Goal: Task Accomplishment & Management: Complete application form

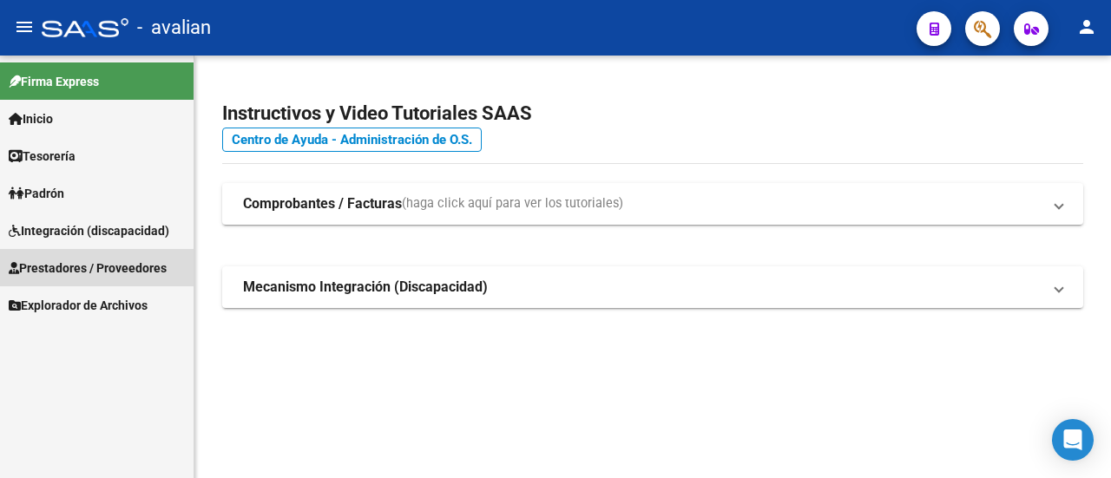
click at [125, 267] on span "Prestadores / Proveedores" at bounding box center [88, 268] width 158 height 19
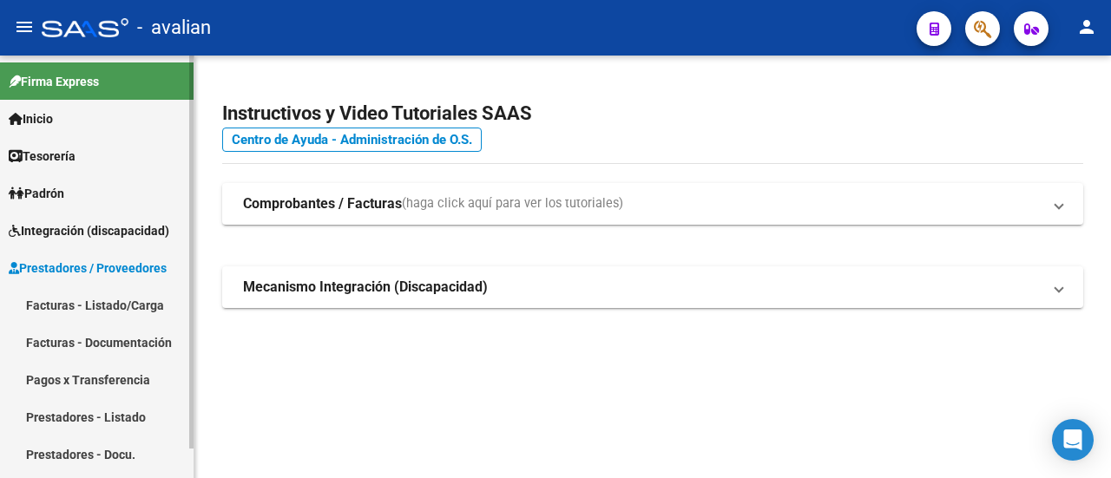
click at [110, 303] on link "Facturas - Listado/Carga" at bounding box center [97, 305] width 194 height 37
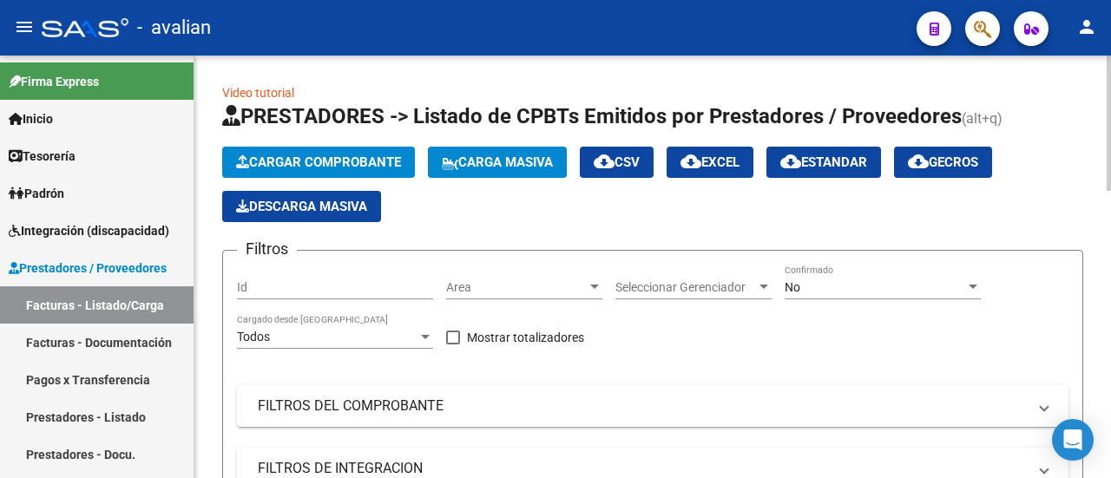
click at [485, 157] on span "Carga Masiva" at bounding box center [497, 163] width 111 height 16
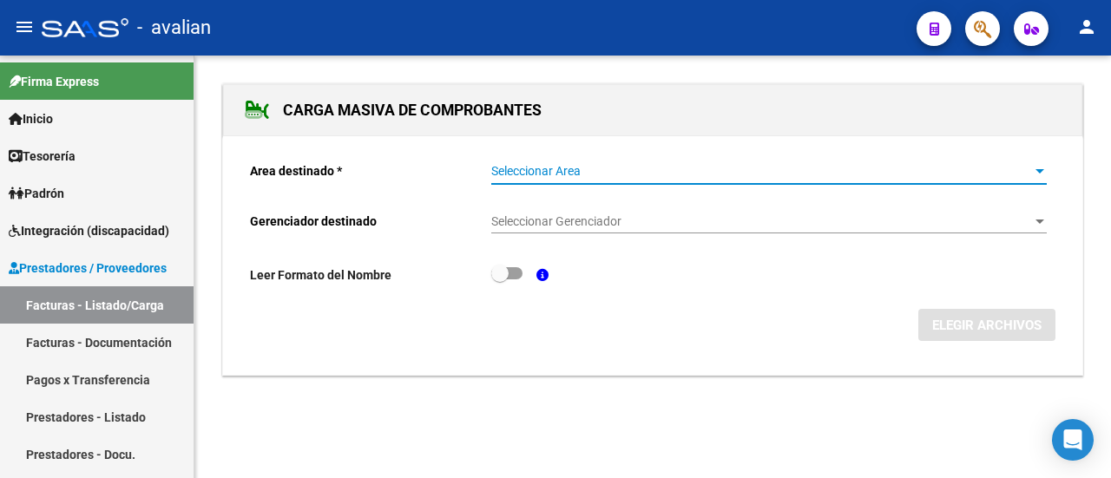
click at [557, 164] on span "Seleccionar Area" at bounding box center [761, 171] width 540 height 15
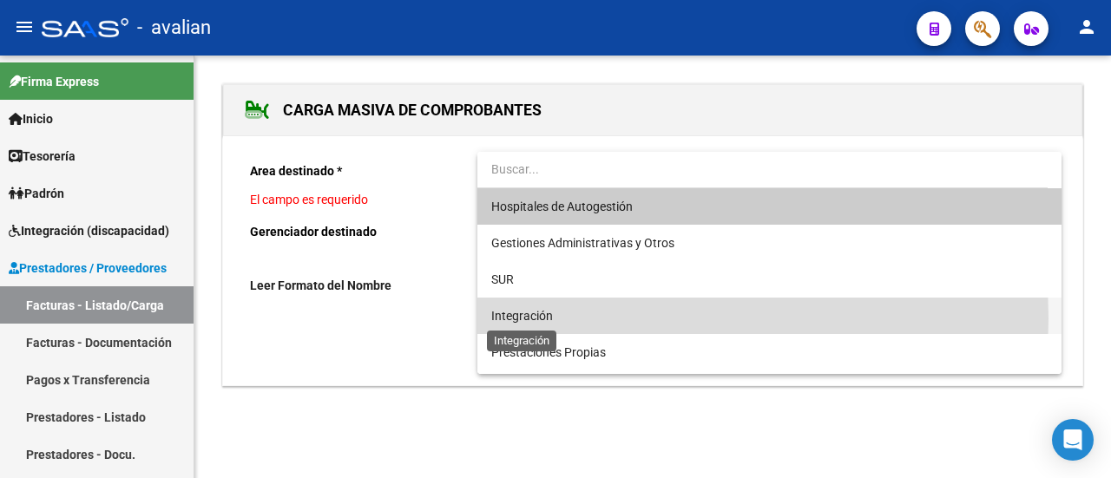
click at [536, 319] on span "Integración" at bounding box center [522, 316] width 62 height 14
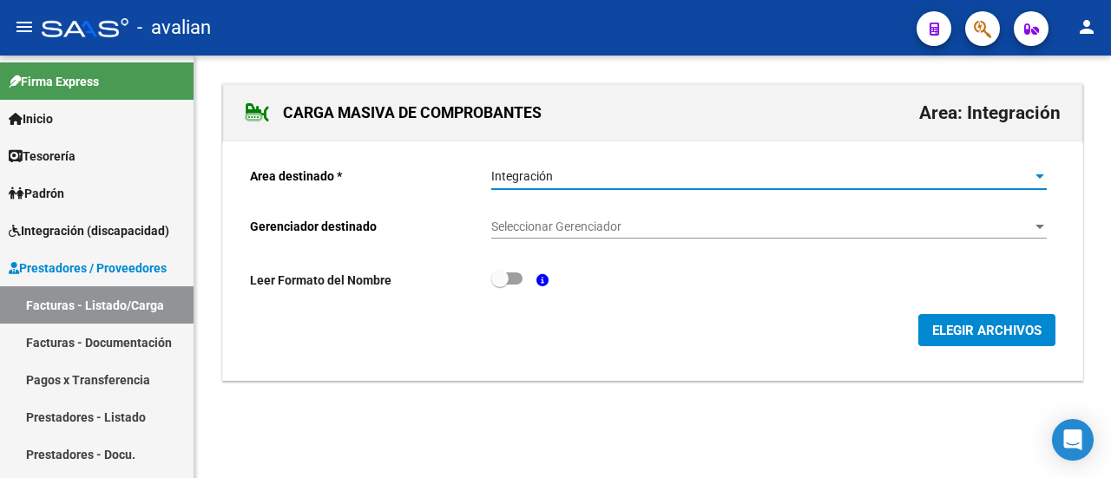
click at [537, 225] on span "Seleccionar Gerenciador" at bounding box center [761, 227] width 540 height 15
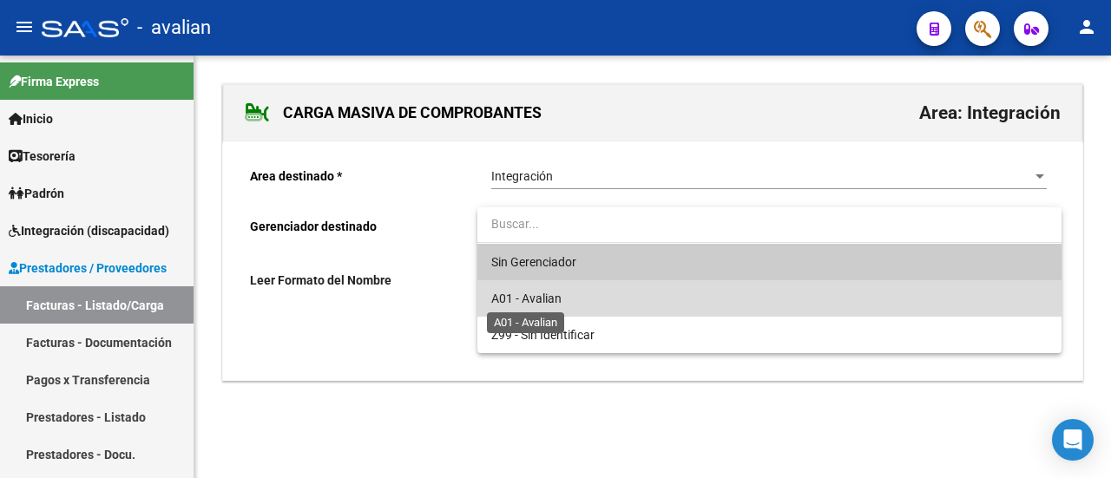
click at [539, 301] on span "A01 - Avalian" at bounding box center [526, 299] width 70 height 14
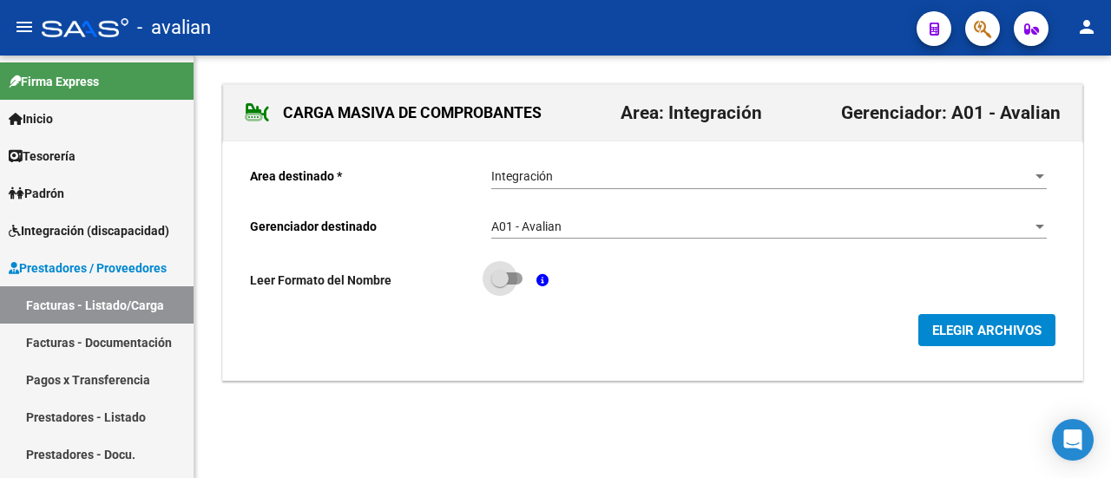
click at [520, 271] on label at bounding box center [506, 278] width 31 height 21
click at [500, 285] on input "checkbox" at bounding box center [499, 285] width 1 height 1
checkbox input "true"
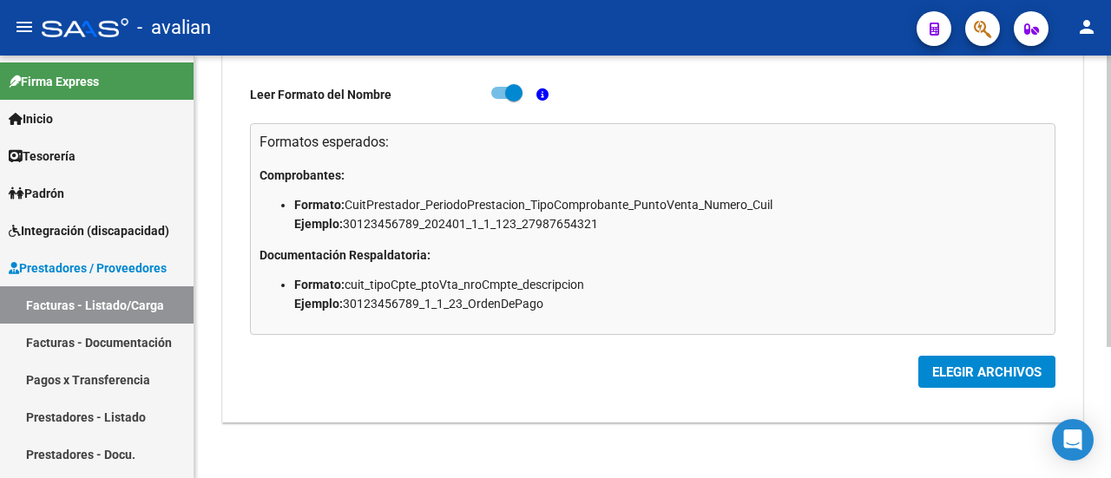
scroll to position [189, 0]
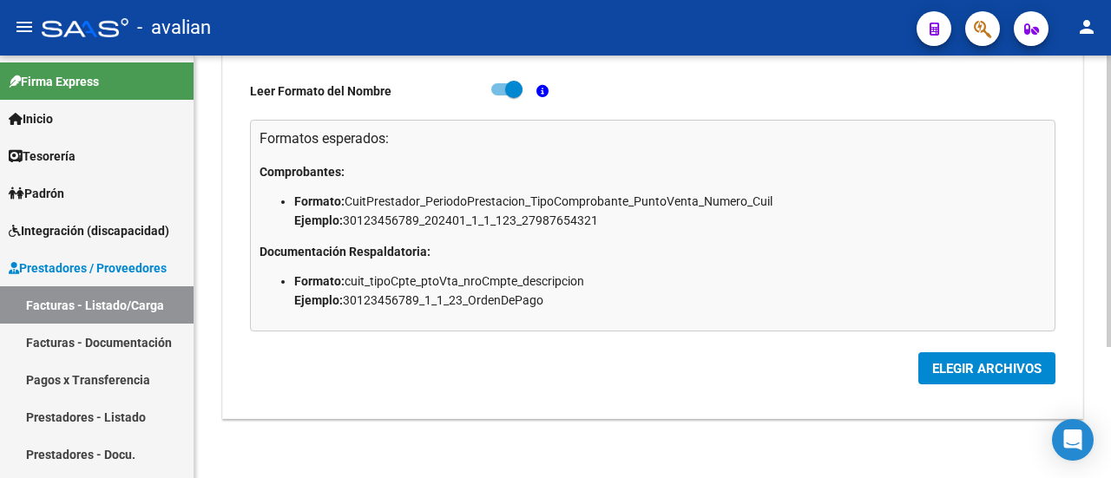
click at [993, 357] on button "ELEGIR ARCHIVOS" at bounding box center [987, 369] width 137 height 32
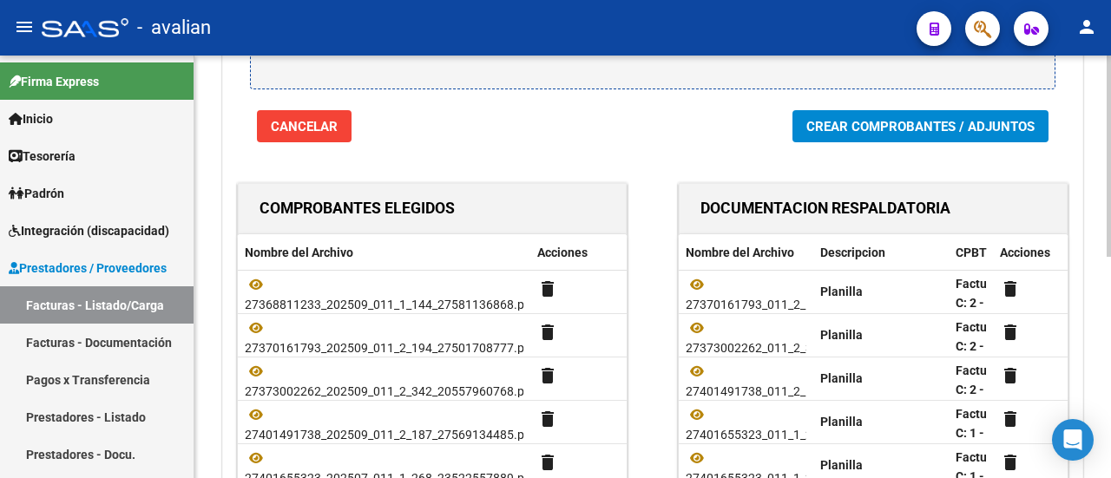
scroll to position [289, 0]
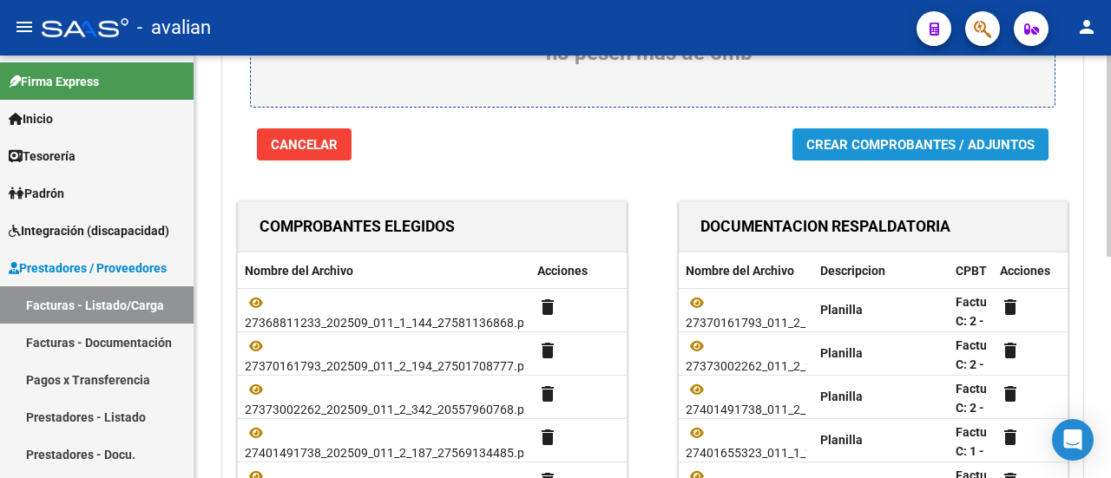
click at [856, 138] on span "Crear Comprobantes / Adjuntos" at bounding box center [921, 145] width 228 height 16
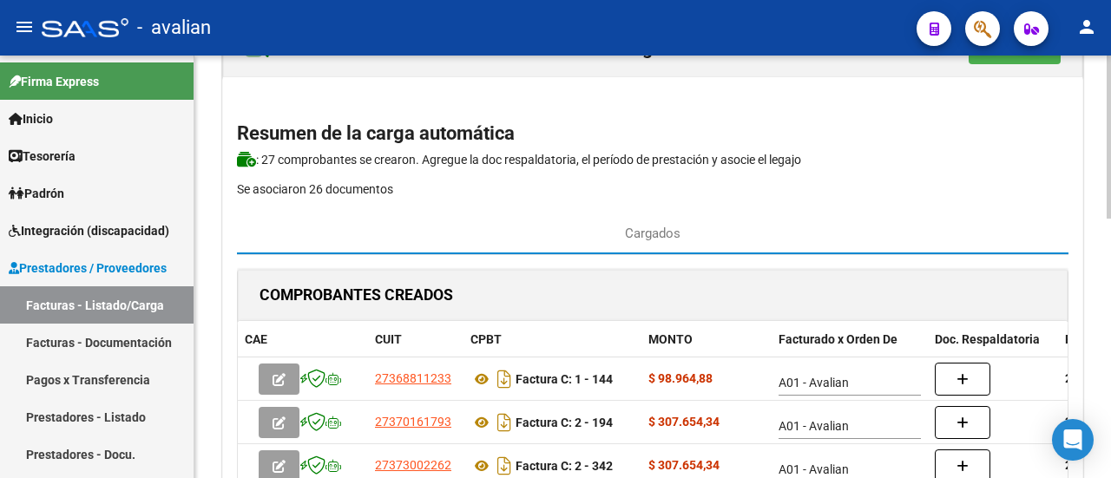
scroll to position [0, 0]
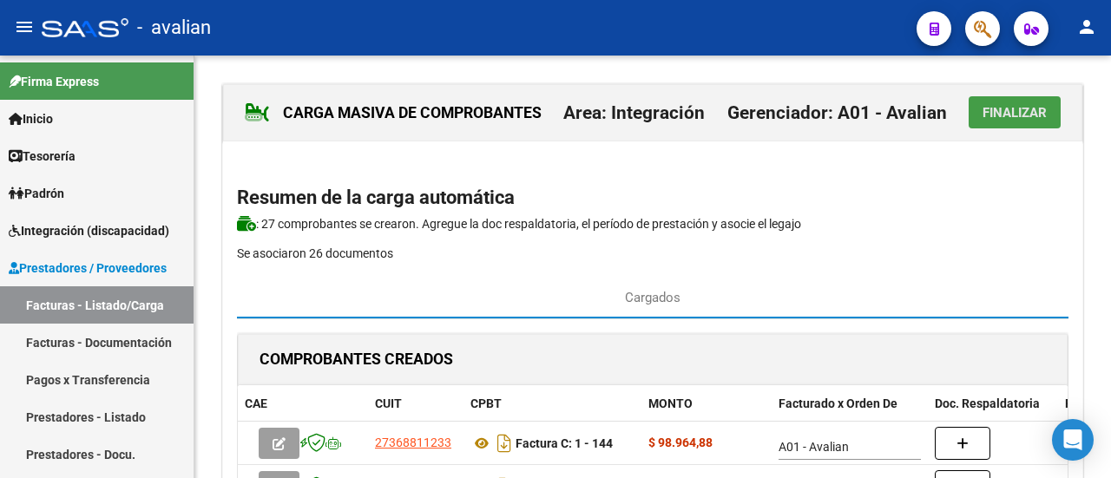
click at [1016, 119] on span "Finalizar" at bounding box center [1015, 113] width 64 height 16
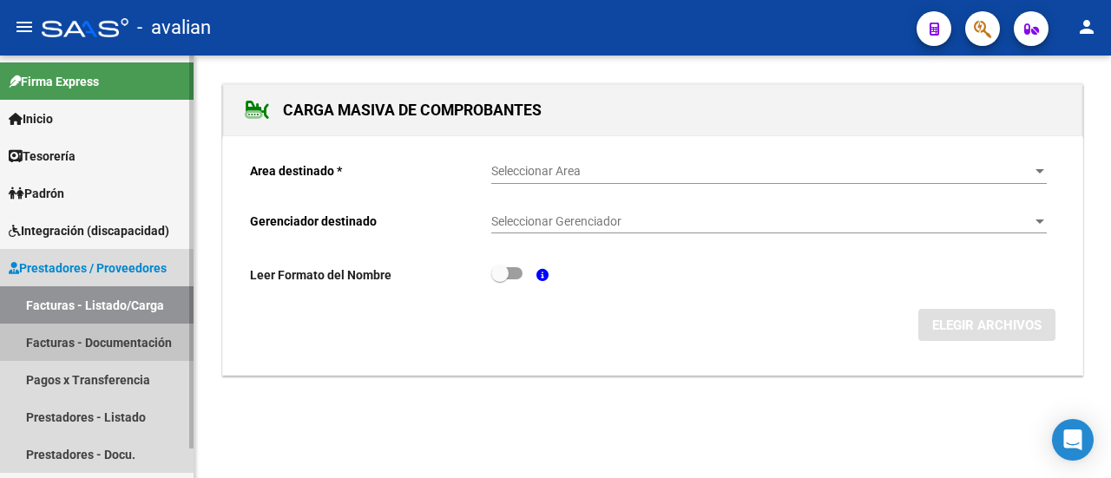
click at [73, 346] on link "Facturas - Documentación" at bounding box center [97, 342] width 194 height 37
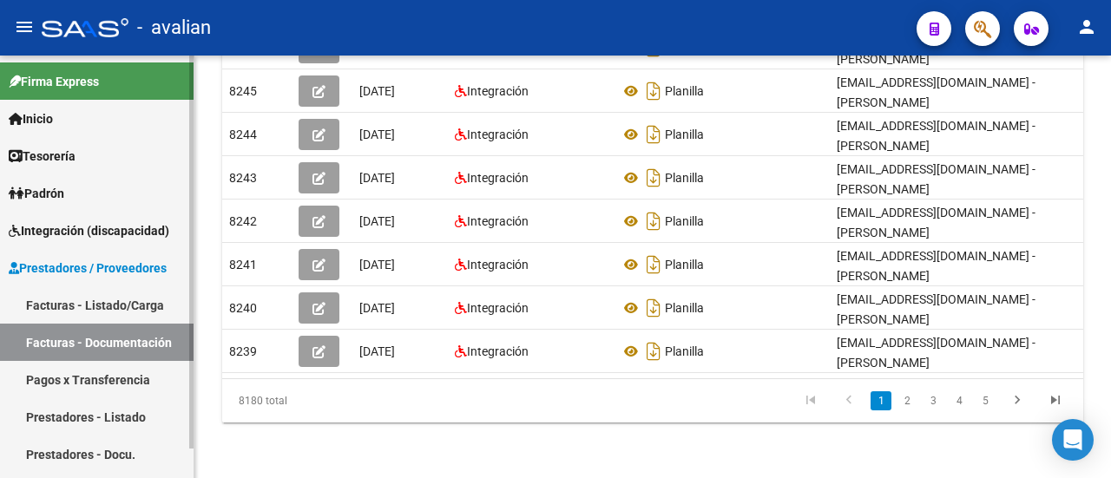
click at [103, 305] on link "Facturas - Listado/Carga" at bounding box center [97, 305] width 194 height 37
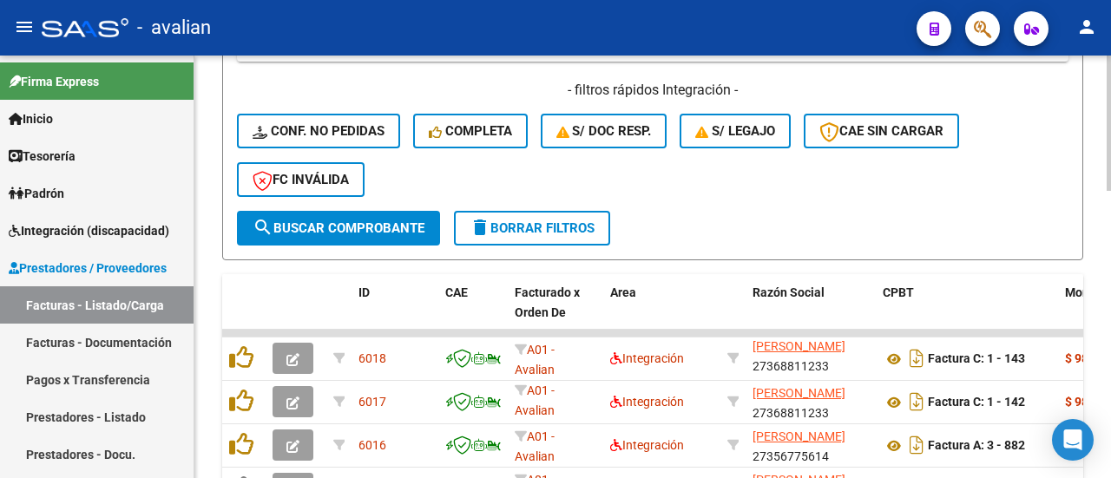
scroll to position [466, 0]
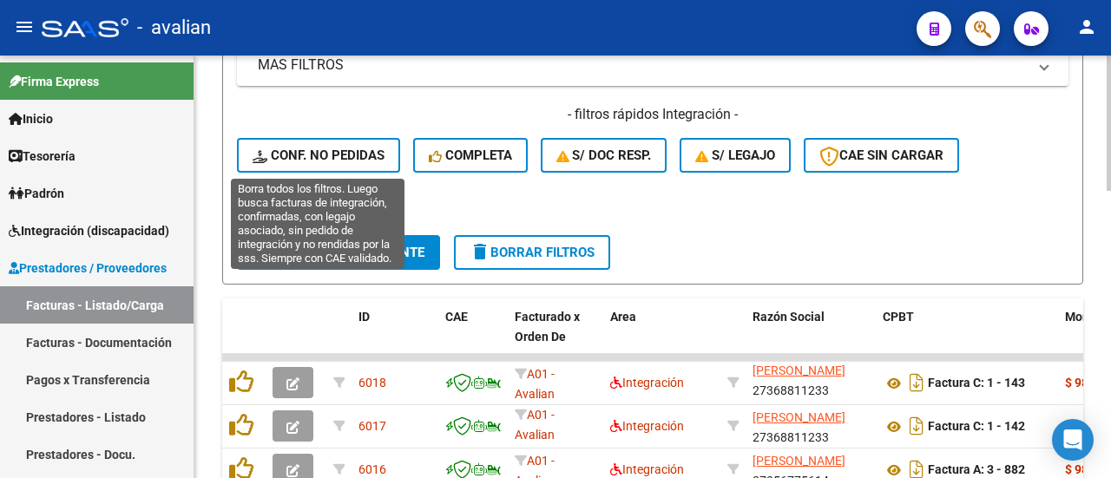
click at [306, 157] on span "Conf. no pedidas" at bounding box center [319, 156] width 132 height 16
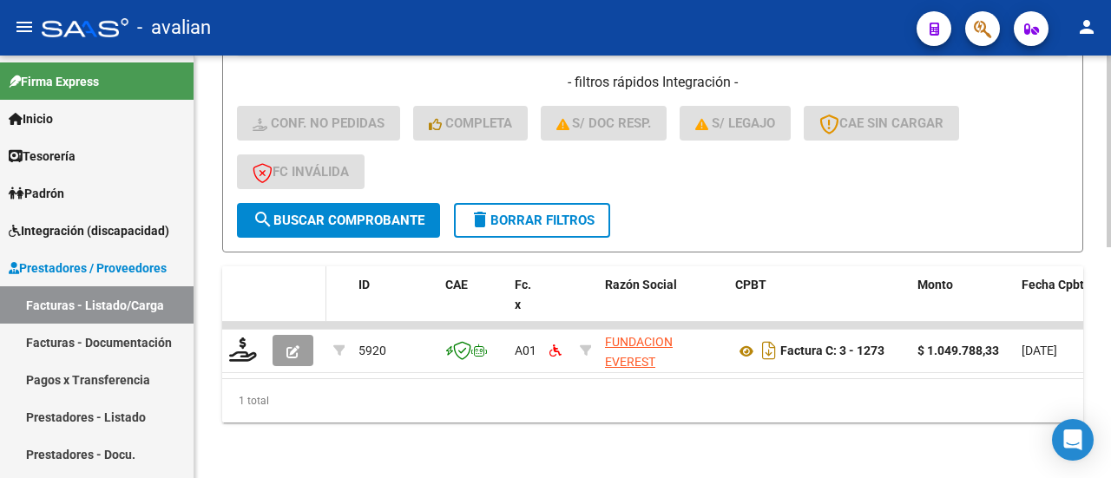
scroll to position [510, 0]
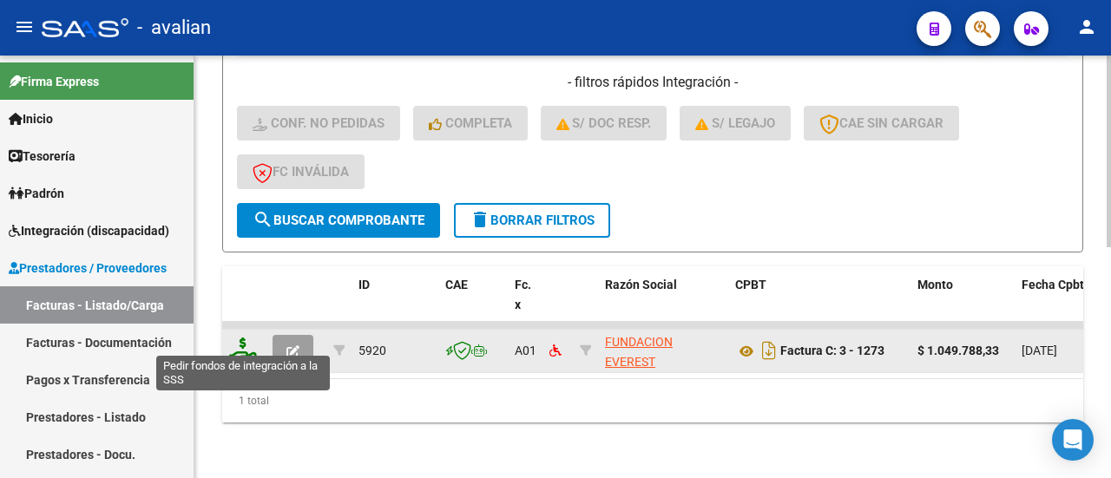
click at [245, 338] on icon at bounding box center [243, 350] width 28 height 24
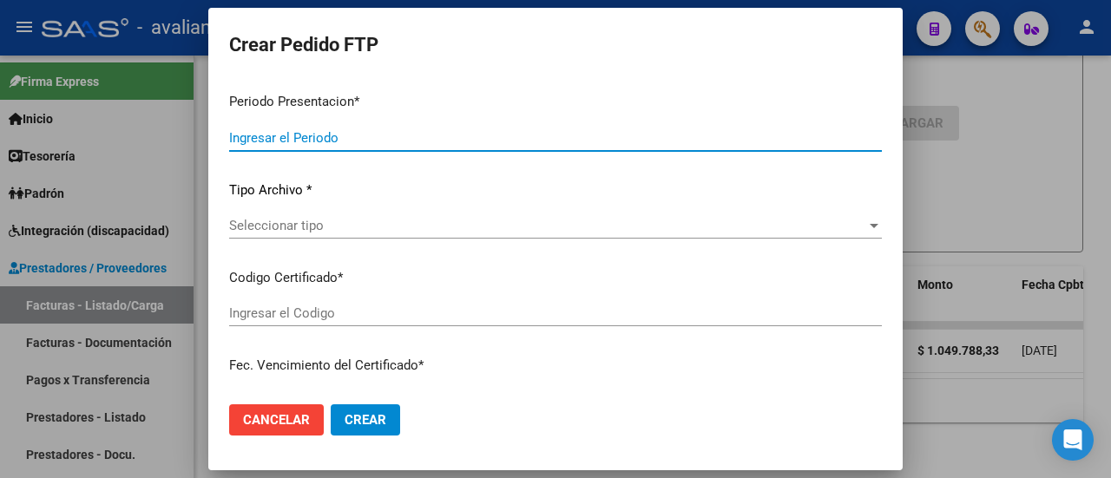
type input "202509"
type input "$ 1.049.788,33"
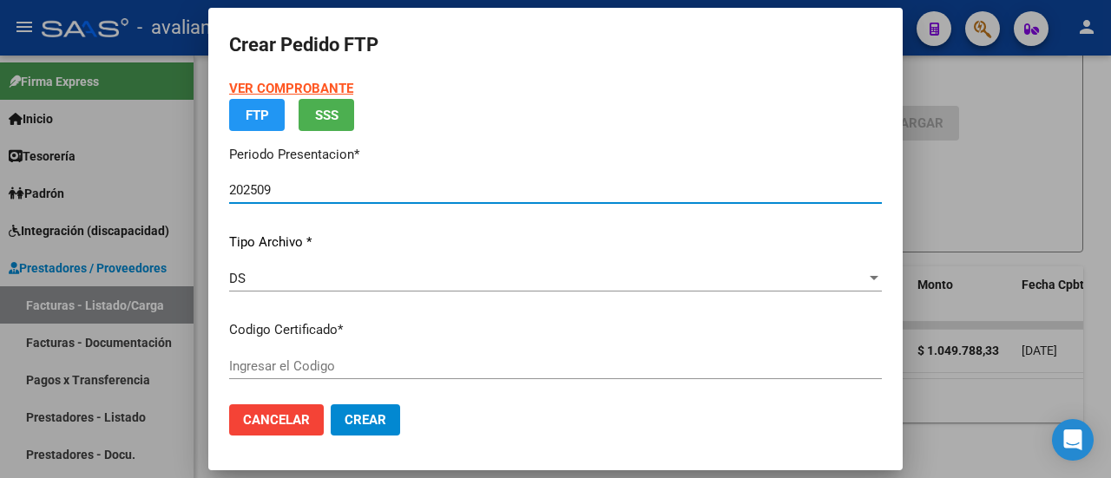
type input "ARG02000453449742022010520320105SFE169"
type input "[DATE]"
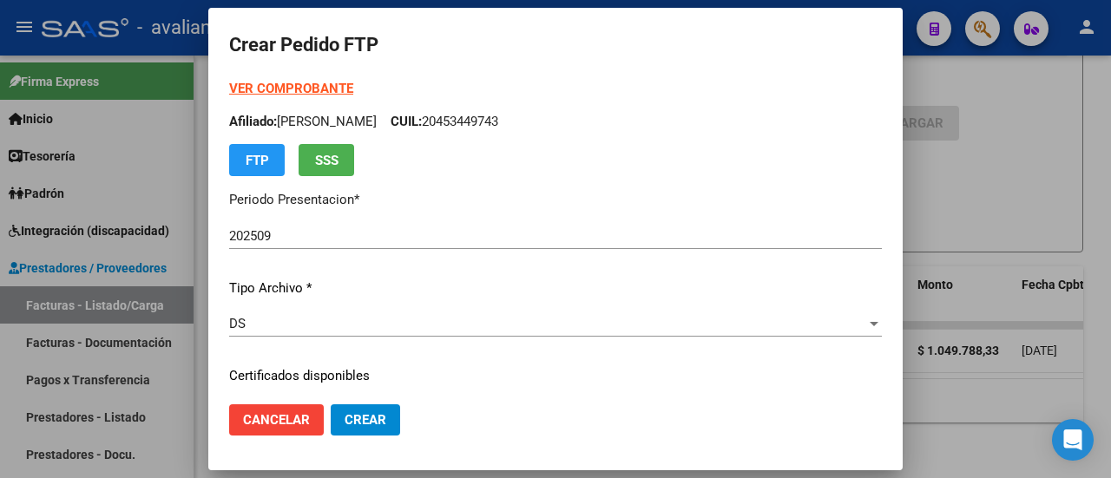
click at [320, 86] on strong "VER COMPROBANTE" at bounding box center [291, 89] width 124 height 16
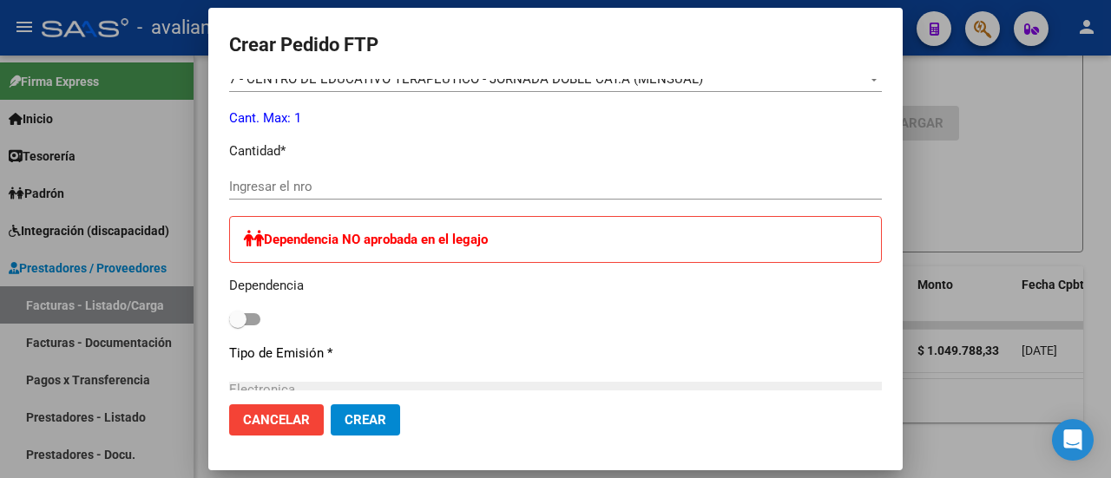
scroll to position [608, 0]
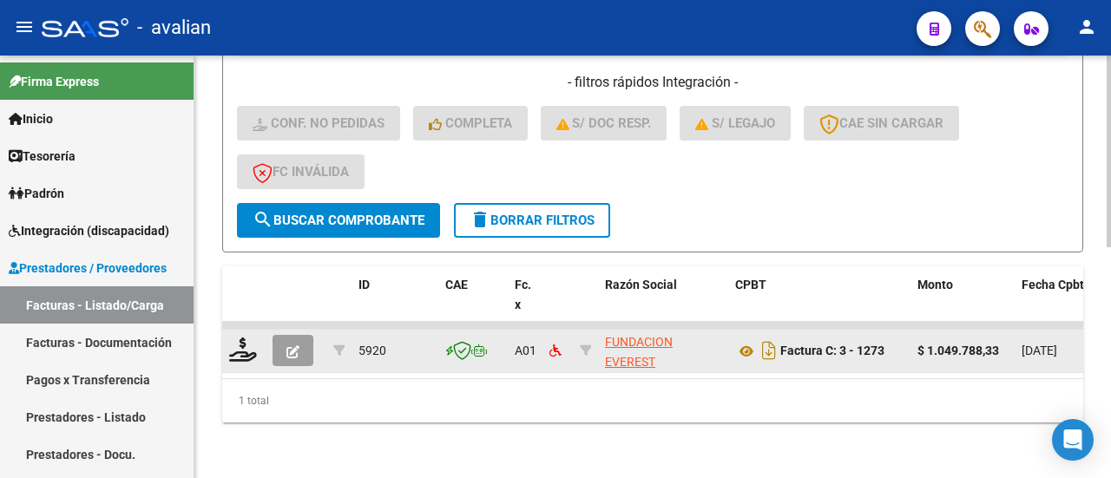
click at [297, 335] on button "button" at bounding box center [293, 350] width 41 height 31
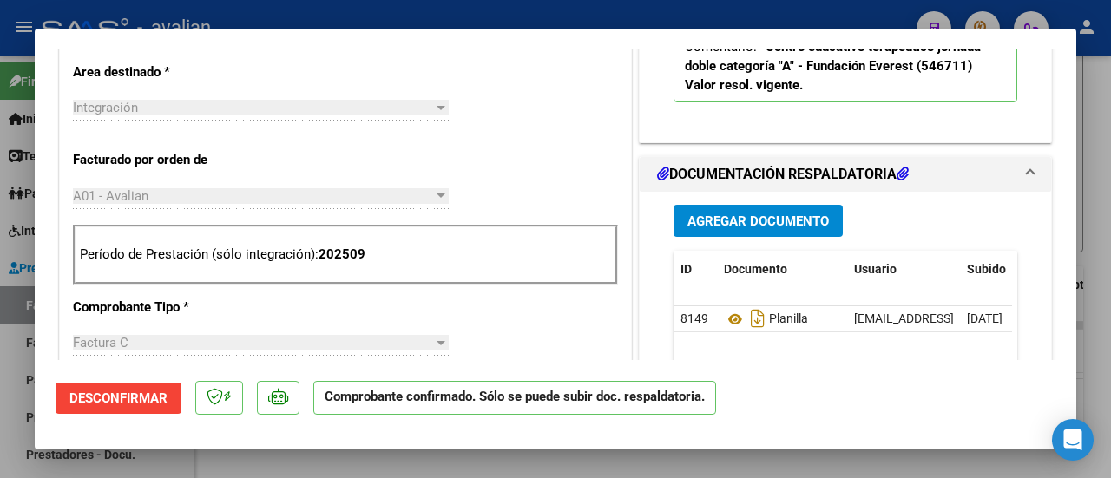
scroll to position [434, 0]
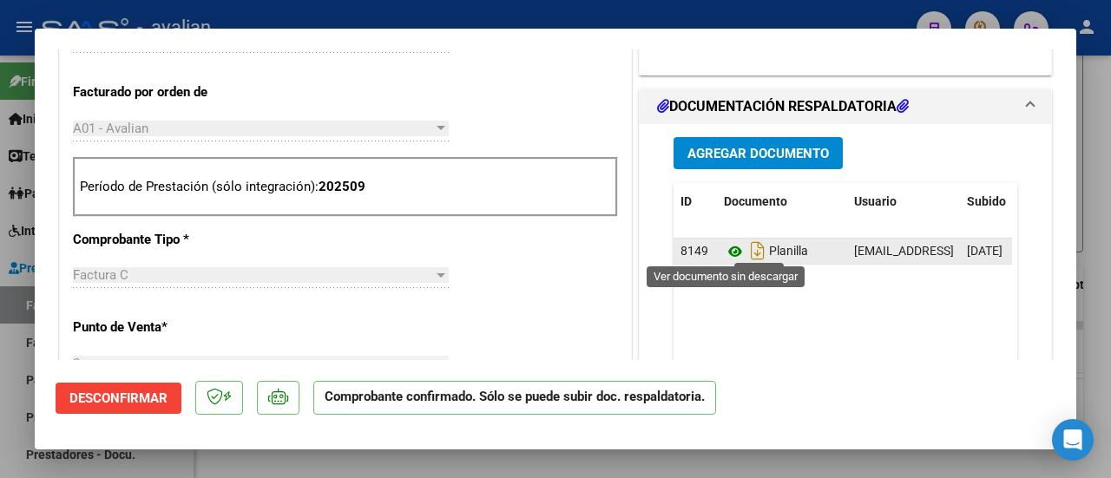
click at [729, 246] on icon at bounding box center [735, 251] width 23 height 21
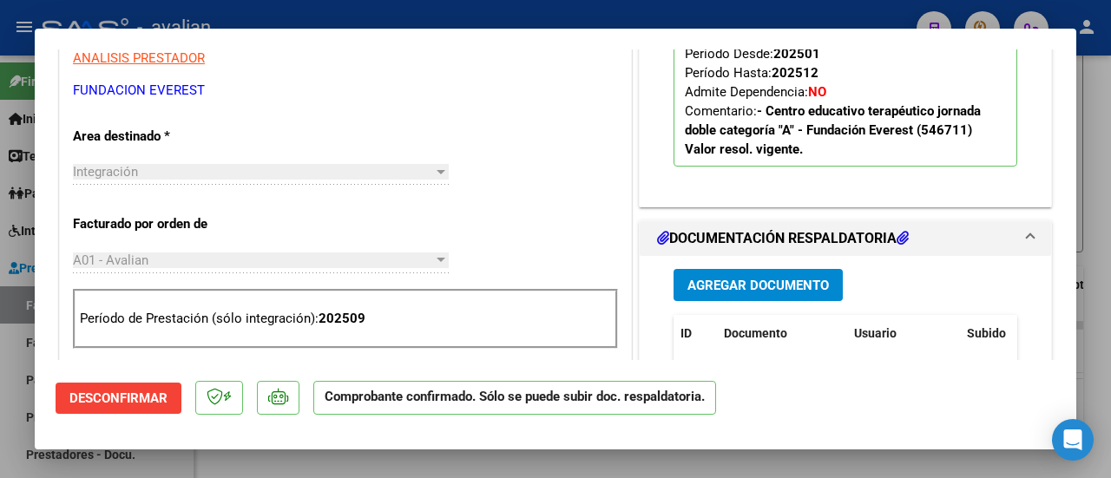
scroll to position [174, 0]
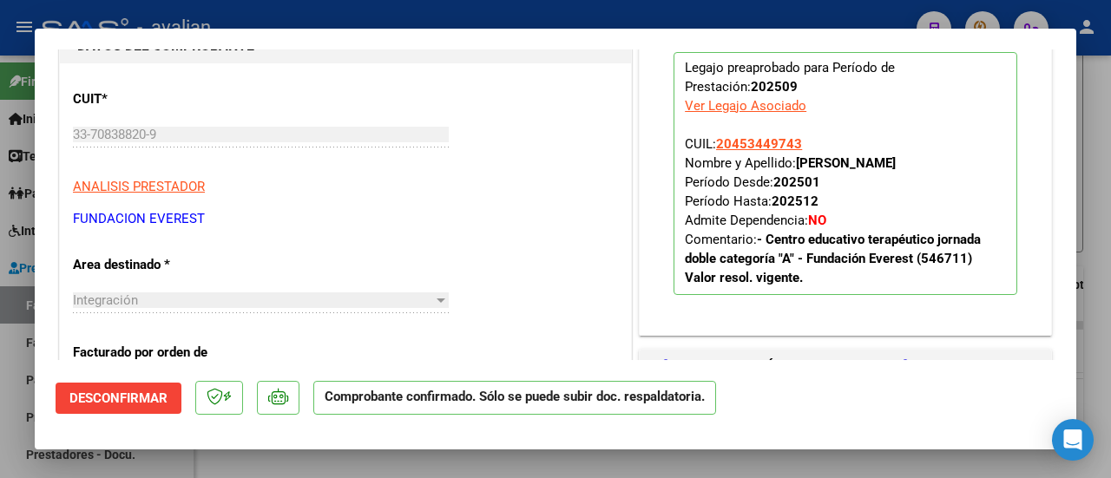
click at [744, 104] on div "Ver Legajo Asociado" at bounding box center [746, 105] width 122 height 19
type input "$ 0,00"
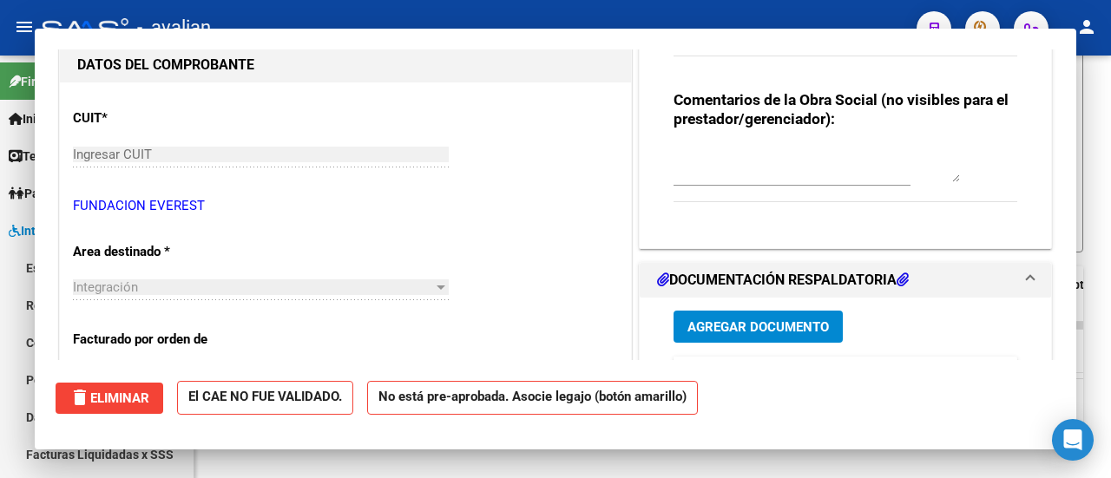
scroll to position [510, 0]
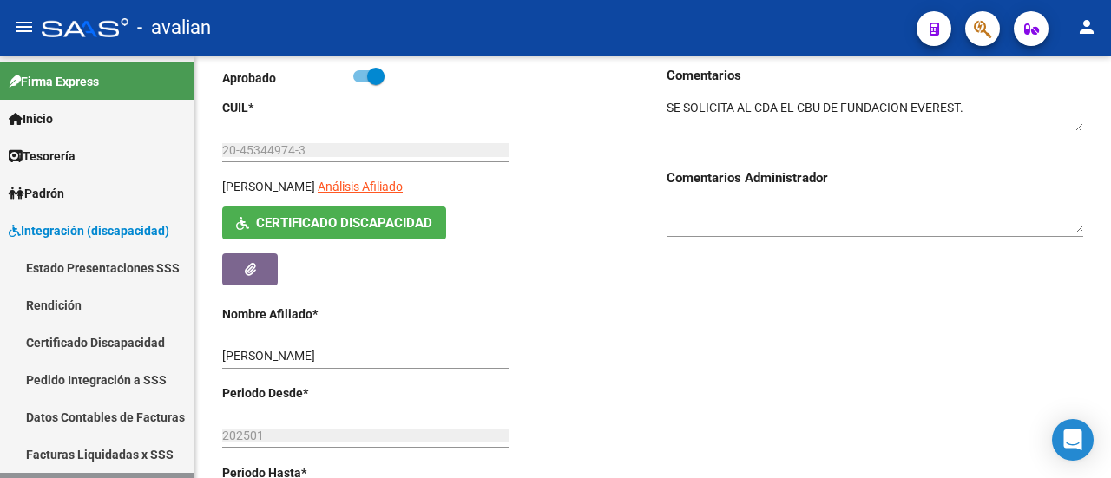
scroll to position [260, 0]
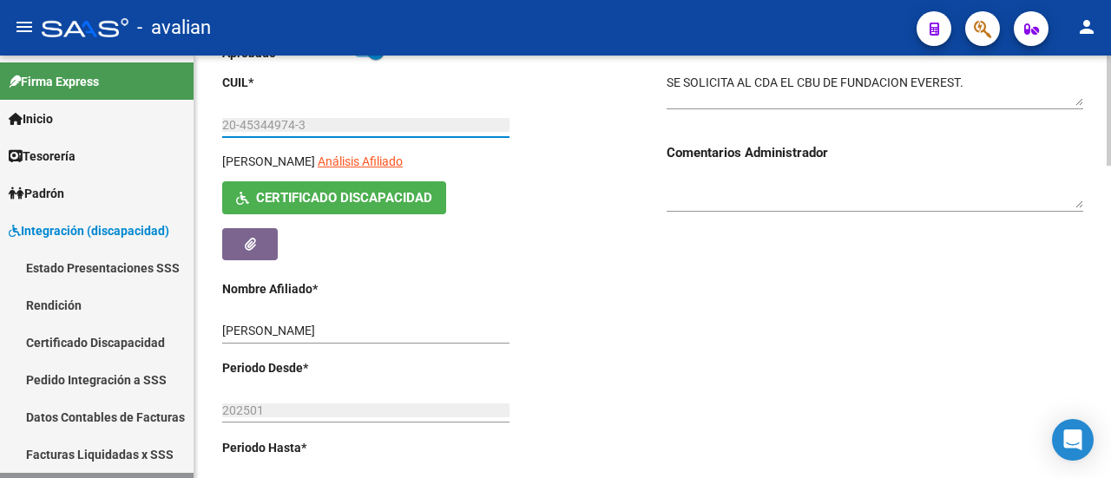
drag, startPoint x: 304, startPoint y: 121, endPoint x: 217, endPoint y: 131, distance: 87.5
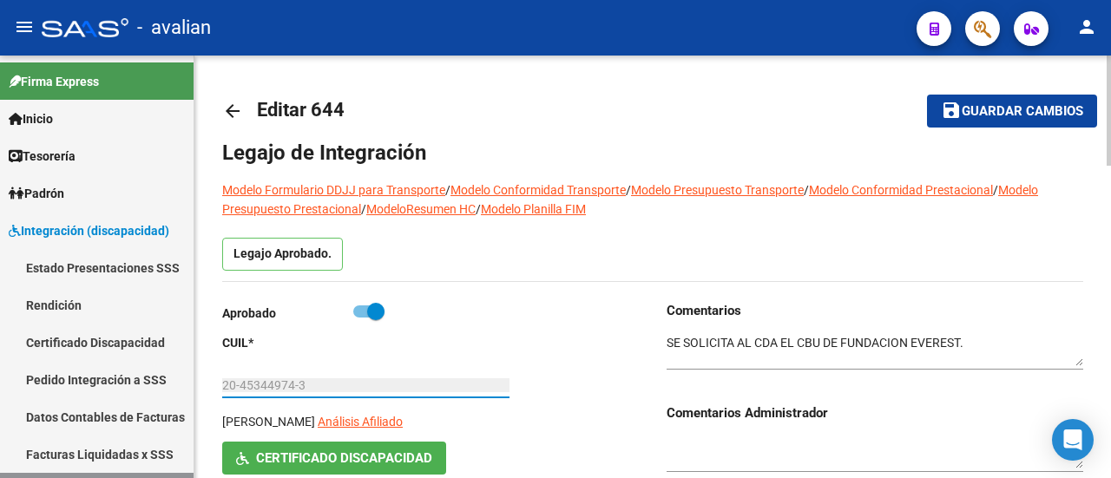
click at [239, 101] on mat-icon "arrow_back" at bounding box center [232, 111] width 21 height 21
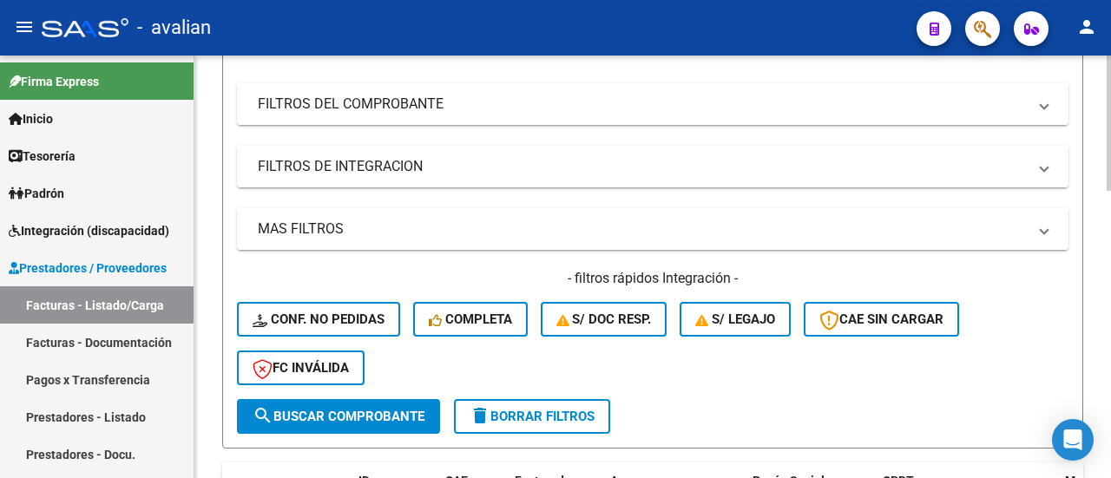
scroll to position [434, 0]
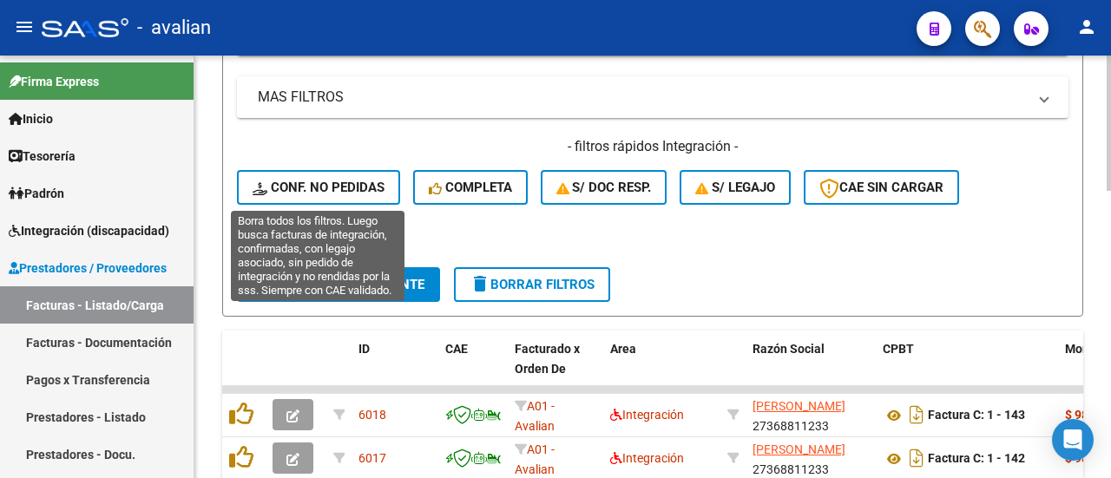
click at [290, 184] on span "Conf. no pedidas" at bounding box center [319, 188] width 132 height 16
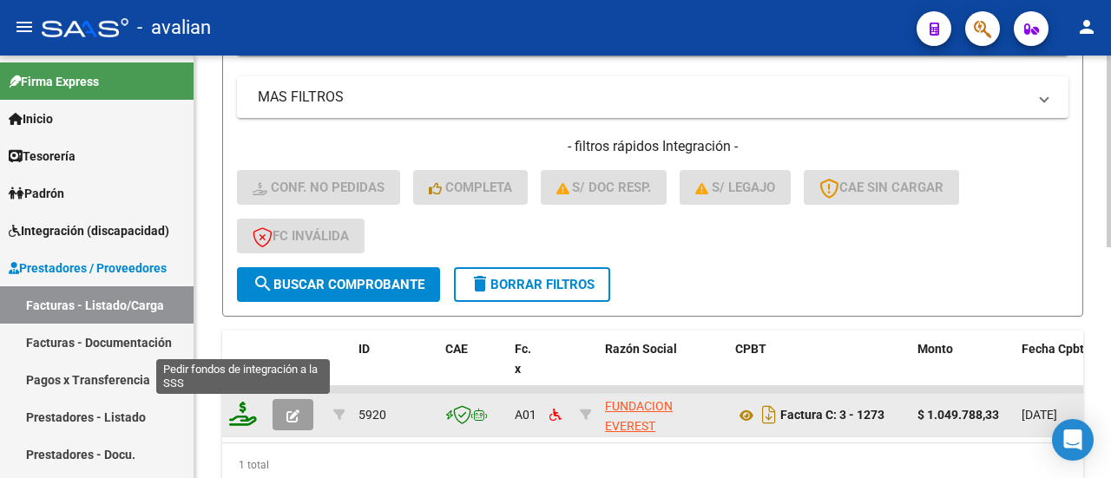
click at [247, 418] on icon at bounding box center [243, 414] width 28 height 24
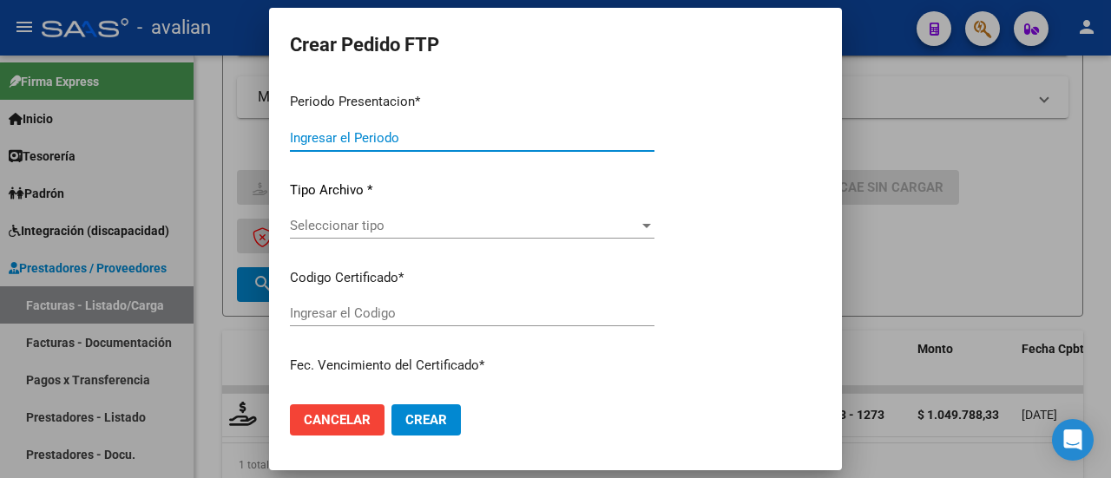
type input "202509"
type input "$ 1.049.788,33"
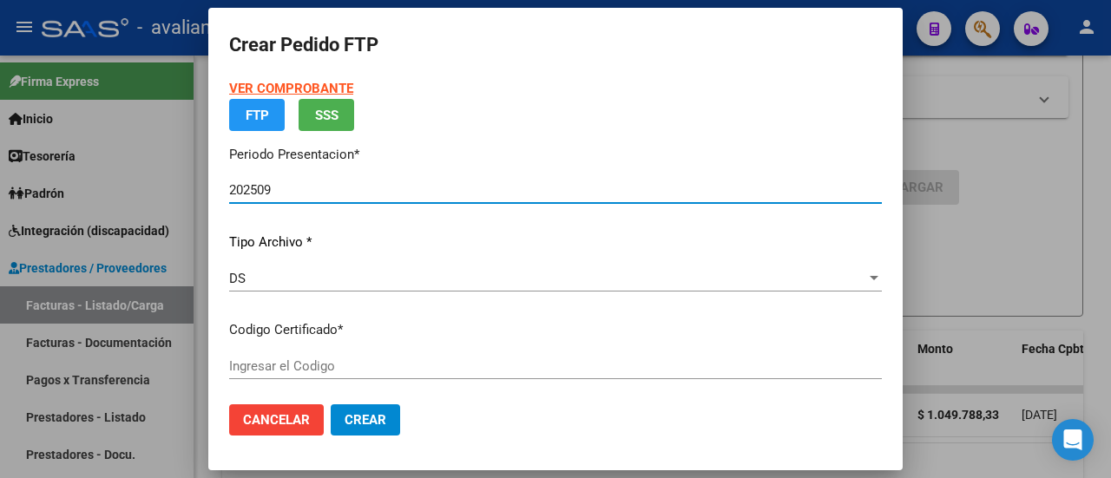
type input "ARG02000453449742022010520320105SFE169"
type input "[DATE]"
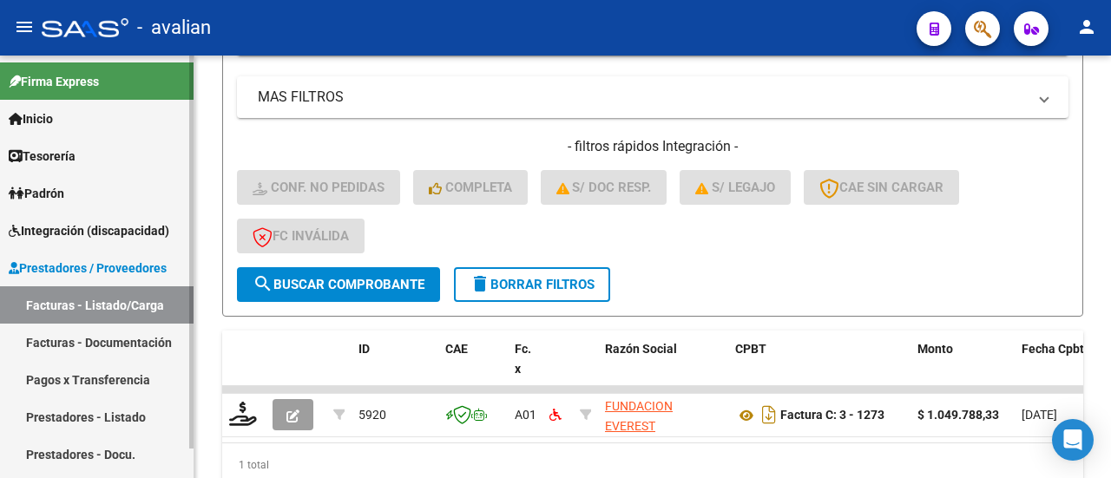
click at [99, 269] on span "Prestadores / Proveedores" at bounding box center [88, 268] width 158 height 19
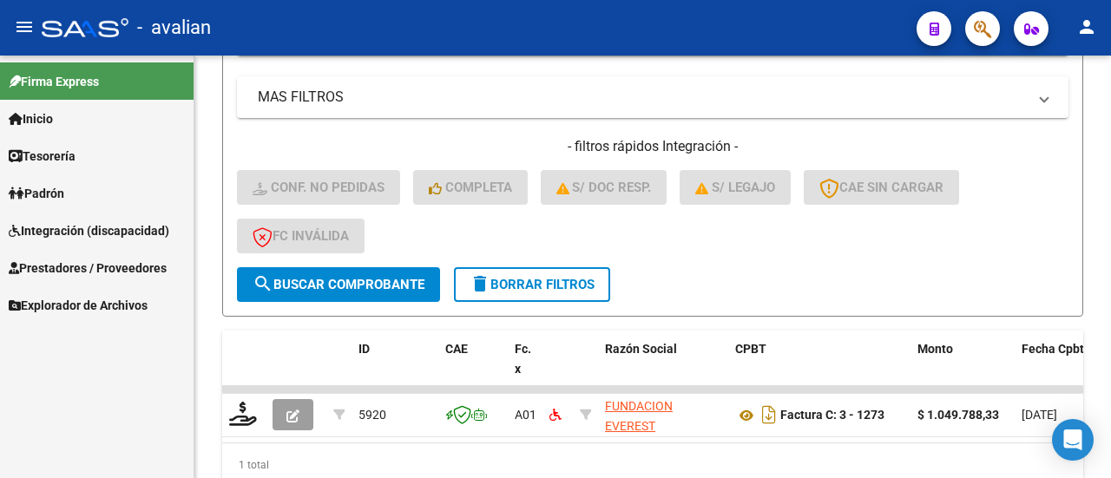
click at [120, 263] on span "Prestadores / Proveedores" at bounding box center [88, 268] width 158 height 19
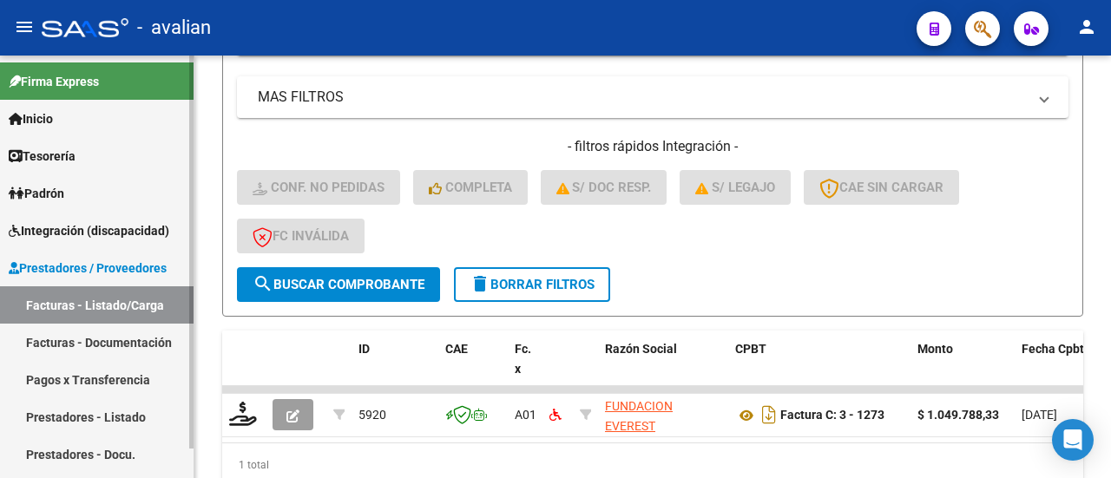
click at [121, 296] on link "Facturas - Listado/Carga" at bounding box center [97, 305] width 194 height 37
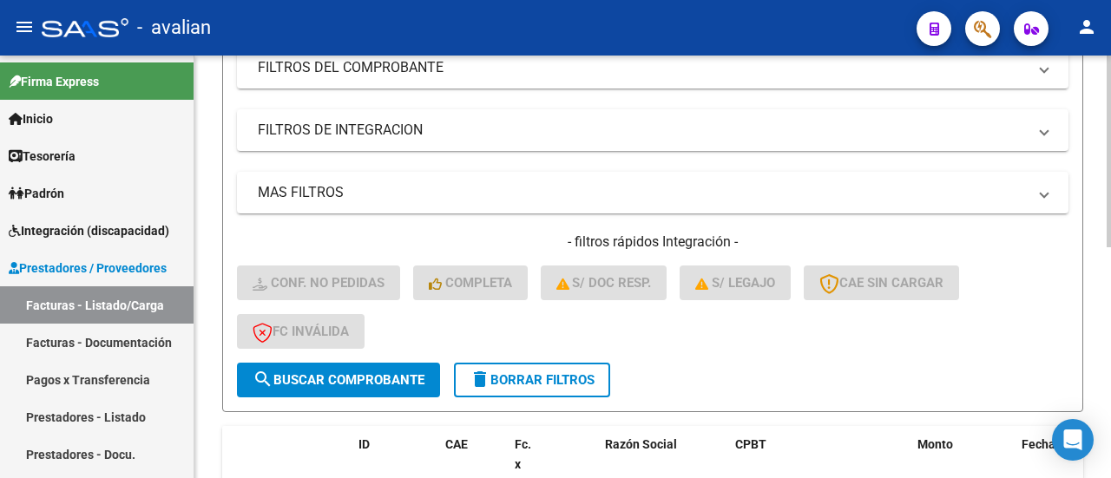
scroll to position [347, 0]
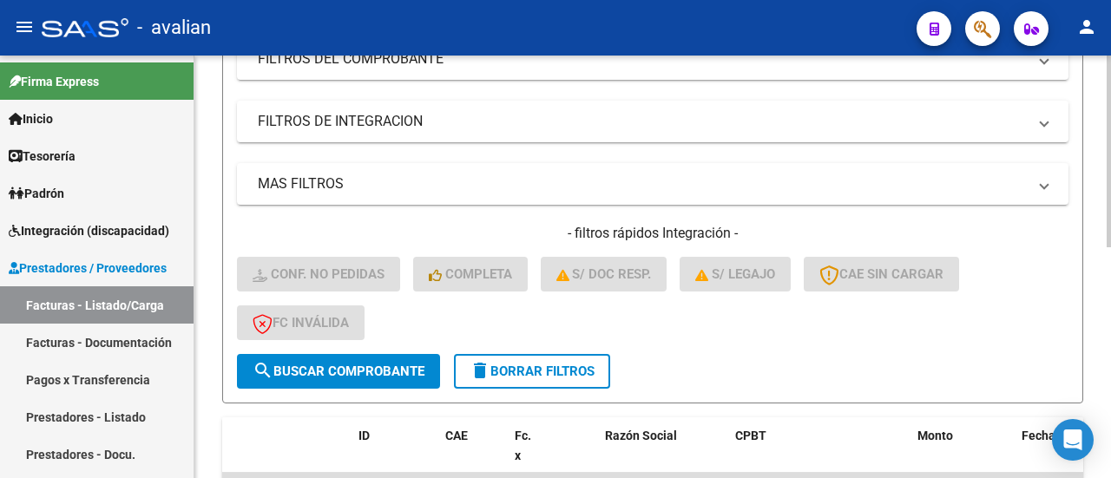
click at [531, 373] on span "delete Borrar Filtros" at bounding box center [532, 372] width 125 height 16
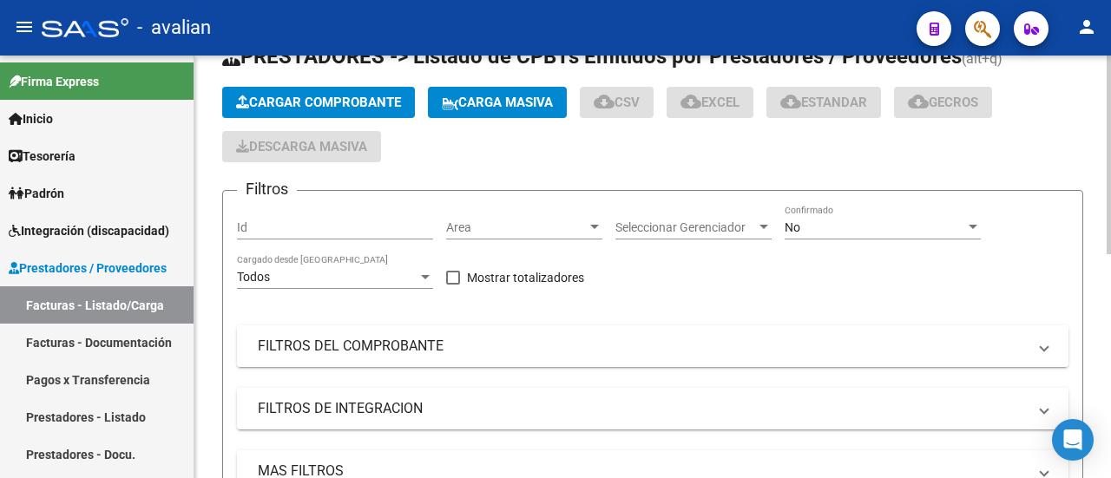
scroll to position [0, 0]
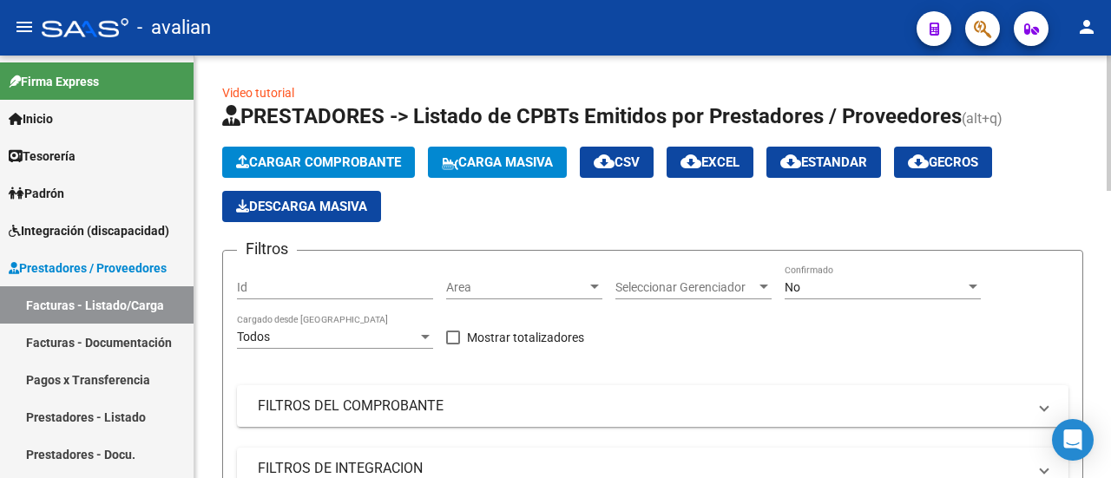
click at [588, 281] on div at bounding box center [595, 287] width 16 height 14
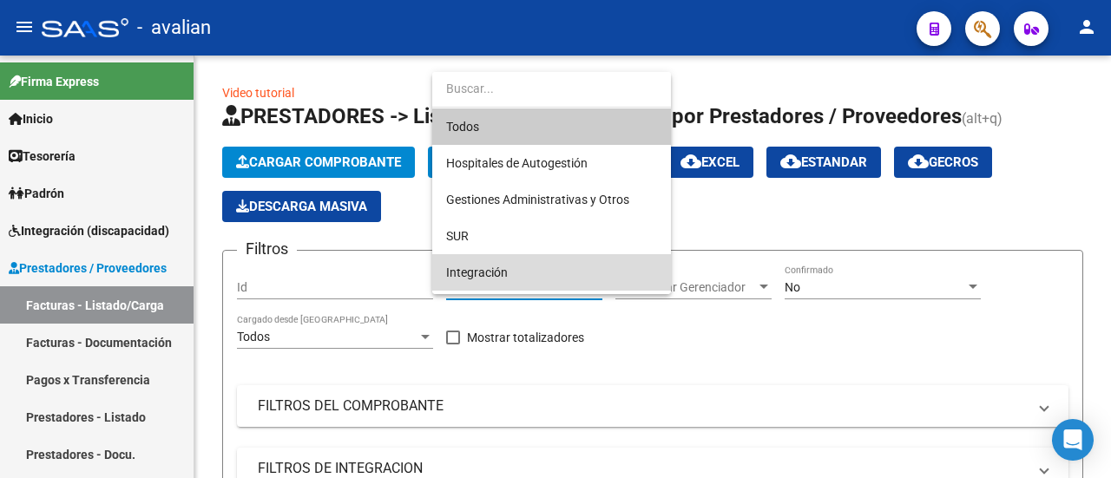
click at [582, 273] on span "Integración" at bounding box center [551, 272] width 211 height 36
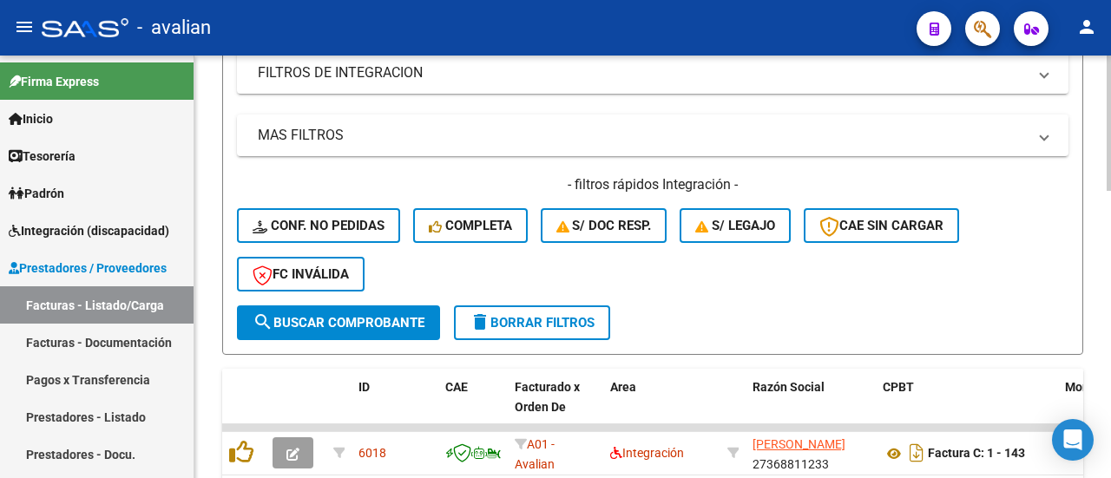
scroll to position [521, 0]
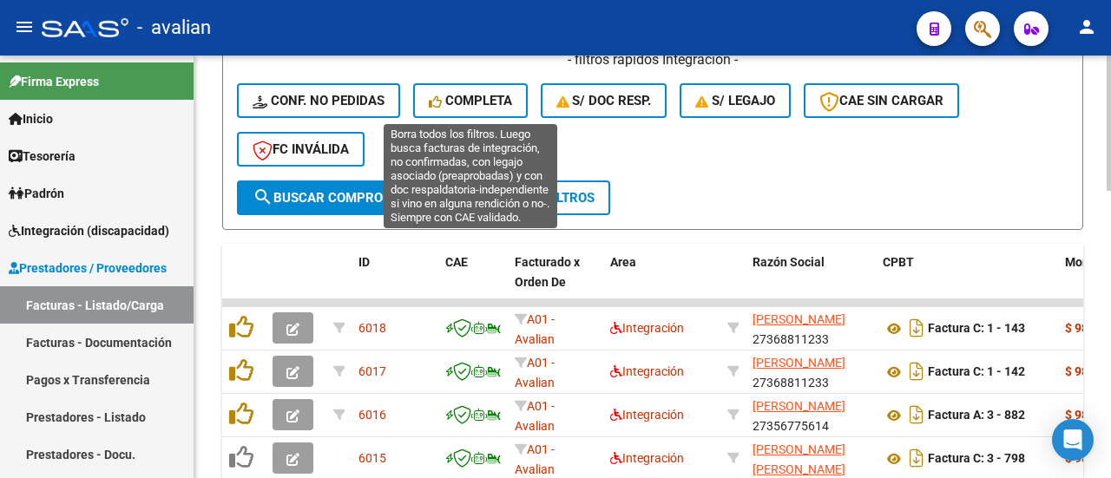
drag, startPoint x: 478, startPoint y: 95, endPoint x: 472, endPoint y: 102, distance: 9.2
click at [479, 95] on span "Completa" at bounding box center [470, 101] width 83 height 16
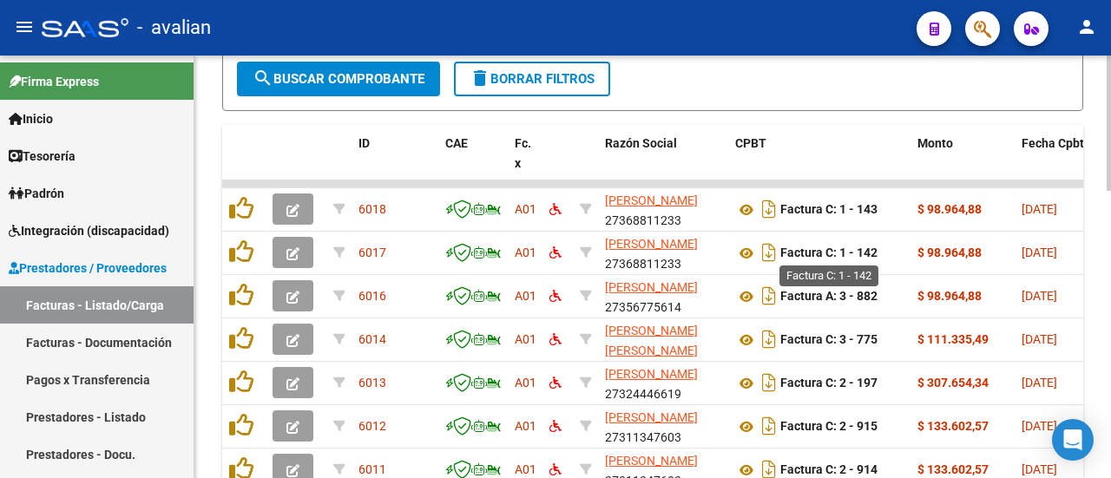
scroll to position [727, 0]
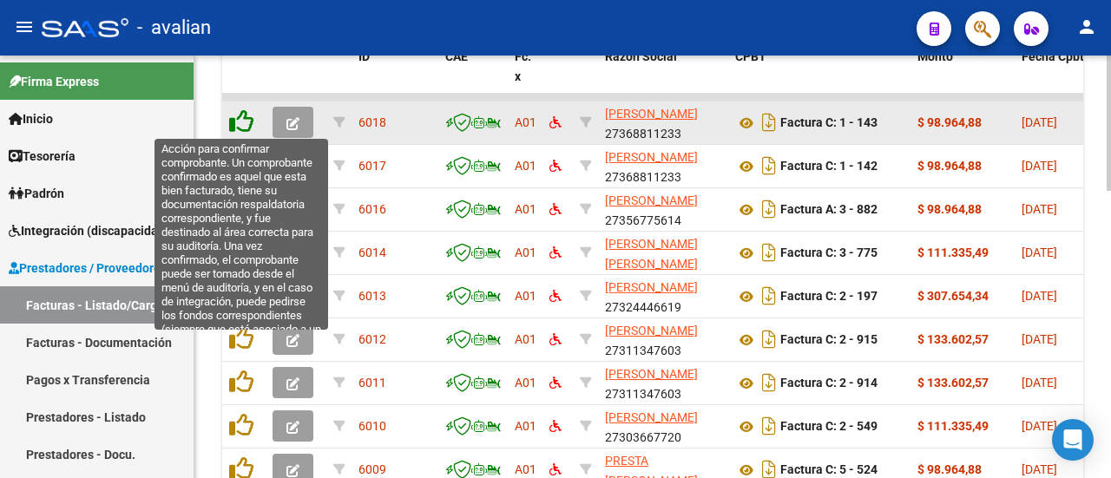
click at [242, 121] on icon at bounding box center [241, 121] width 24 height 24
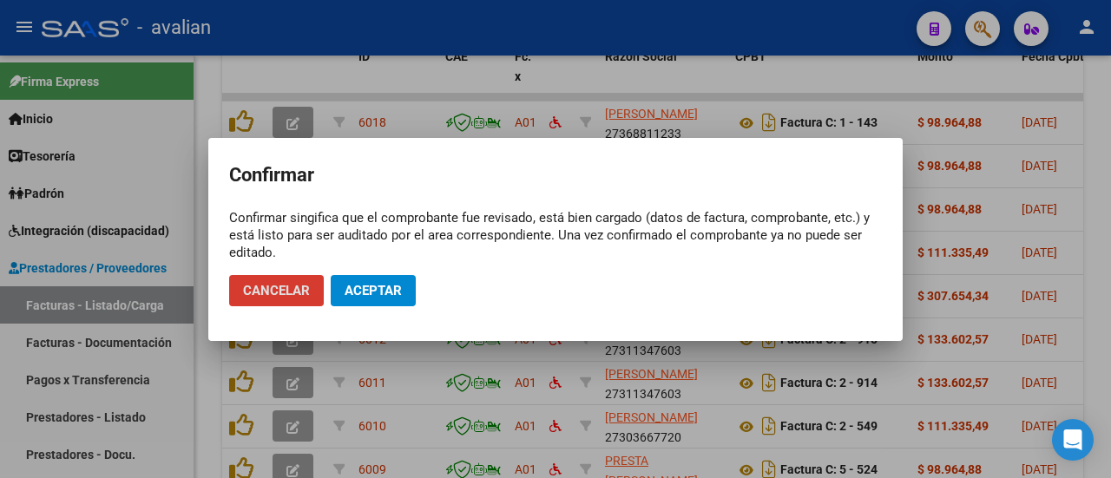
click at [276, 297] on span "Cancelar" at bounding box center [276, 291] width 67 height 16
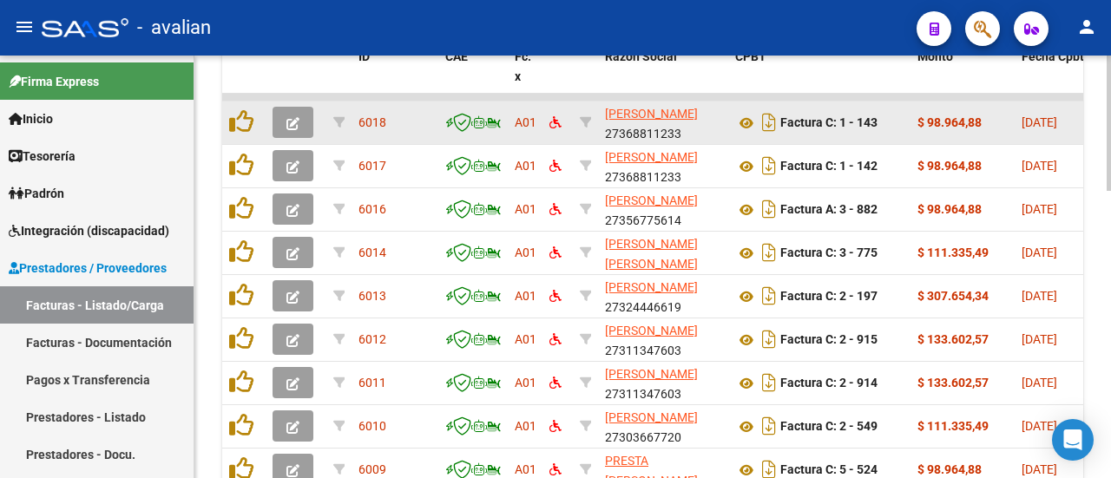
click at [295, 117] on icon "button" at bounding box center [293, 123] width 13 height 13
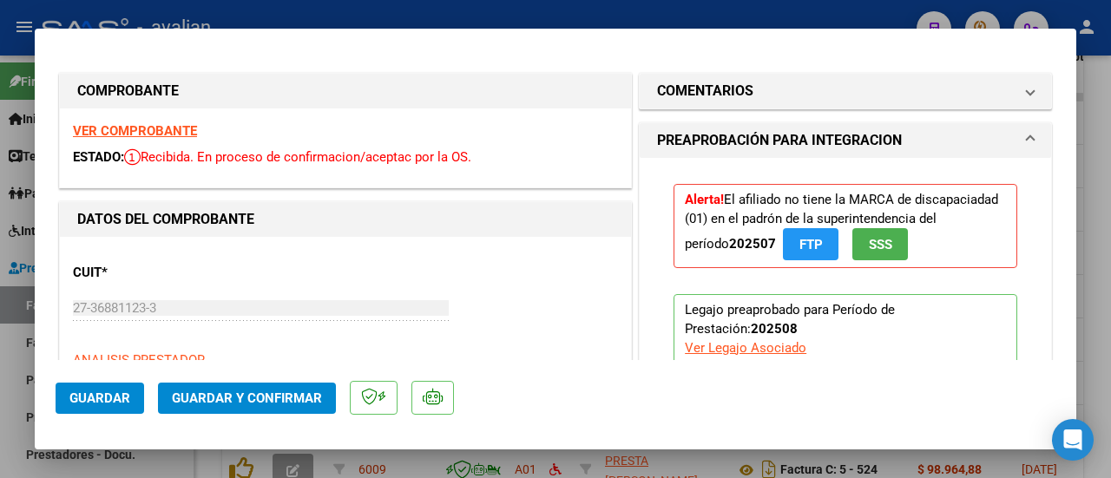
type input "$ 0,00"
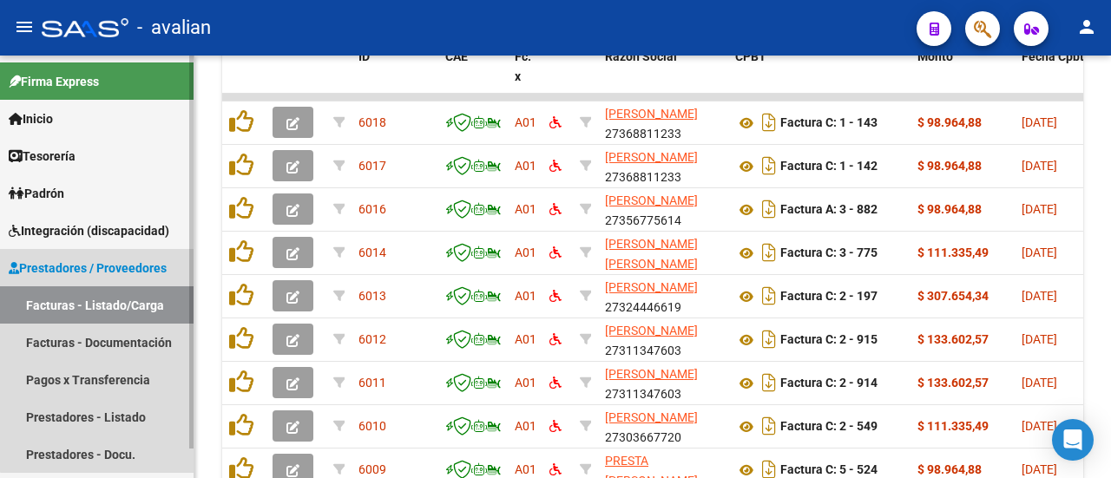
click at [104, 294] on link "Facturas - Listado/Carga" at bounding box center [97, 305] width 194 height 37
click at [95, 267] on span "Prestadores / Proveedores" at bounding box center [88, 268] width 158 height 19
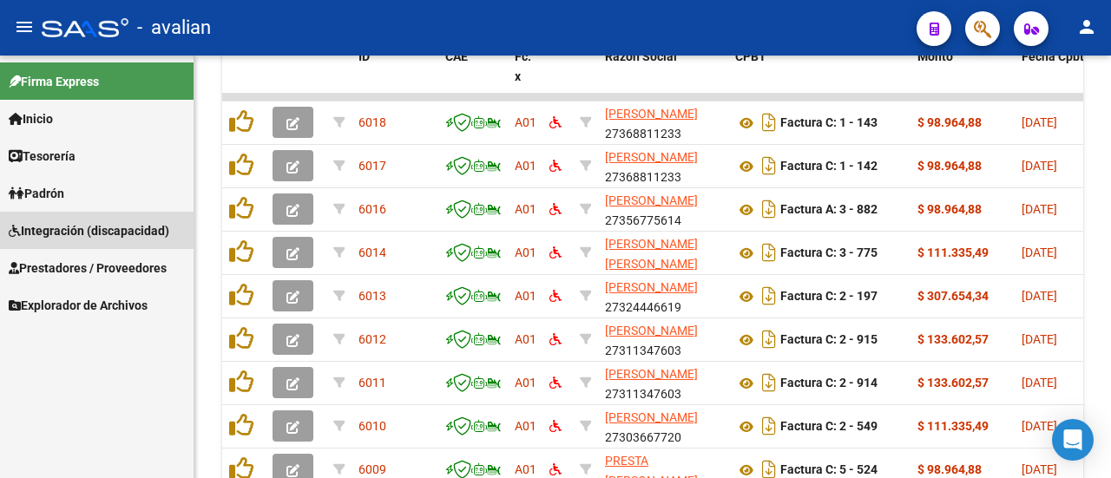
click at [84, 224] on span "Integración (discapacidad)" at bounding box center [89, 230] width 161 height 19
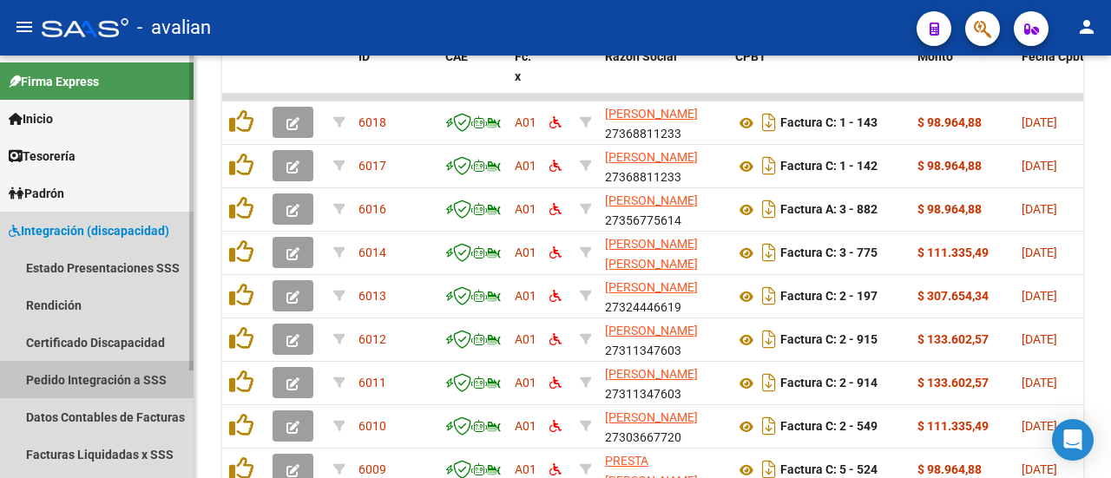
click at [99, 373] on link "Pedido Integración a SSS" at bounding box center [97, 379] width 194 height 37
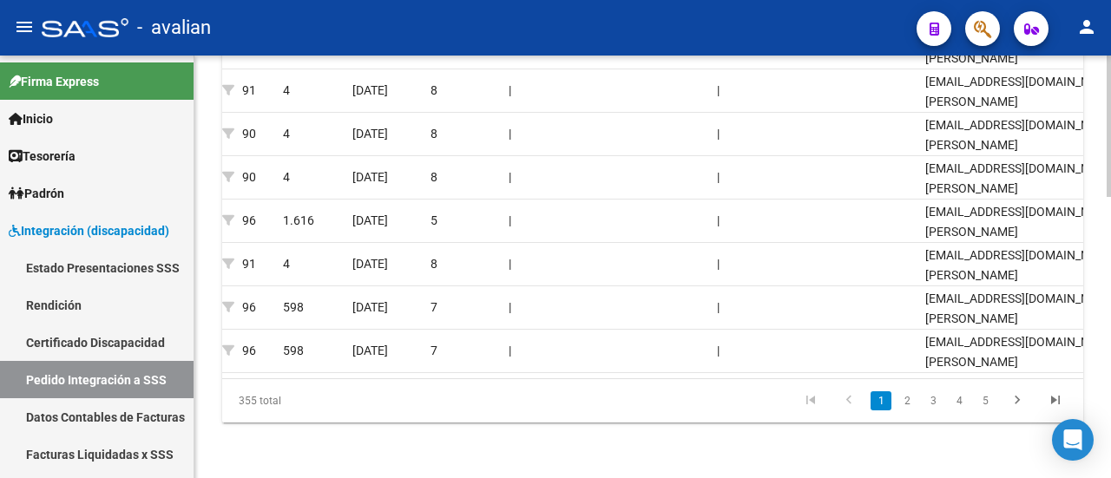
scroll to position [0, 1731]
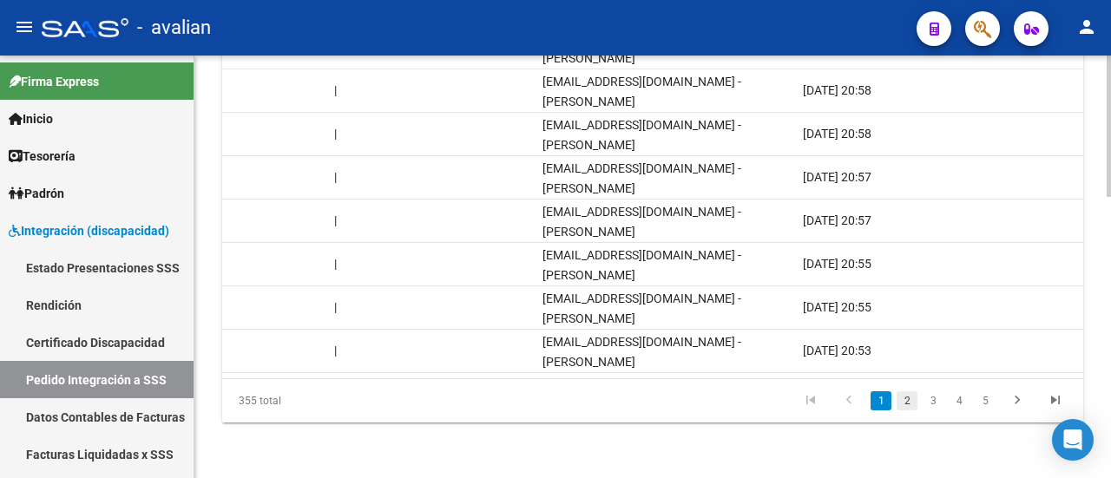
click at [905, 400] on link "2" at bounding box center [907, 401] width 21 height 19
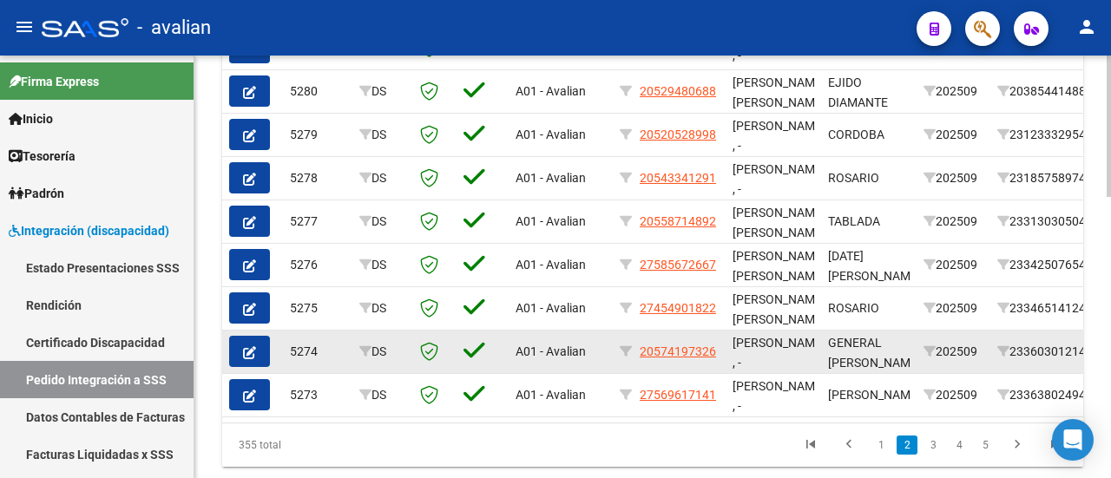
scroll to position [841, 0]
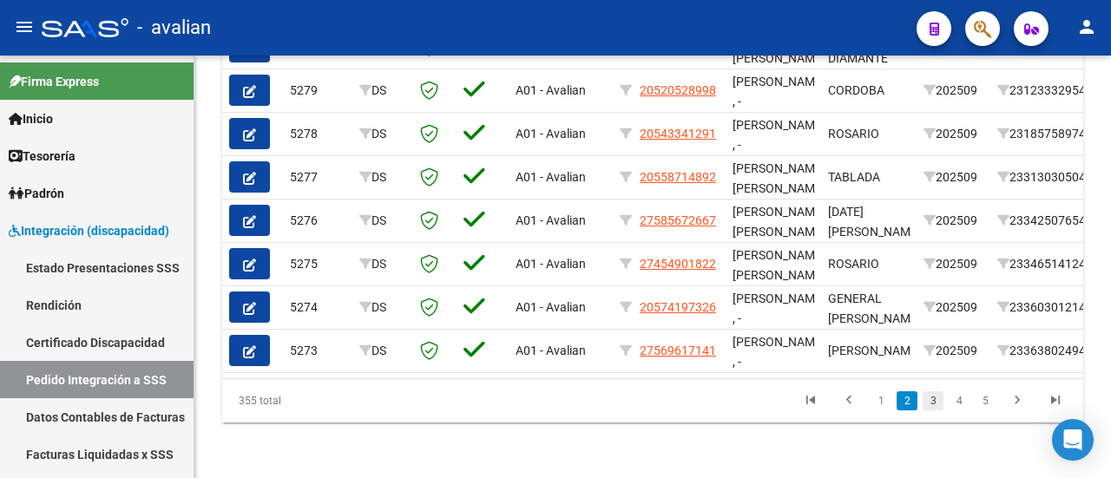
click at [934, 400] on link "3" at bounding box center [933, 401] width 21 height 19
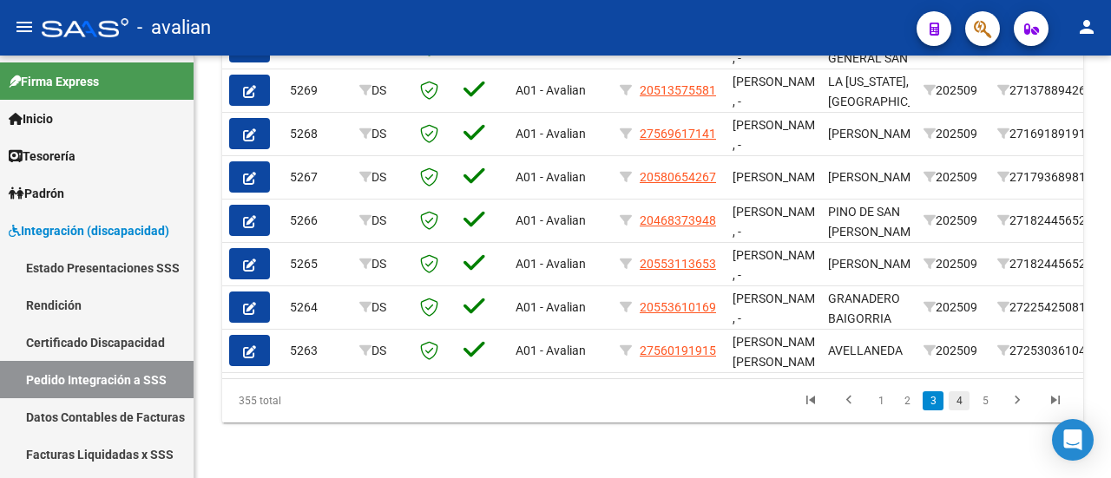
click at [960, 402] on link "4" at bounding box center [959, 401] width 21 height 19
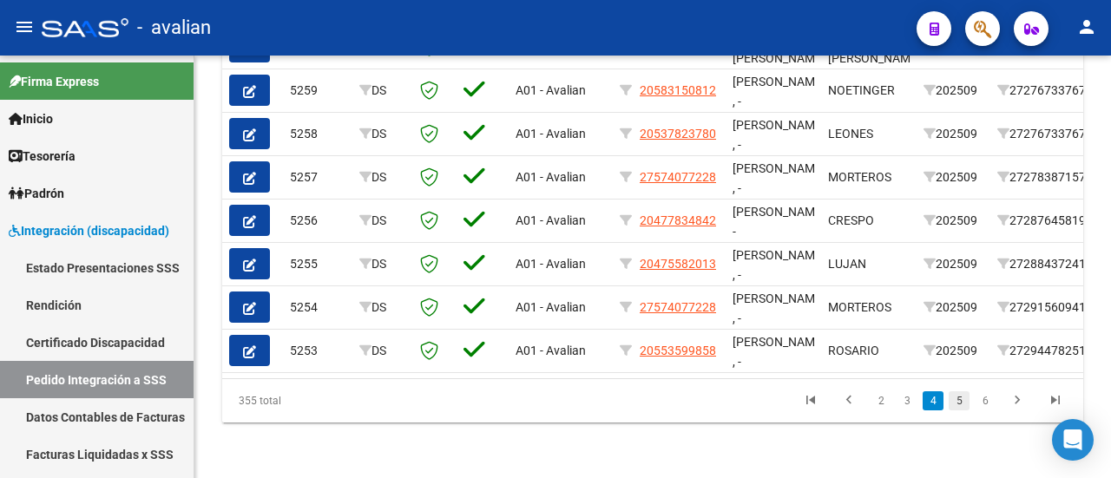
click at [960, 399] on link "5" at bounding box center [959, 401] width 21 height 19
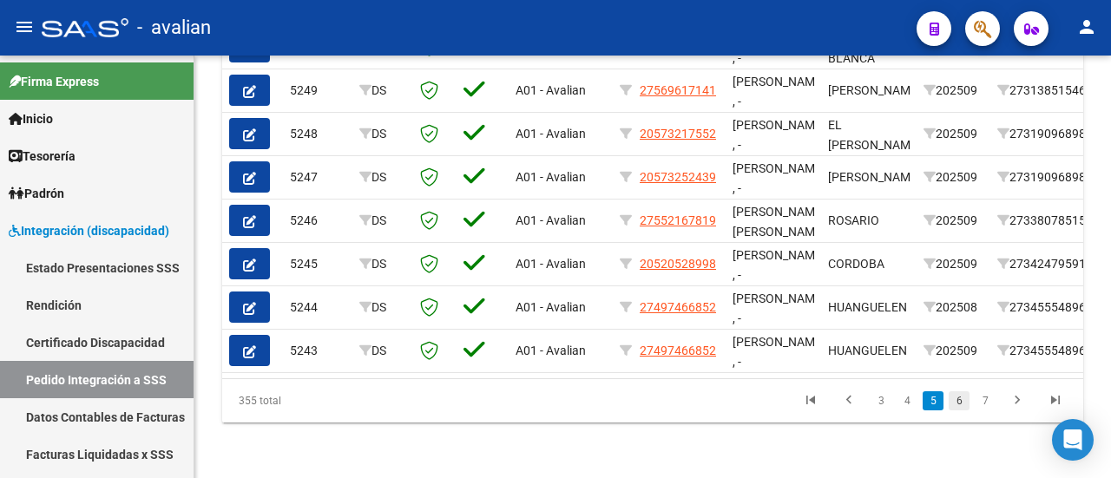
click at [956, 402] on link "6" at bounding box center [959, 401] width 21 height 19
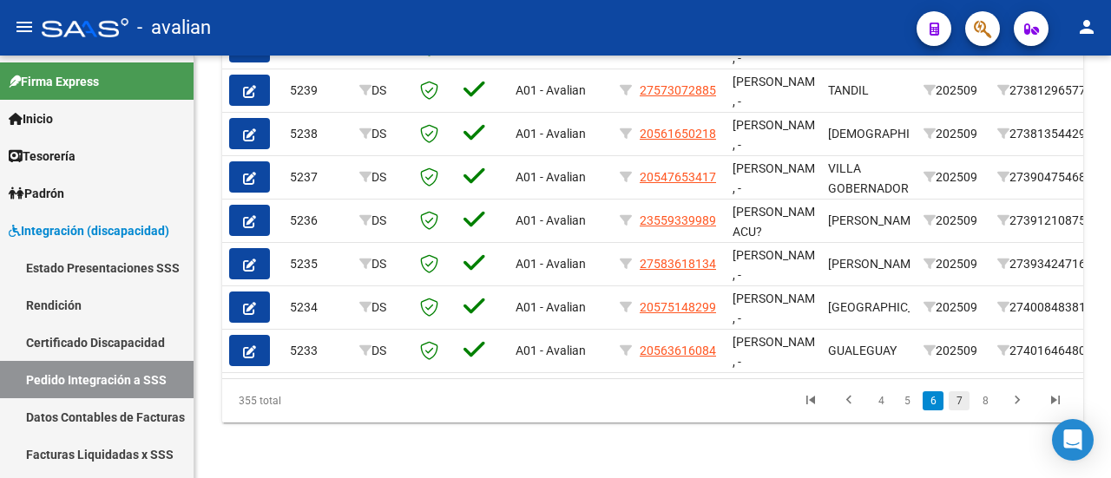
click at [958, 392] on link "7" at bounding box center [959, 401] width 21 height 19
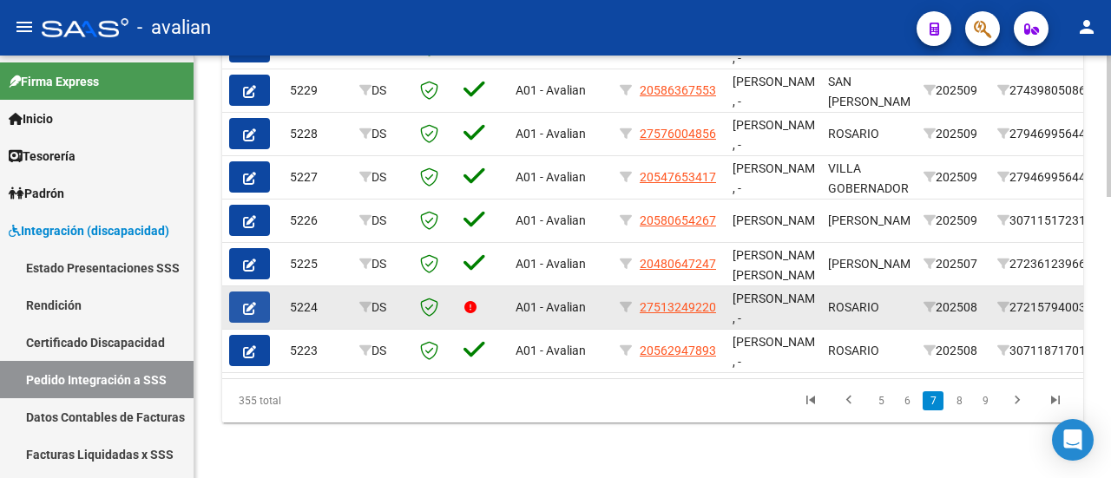
click at [245, 302] on icon "button" at bounding box center [249, 308] width 13 height 13
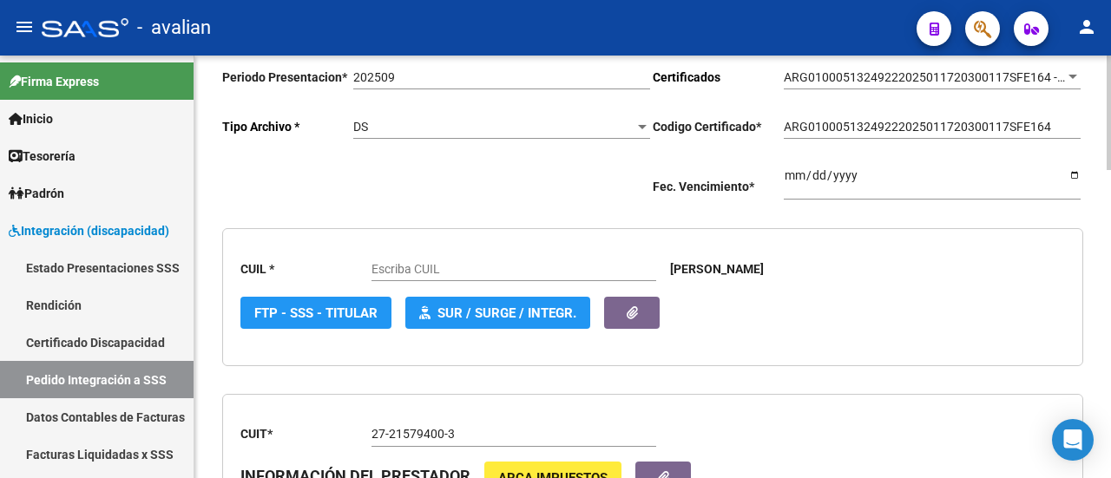
scroll to position [347, 0]
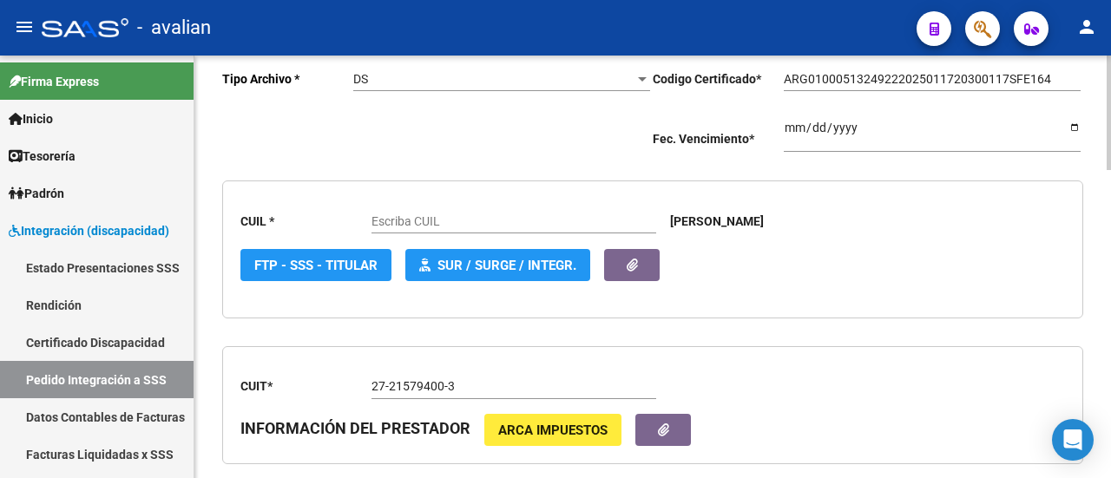
type input "27513249220"
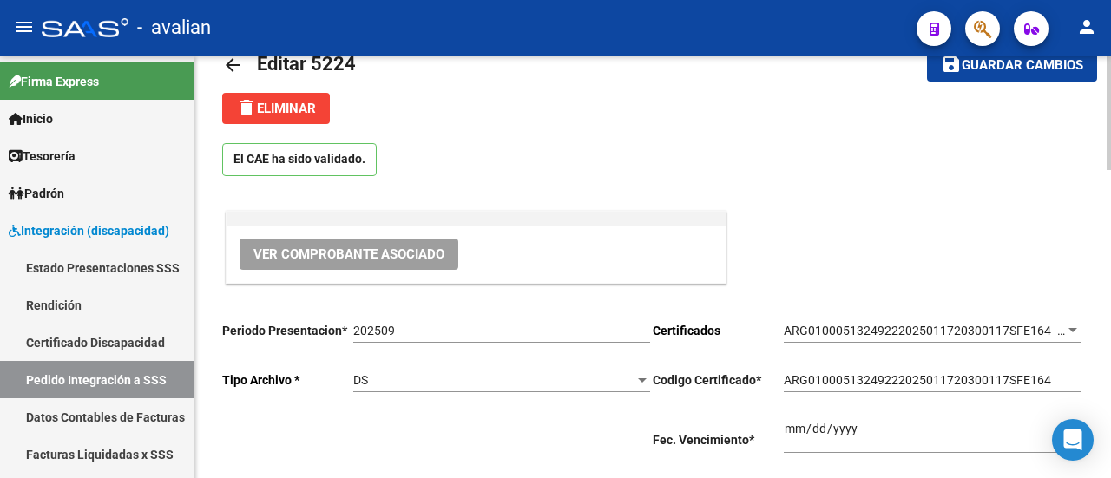
scroll to position [0, 0]
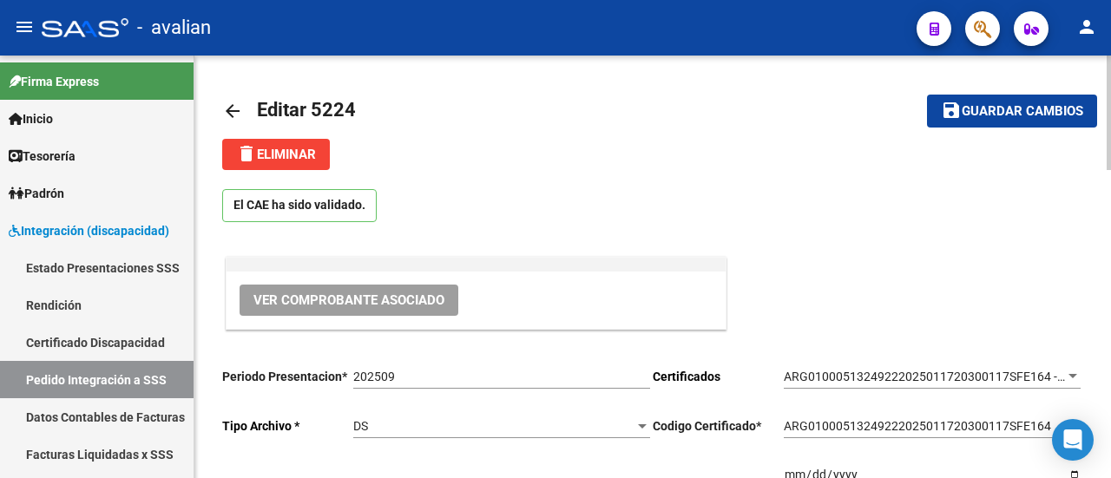
click at [228, 110] on mat-icon "arrow_back" at bounding box center [232, 111] width 21 height 21
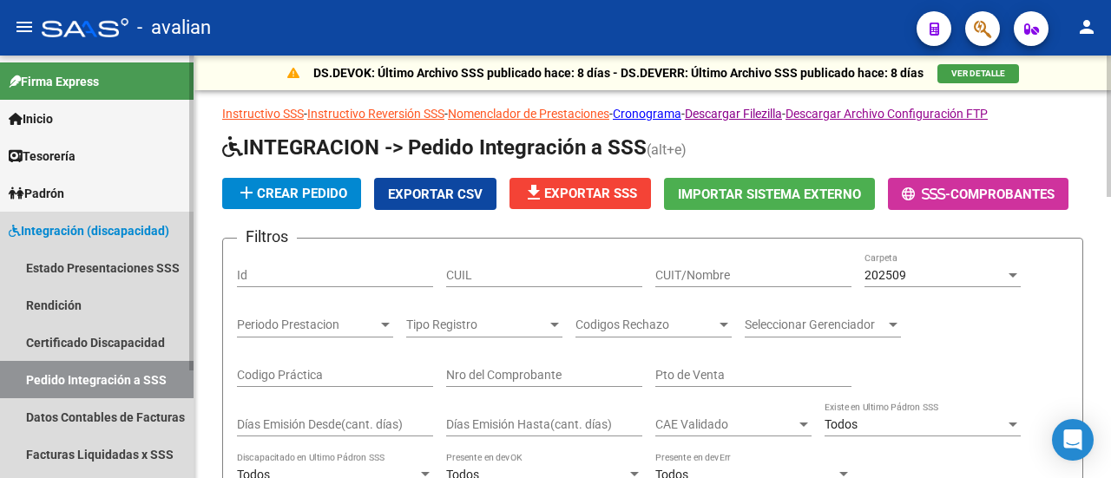
click at [110, 214] on link "Integración (discapacidad)" at bounding box center [97, 230] width 194 height 37
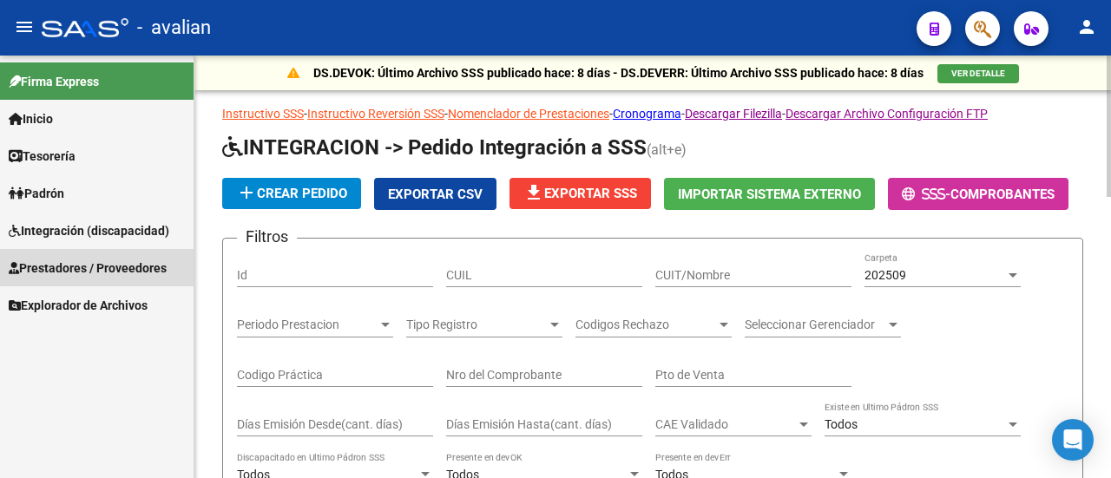
click at [90, 260] on span "Prestadores / Proveedores" at bounding box center [88, 268] width 158 height 19
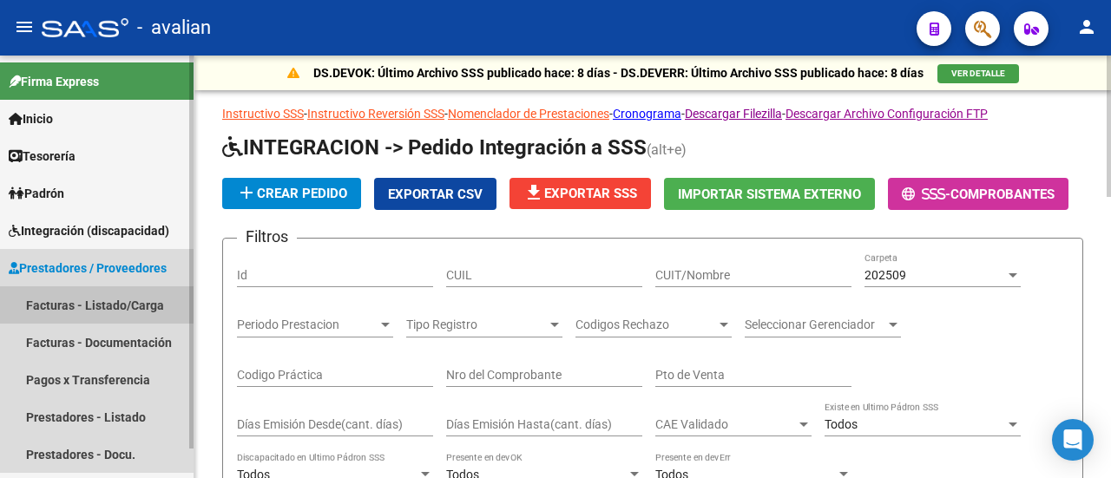
click at [94, 298] on link "Facturas - Listado/Carga" at bounding box center [97, 305] width 194 height 37
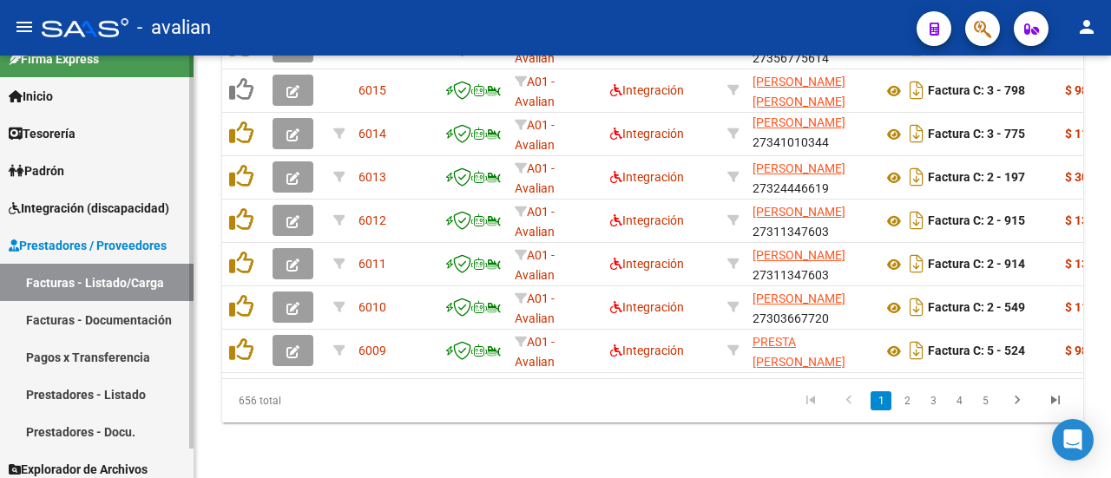
scroll to position [31, 0]
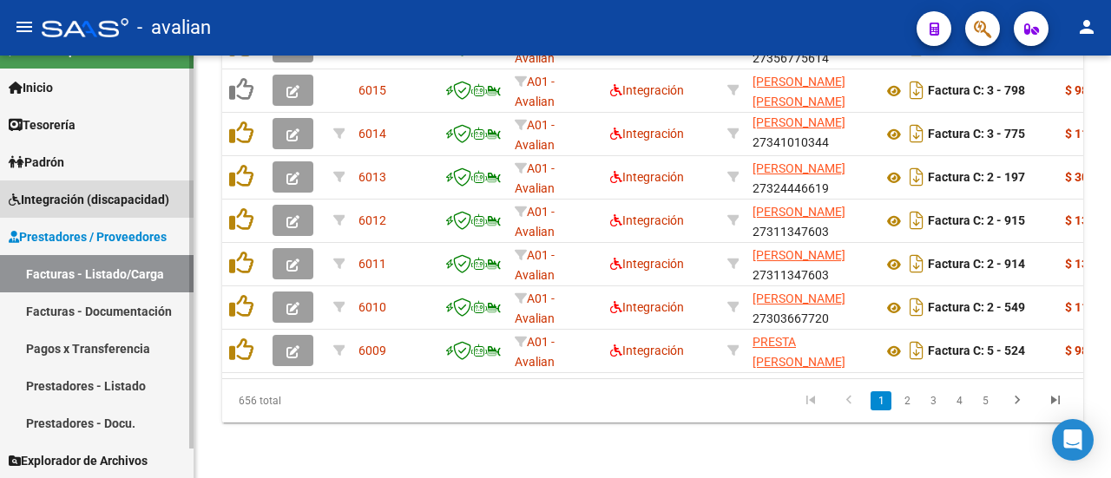
click at [109, 202] on span "Integración (discapacidad)" at bounding box center [89, 199] width 161 height 19
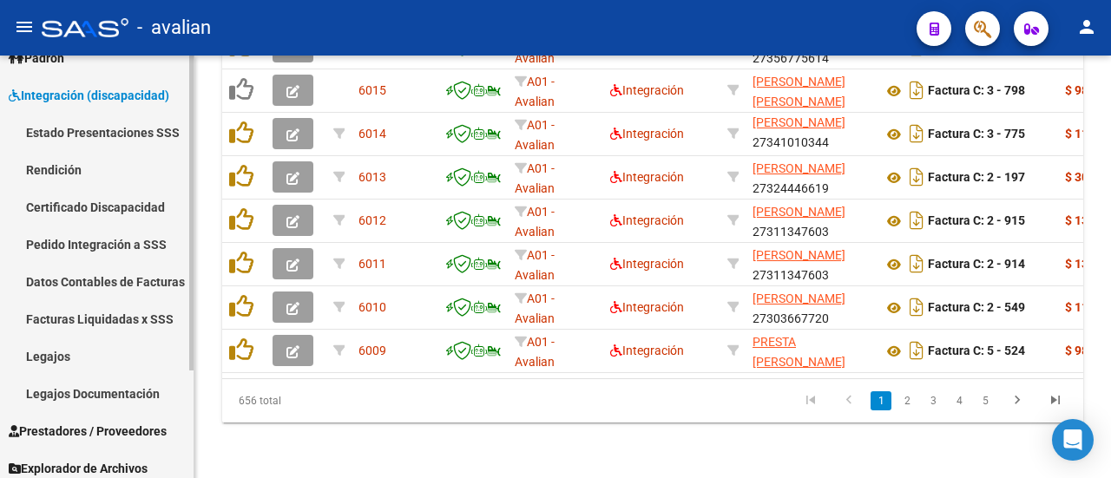
scroll to position [144, 0]
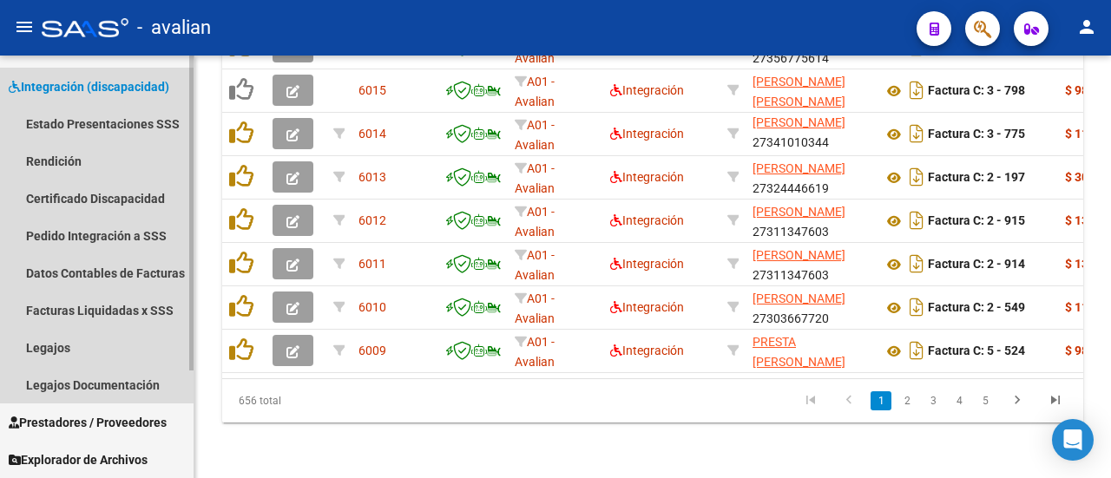
click at [121, 78] on span "Integración (discapacidad)" at bounding box center [89, 86] width 161 height 19
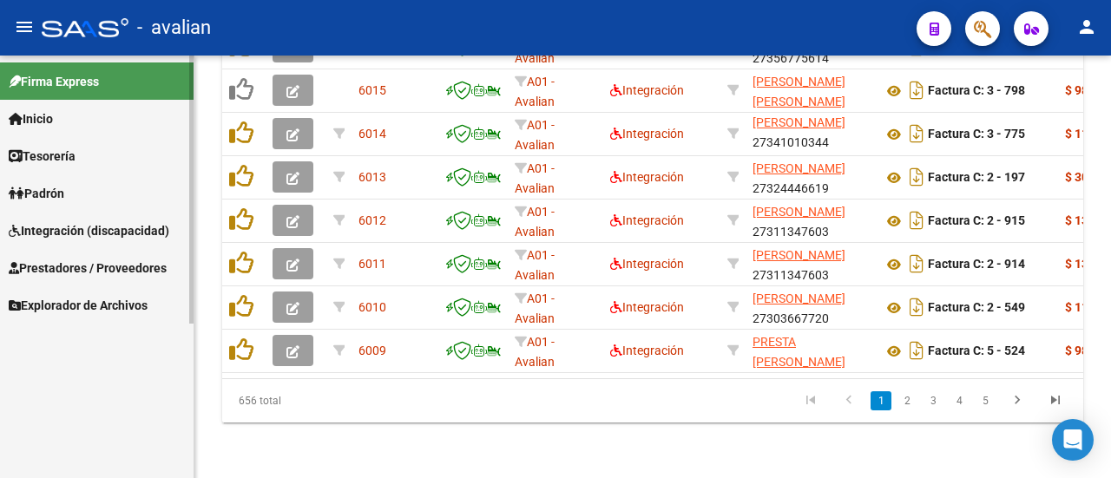
scroll to position [0, 0]
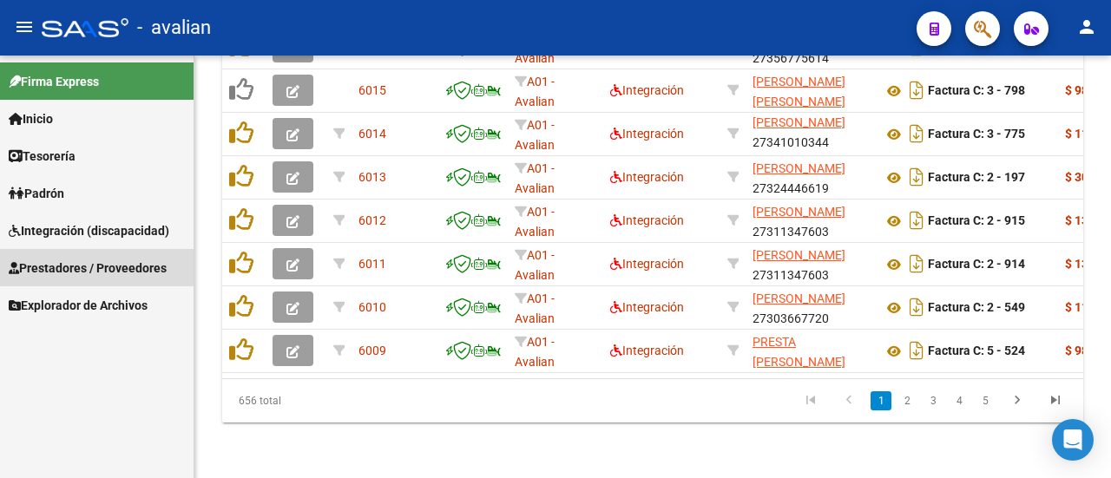
click at [68, 259] on span "Prestadores / Proveedores" at bounding box center [88, 268] width 158 height 19
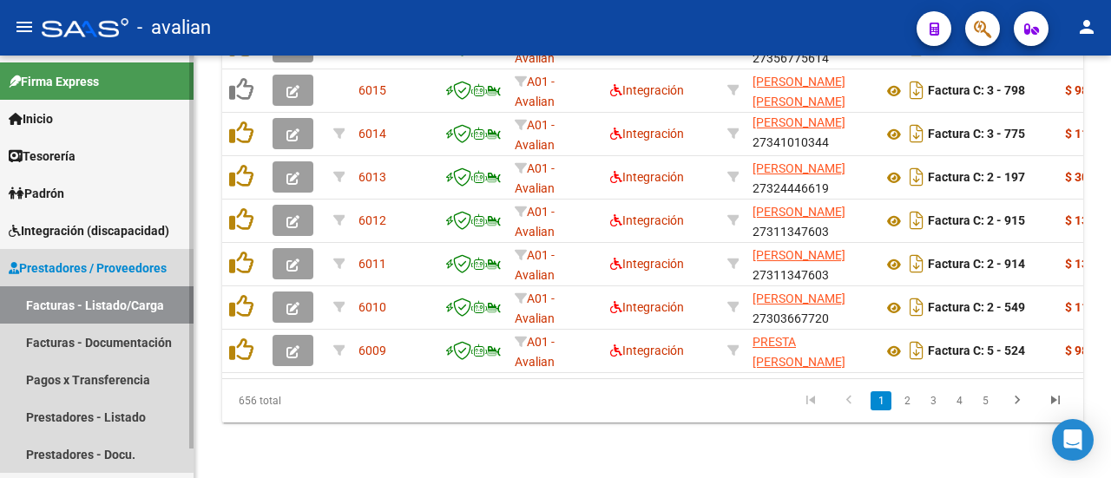
click at [87, 300] on link "Facturas - Listado/Carga" at bounding box center [97, 305] width 194 height 37
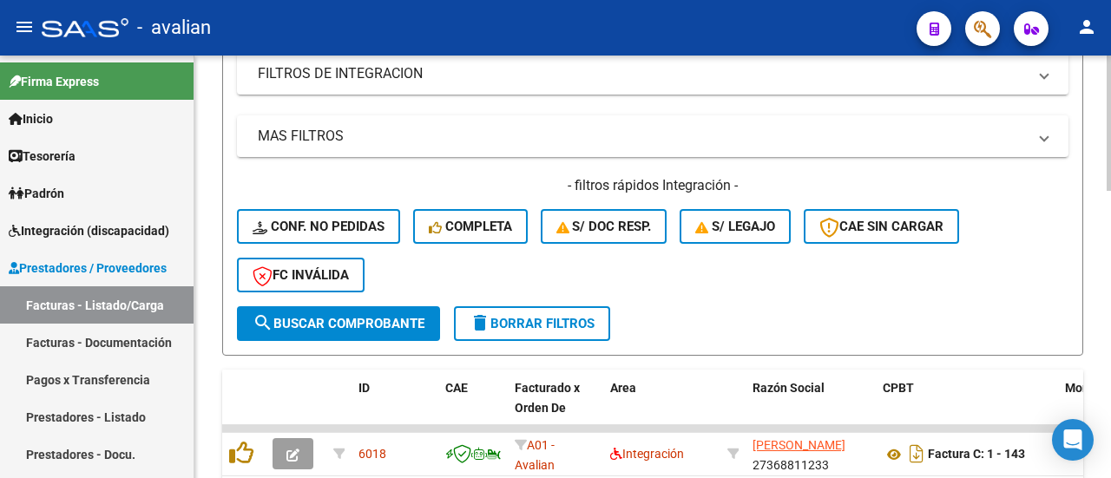
scroll to position [379, 0]
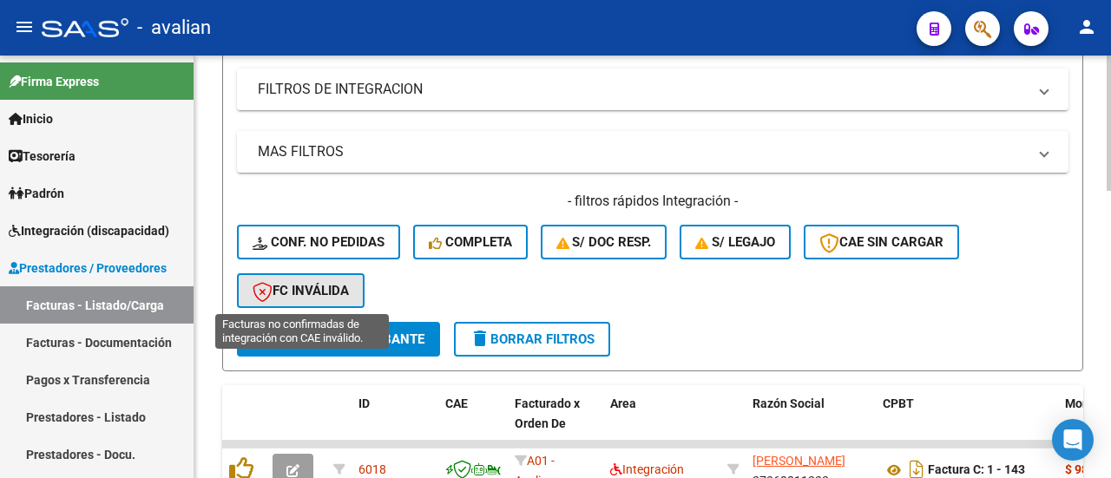
click at [320, 283] on span "FC Inválida" at bounding box center [301, 291] width 96 height 16
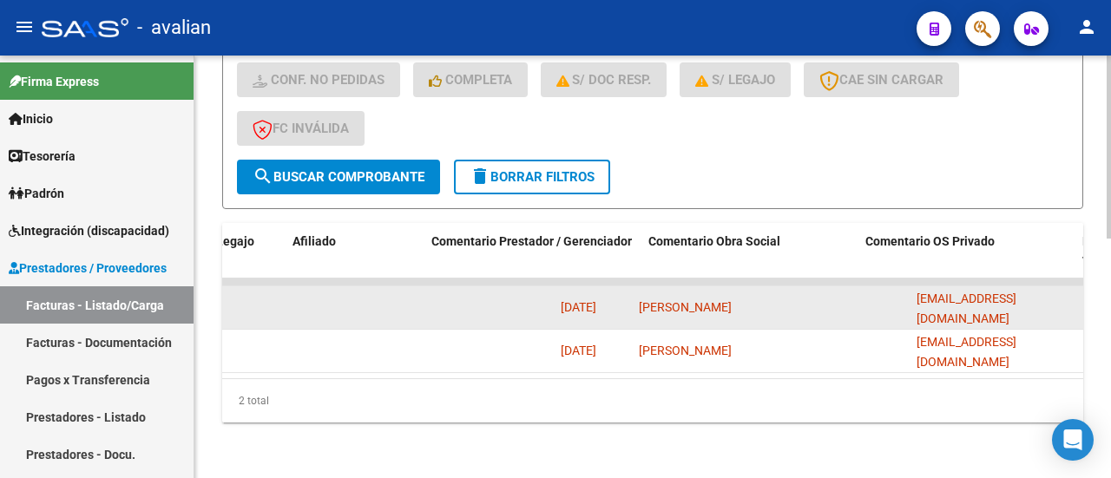
scroll to position [0, 0]
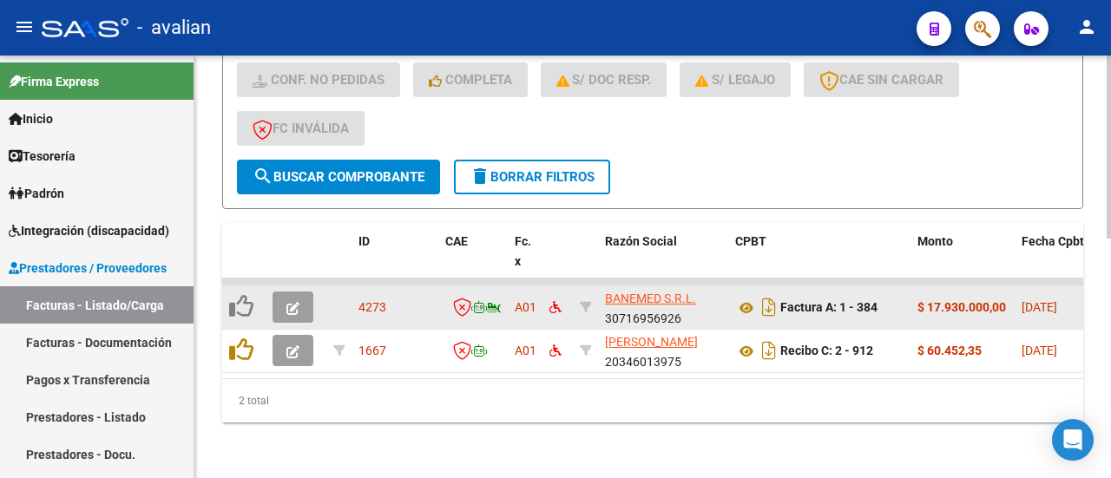
click at [500, 169] on span "delete Borrar Filtros" at bounding box center [532, 177] width 125 height 16
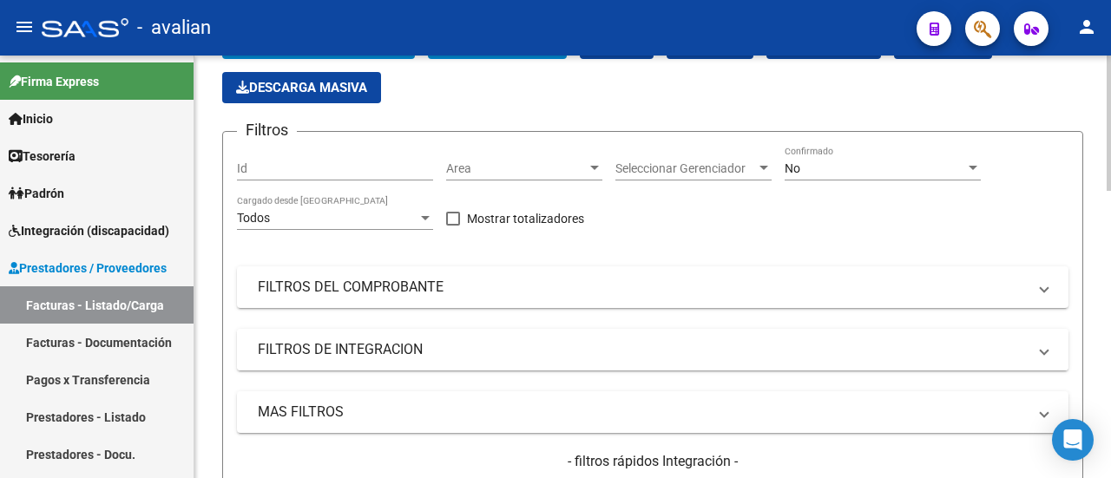
scroll to position [32, 0]
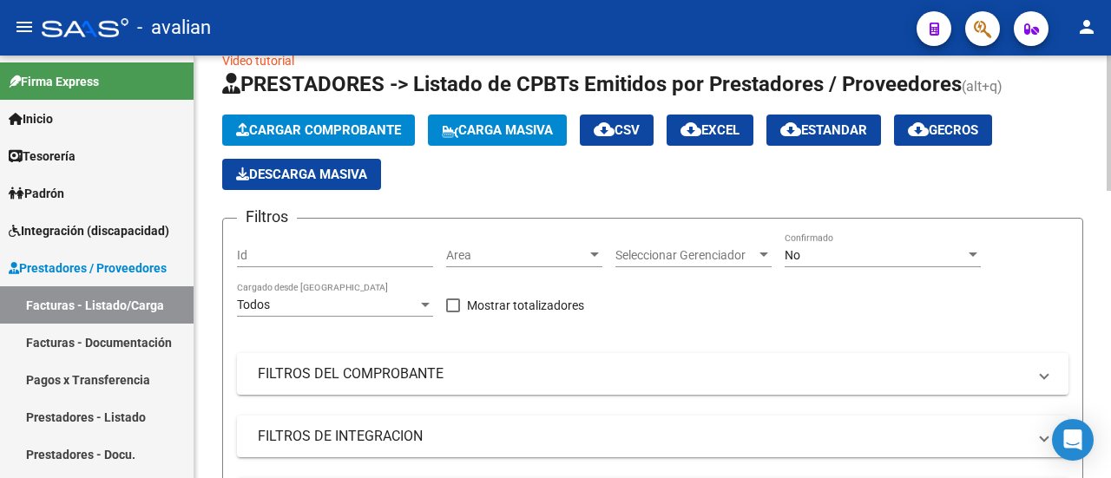
click at [981, 251] on app-bool-drop-down "No Confirmado" at bounding box center [889, 255] width 209 height 14
click at [977, 251] on div at bounding box center [974, 255] width 16 height 14
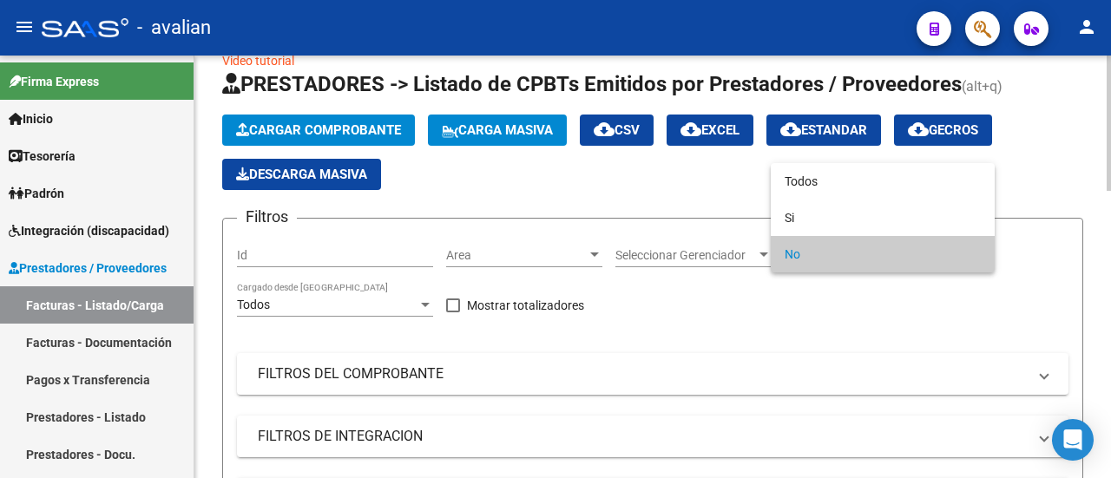
drag, startPoint x: 866, startPoint y: 352, endPoint x: 804, endPoint y: 313, distance: 72.5
click at [866, 352] on div at bounding box center [555, 239] width 1111 height 478
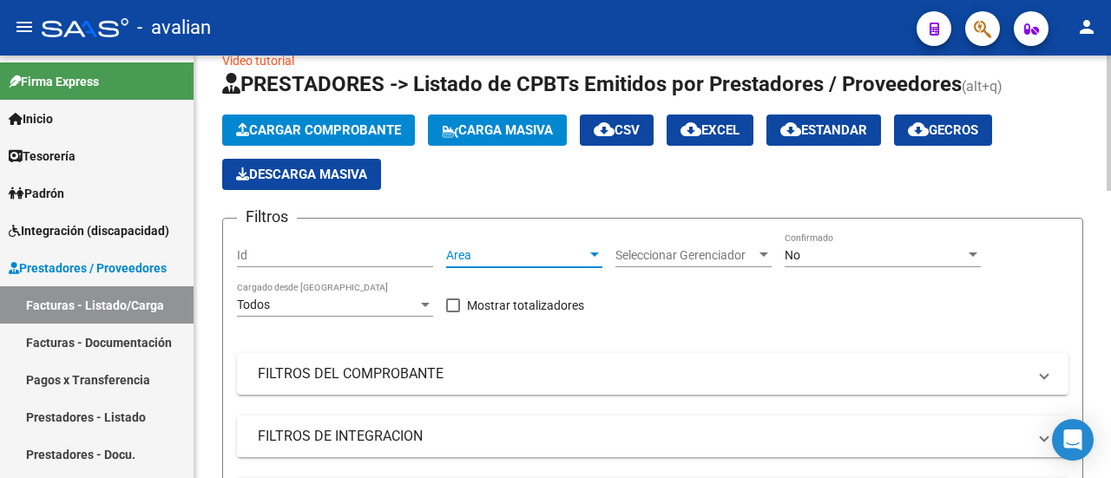
click at [590, 254] on div at bounding box center [594, 255] width 9 height 4
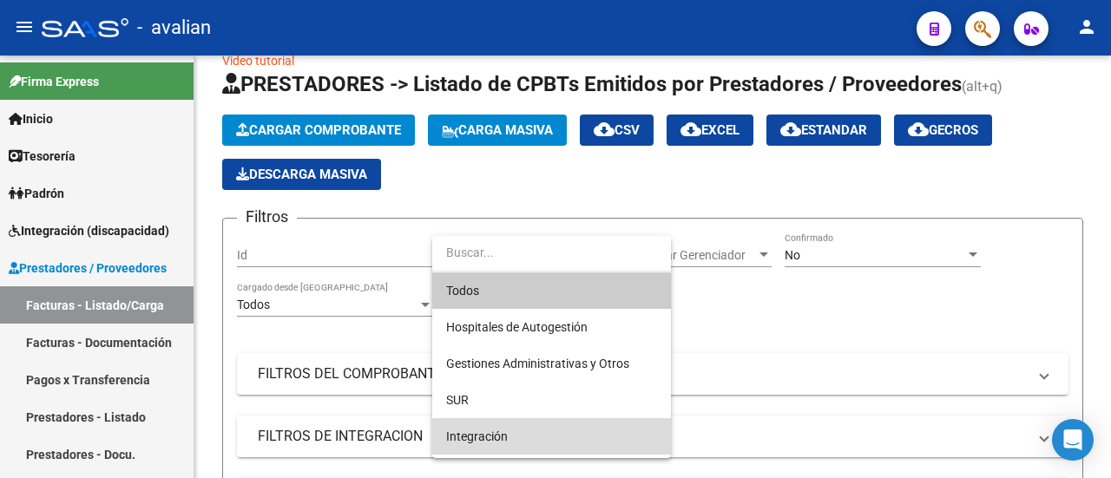
click at [520, 432] on span "Integración" at bounding box center [551, 437] width 211 height 36
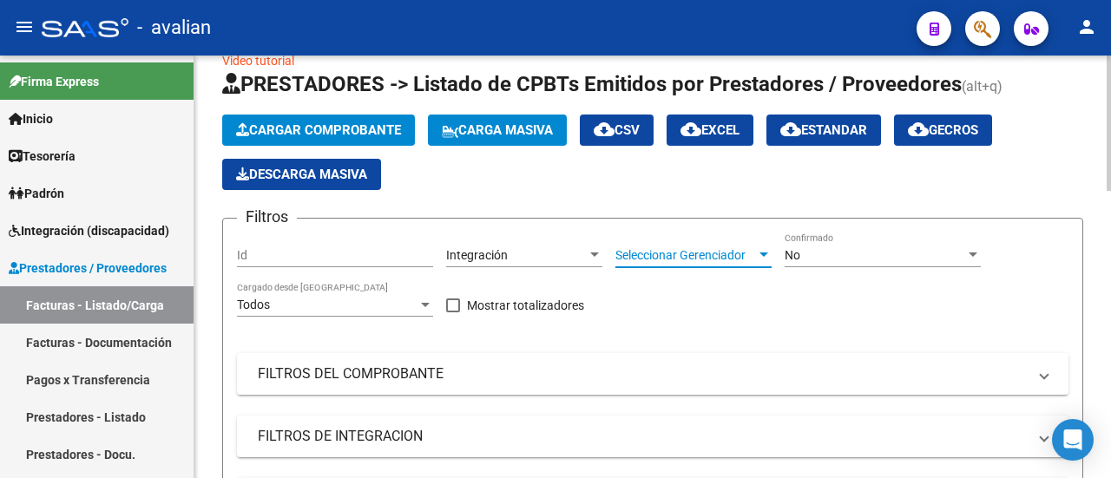
click at [764, 254] on div at bounding box center [764, 255] width 9 height 4
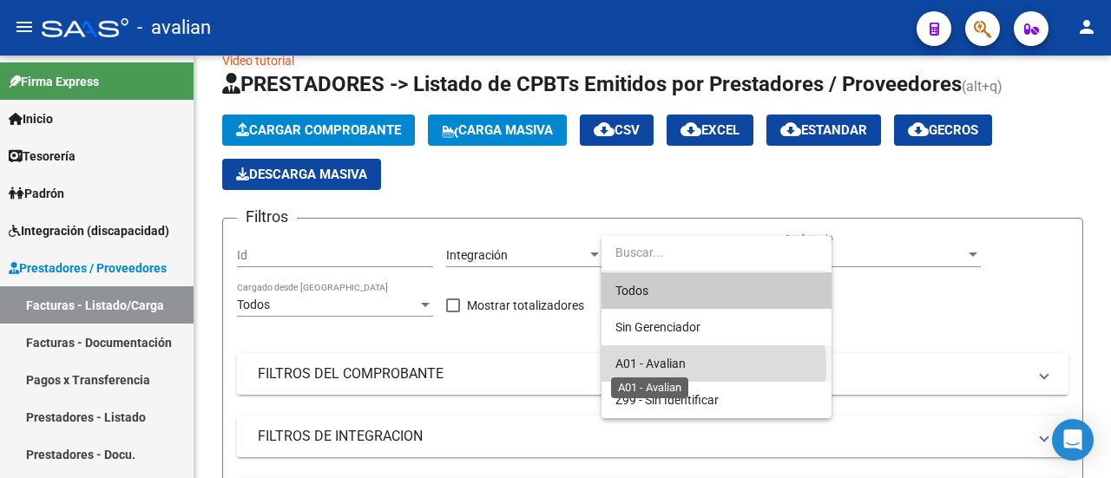
click at [670, 366] on span "A01 - Avalian" at bounding box center [651, 364] width 70 height 14
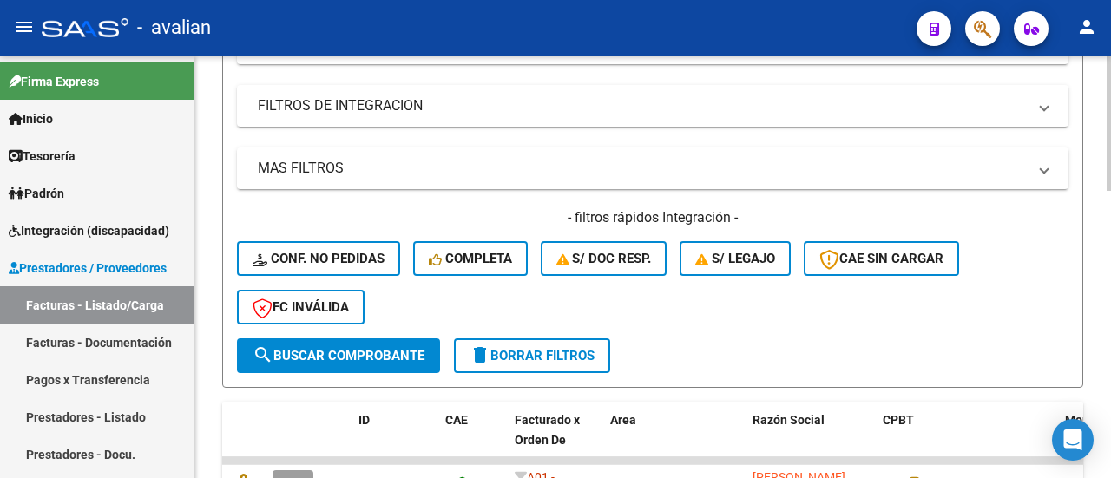
scroll to position [379, 0]
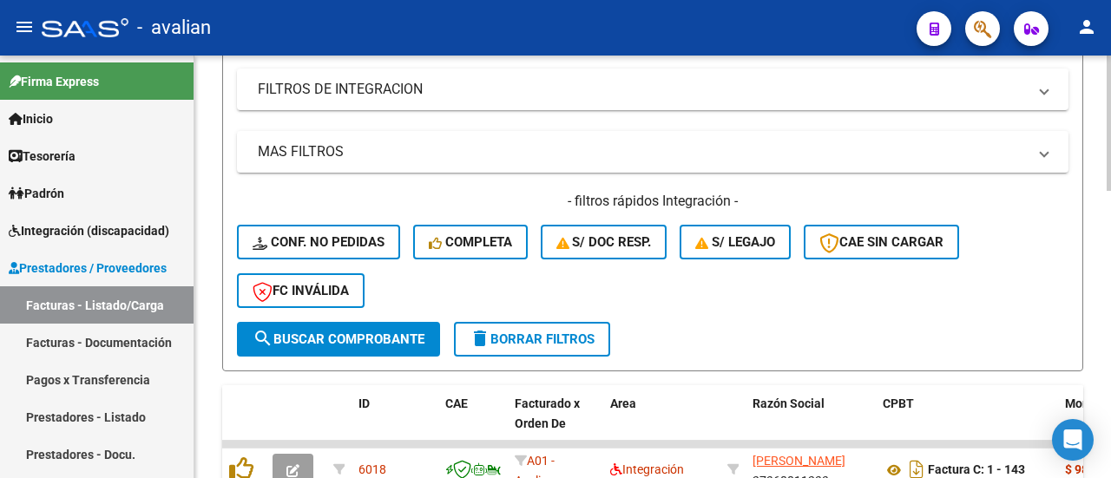
click at [564, 338] on span "delete Borrar Filtros" at bounding box center [532, 340] width 125 height 16
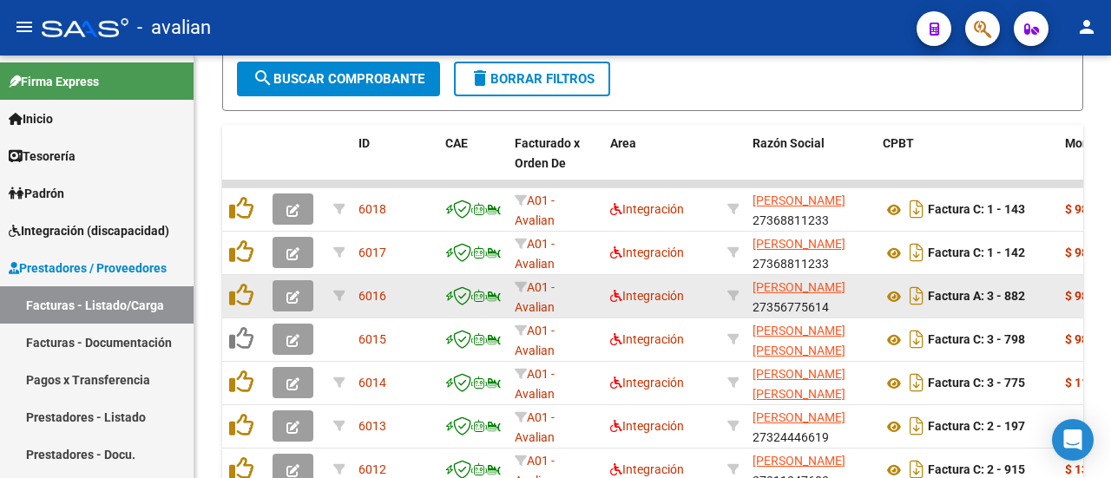
scroll to position [23, 0]
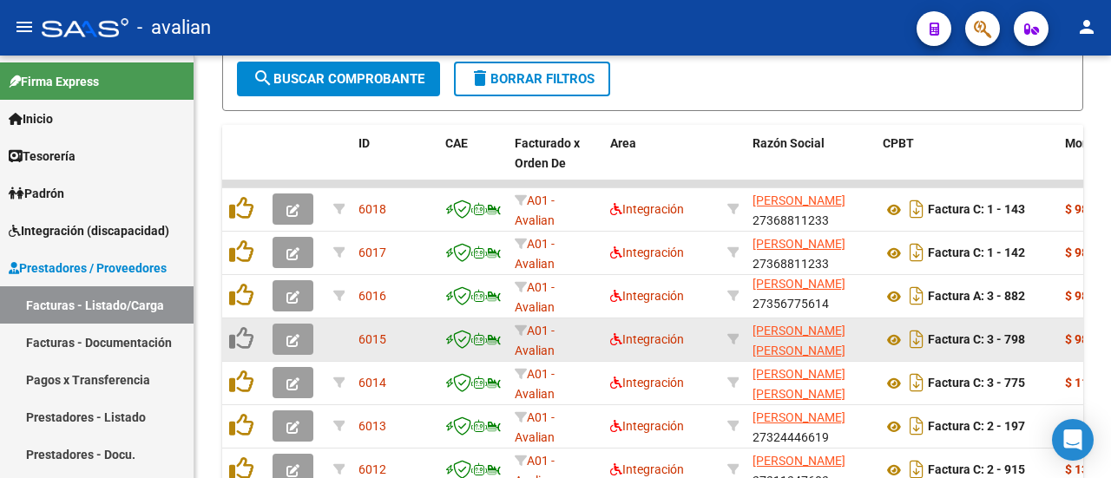
click at [287, 340] on icon "button" at bounding box center [293, 340] width 13 height 13
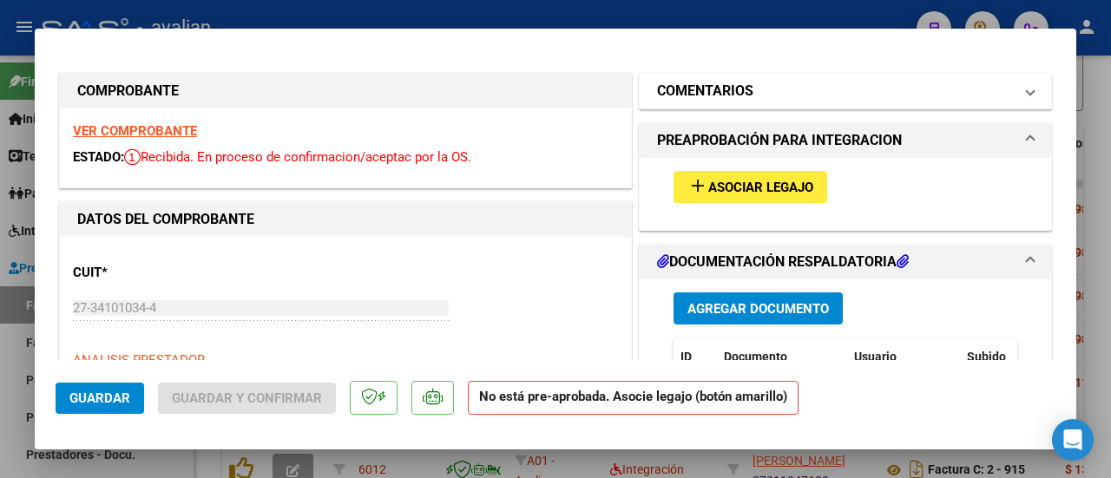
click at [1027, 89] on span at bounding box center [1030, 91] width 7 height 21
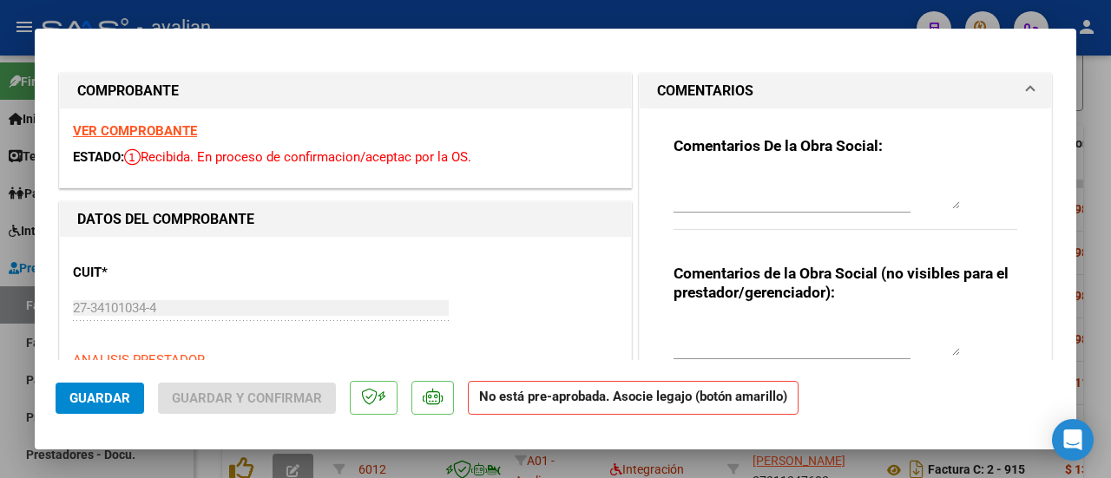
type input "$ 0,00"
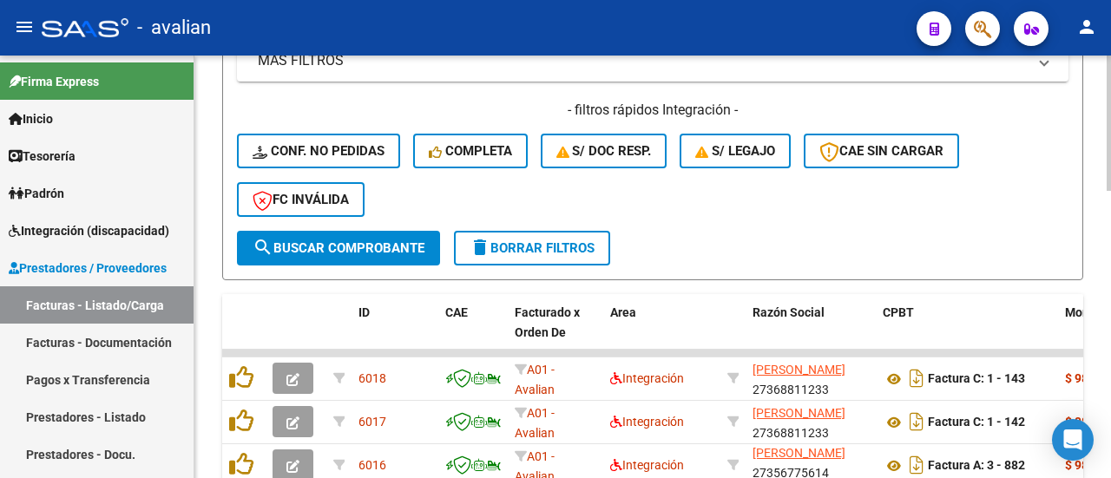
scroll to position [466, 0]
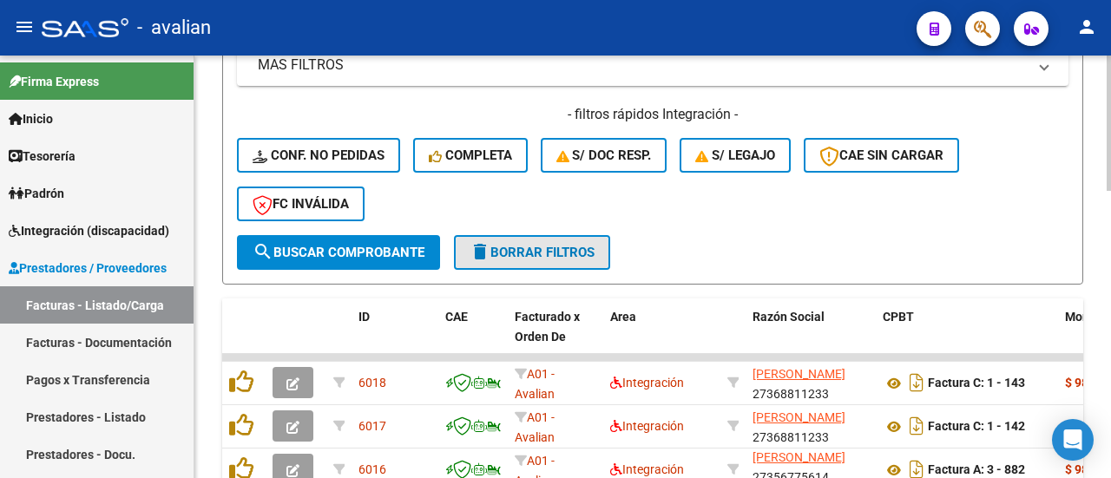
click at [536, 260] on button "delete Borrar Filtros" at bounding box center [532, 252] width 156 height 35
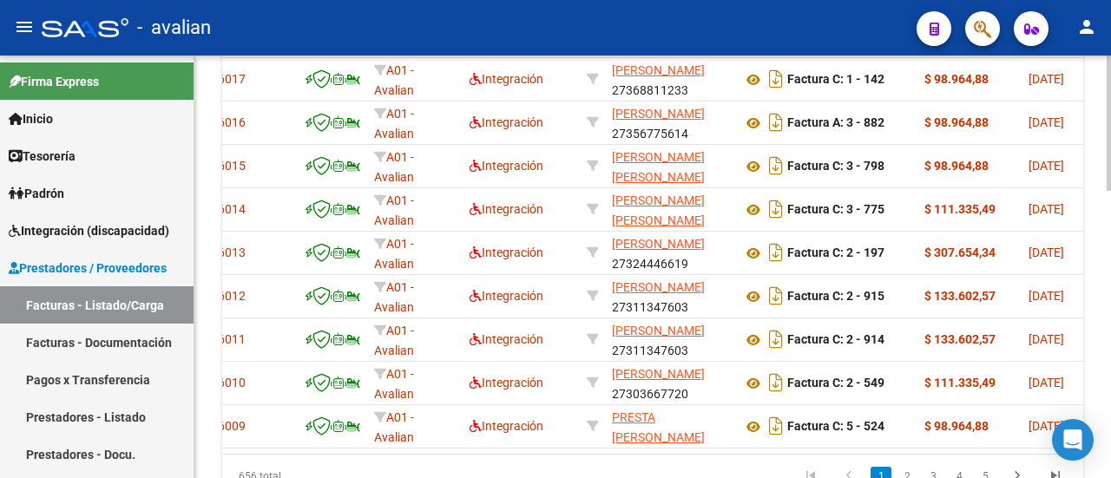
scroll to position [0, 0]
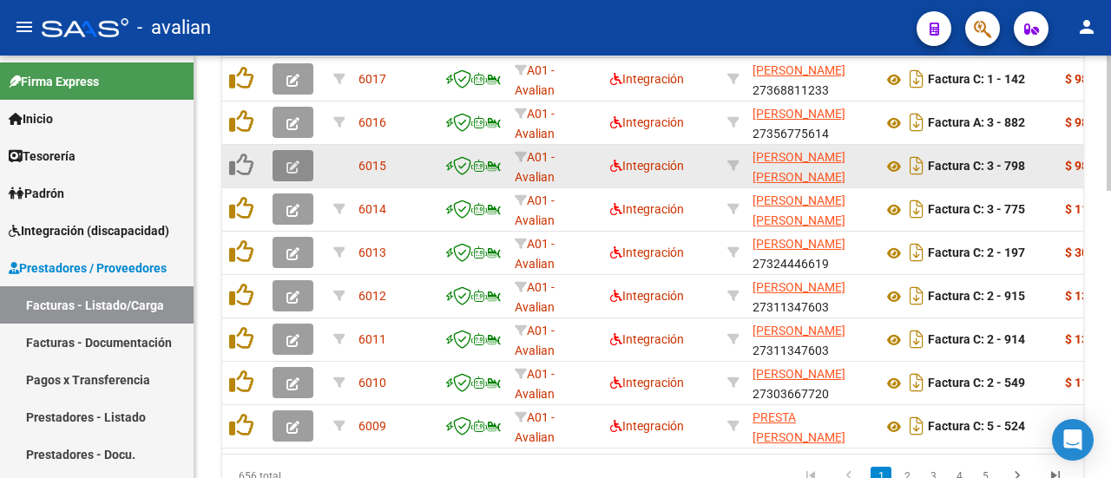
click at [287, 166] on icon "button" at bounding box center [293, 167] width 13 height 13
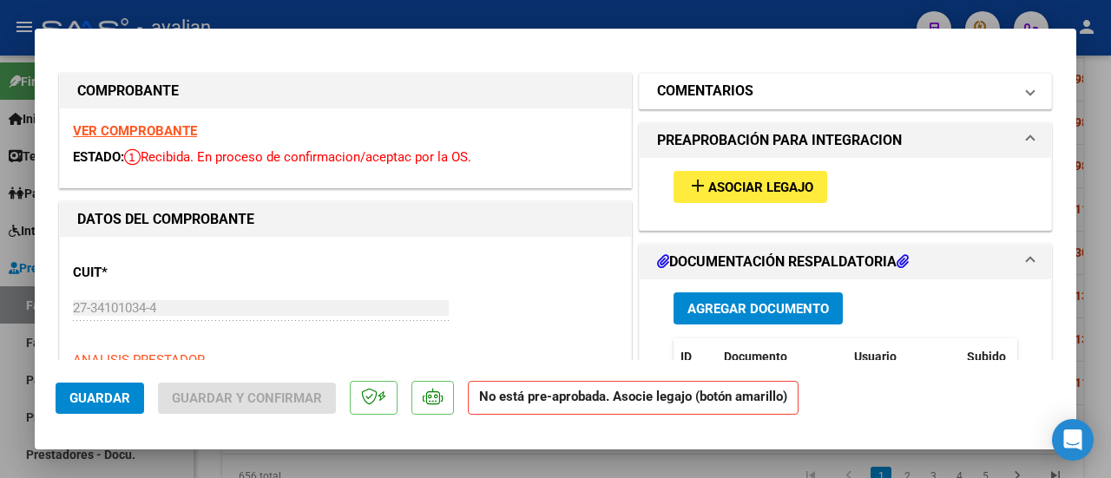
click at [1025, 90] on mat-expansion-panel-header "COMENTARIOS" at bounding box center [846, 91] width 412 height 35
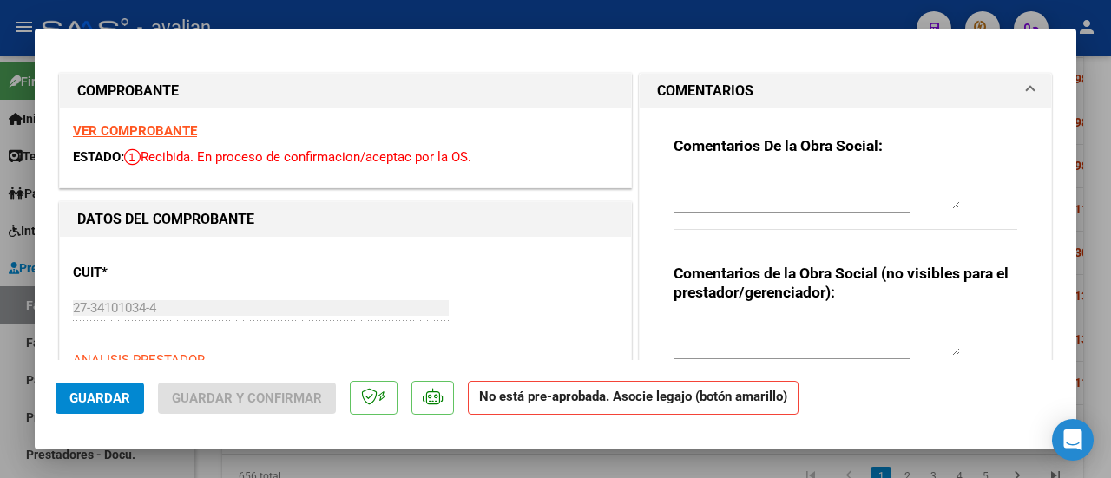
type input "$ 0,00"
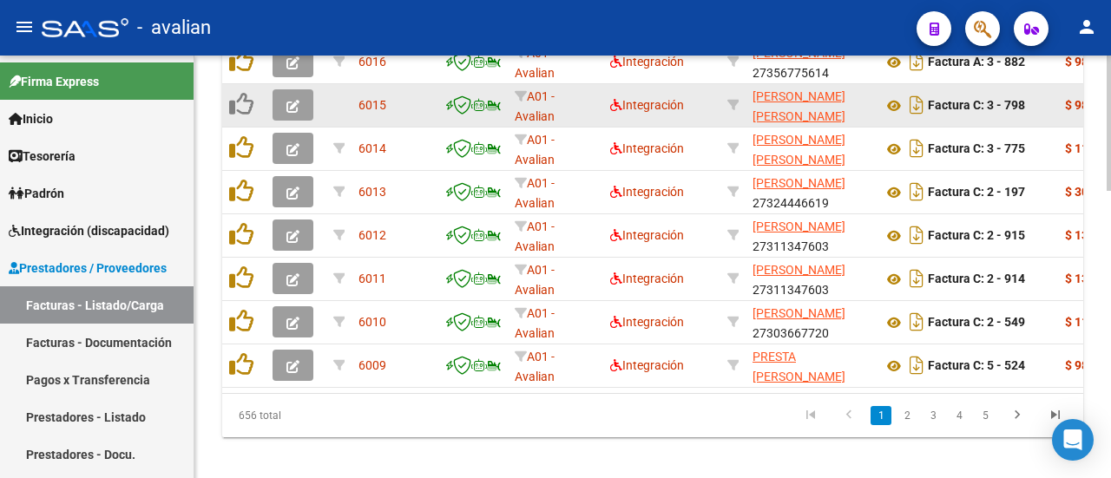
scroll to position [900, 0]
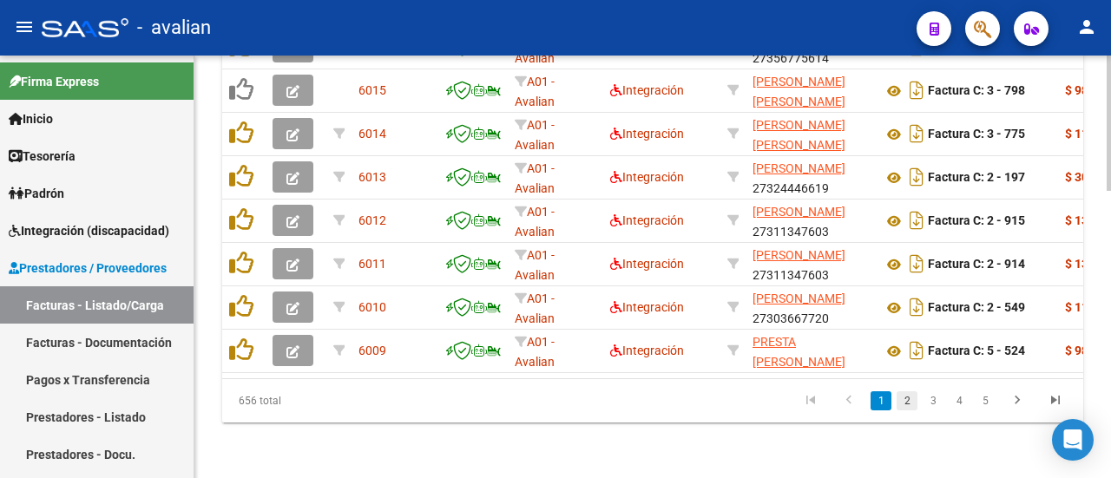
click at [910, 406] on link "2" at bounding box center [907, 401] width 21 height 19
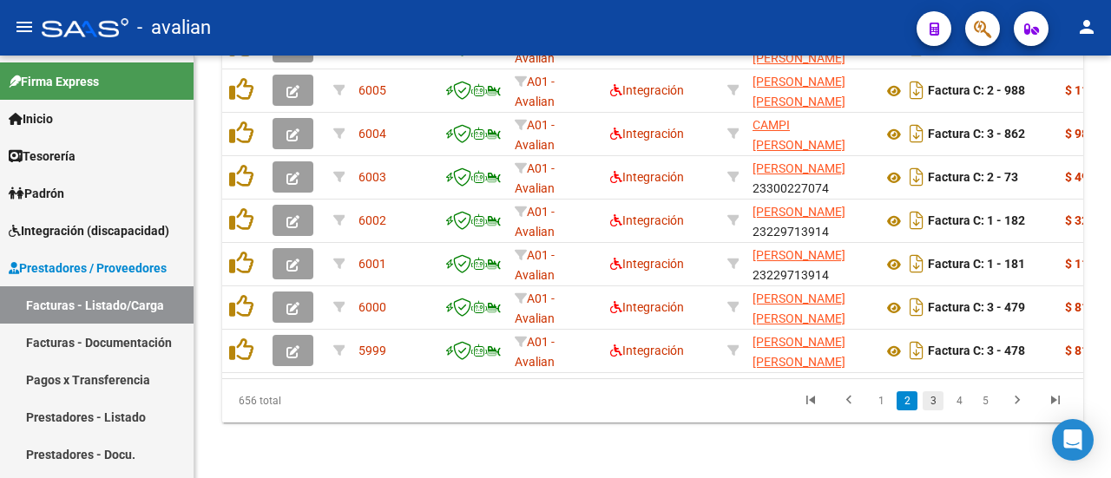
click at [931, 398] on link "3" at bounding box center [933, 401] width 21 height 19
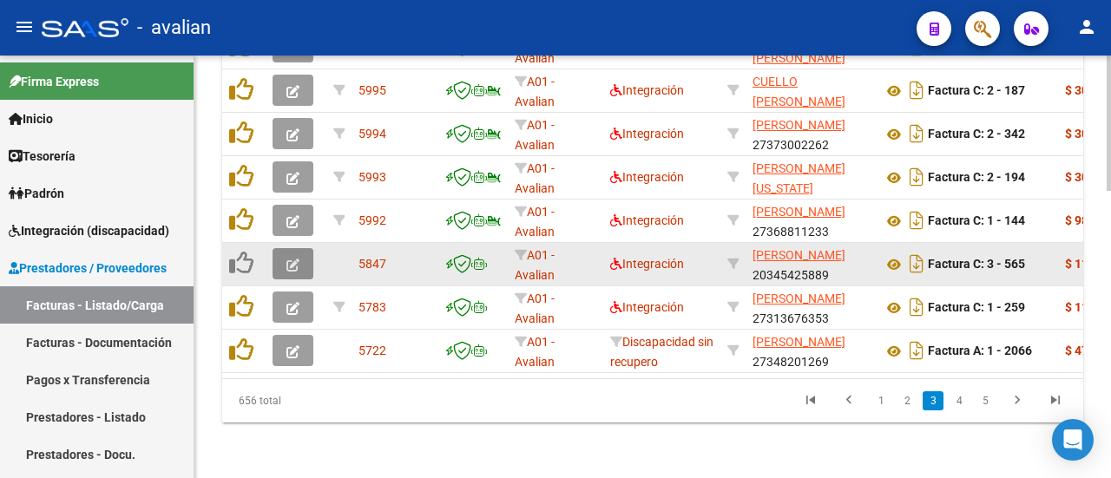
click at [295, 259] on icon "button" at bounding box center [293, 265] width 13 height 13
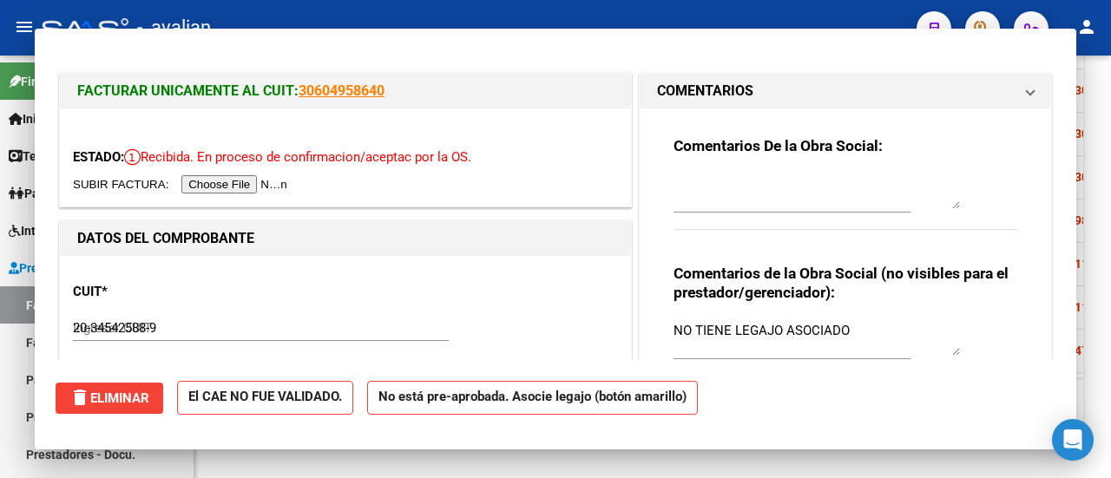
type input "$ 0,00"
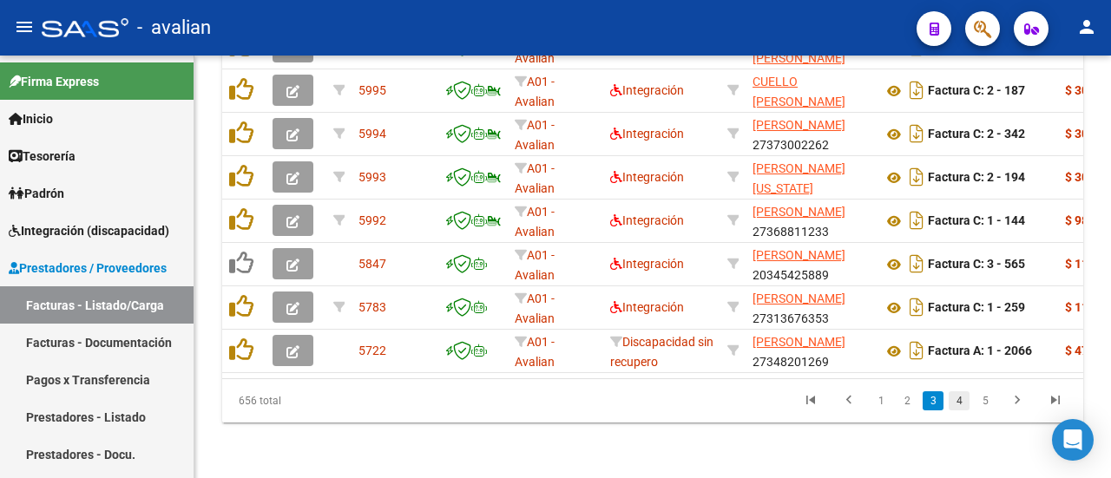
click at [964, 401] on link "4" at bounding box center [959, 401] width 21 height 19
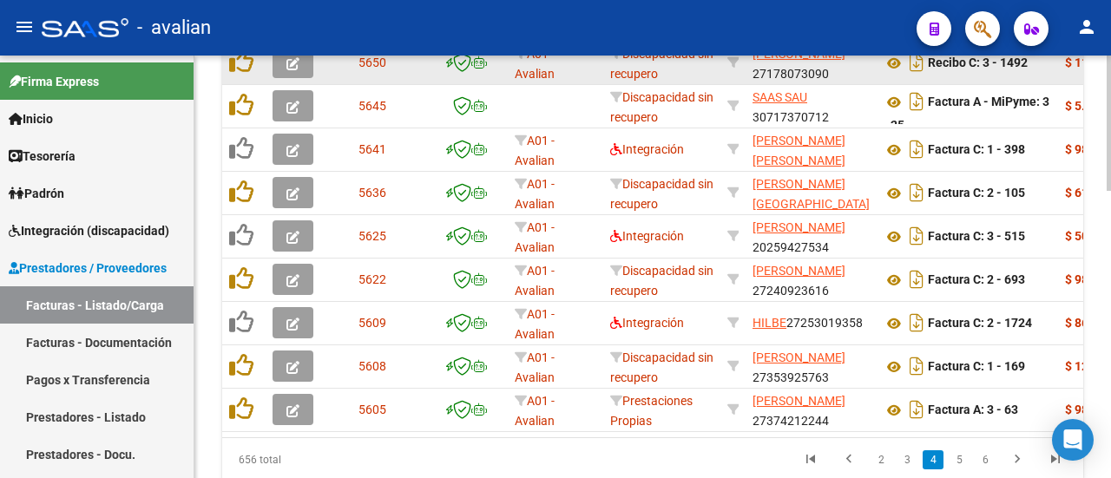
scroll to position [727, 0]
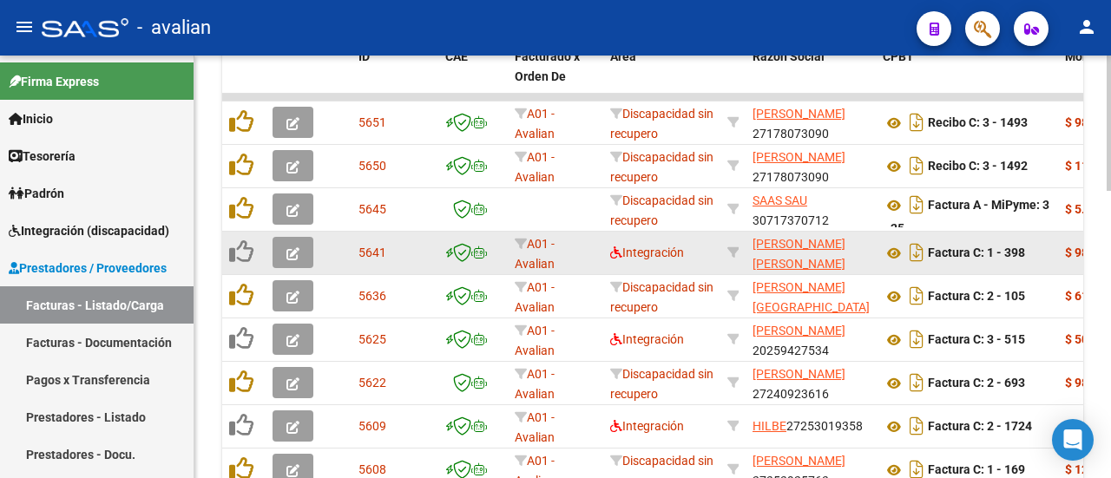
click at [297, 252] on icon "button" at bounding box center [293, 253] width 13 height 13
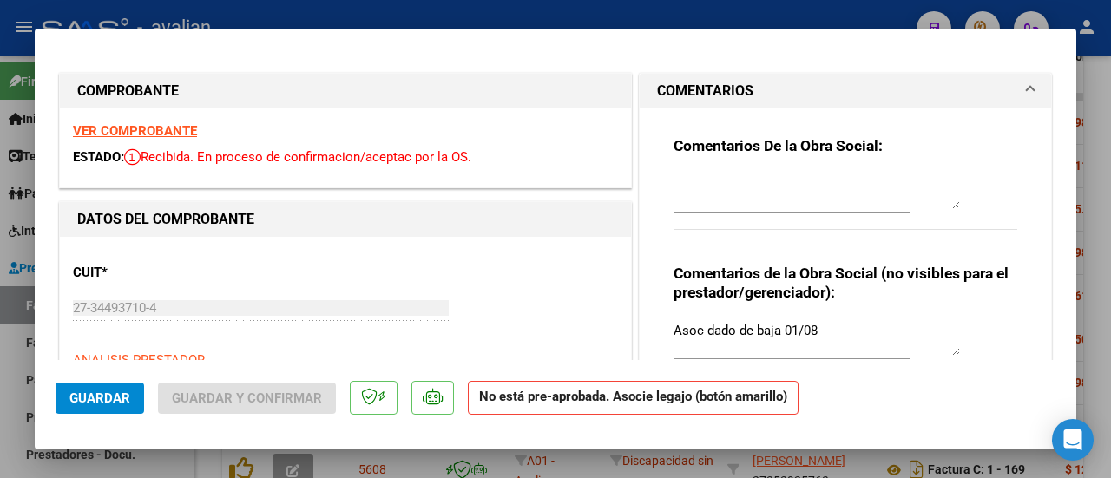
type input "$ 0,00"
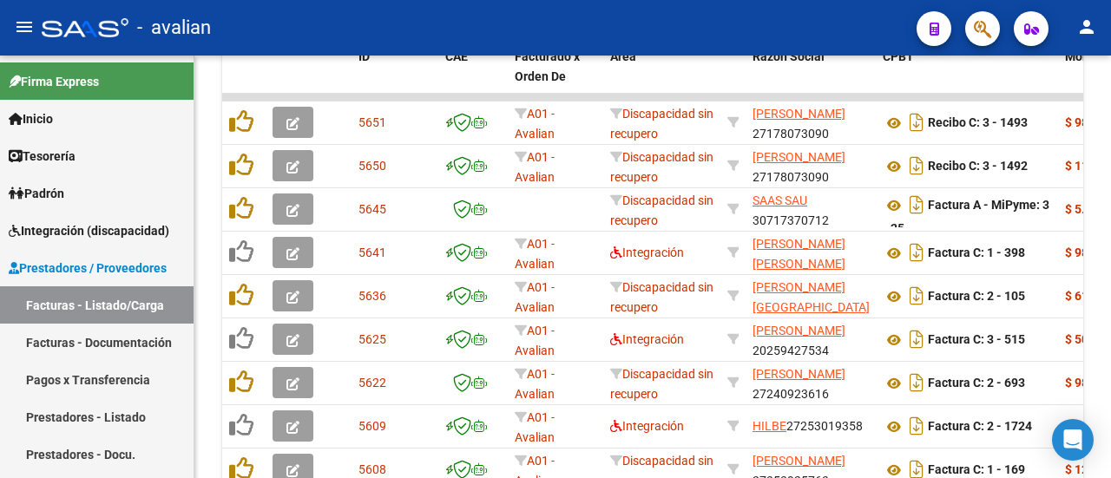
scroll to position [771, 0]
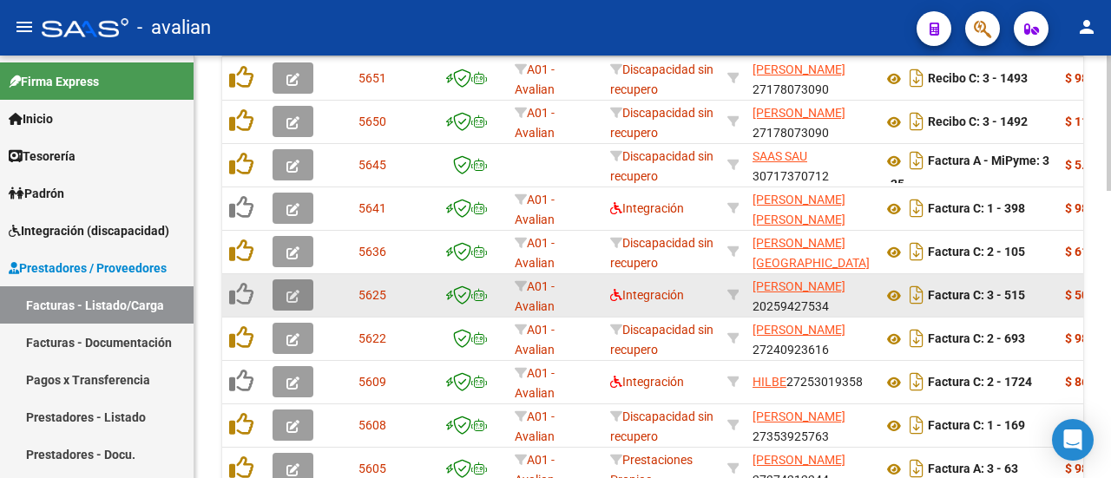
click at [284, 292] on button "button" at bounding box center [293, 295] width 41 height 31
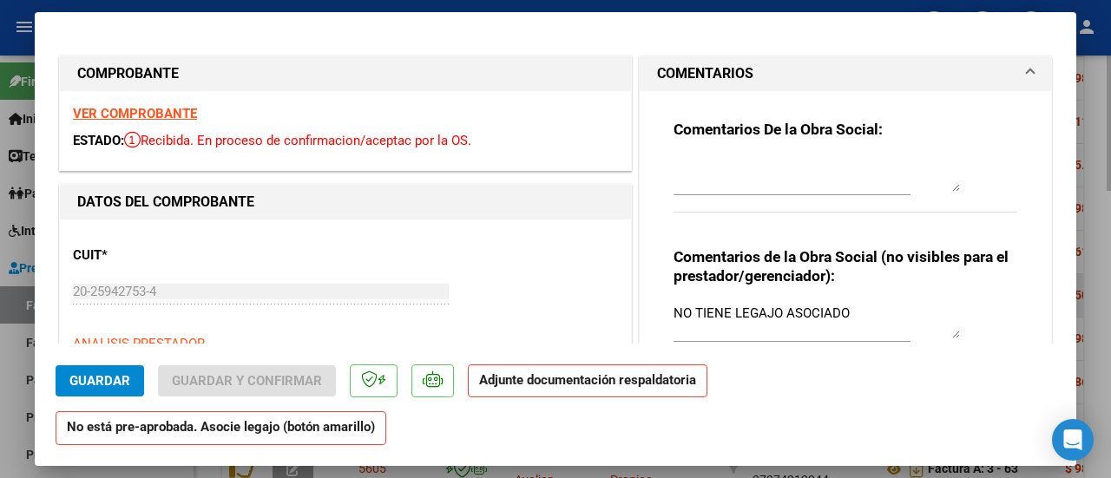
type input "$ 0,00"
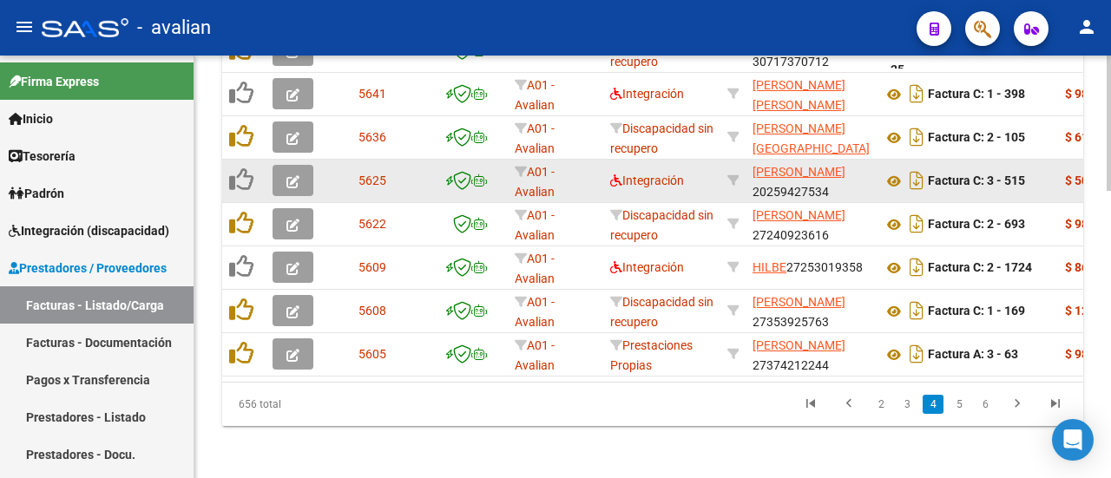
scroll to position [900, 0]
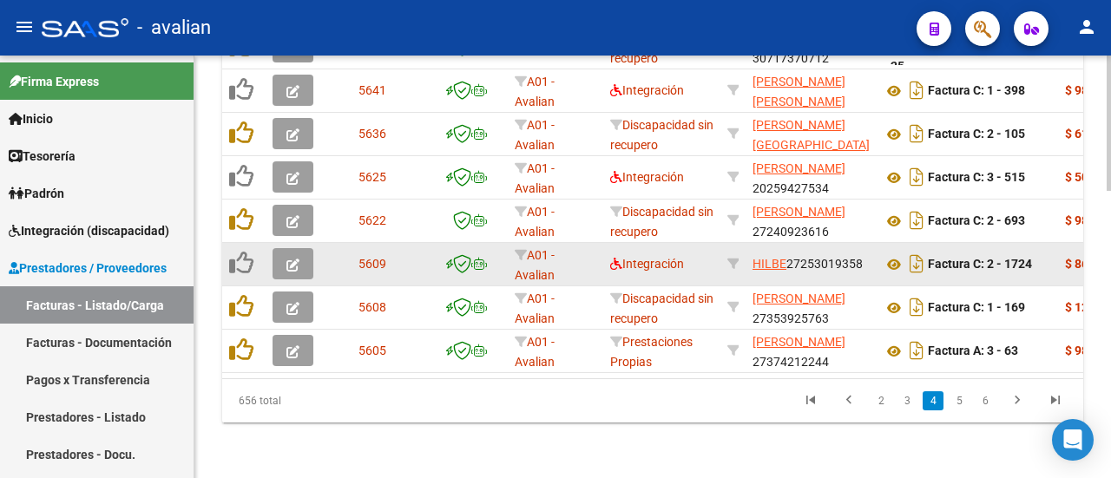
click at [302, 248] on button "button" at bounding box center [293, 263] width 41 height 31
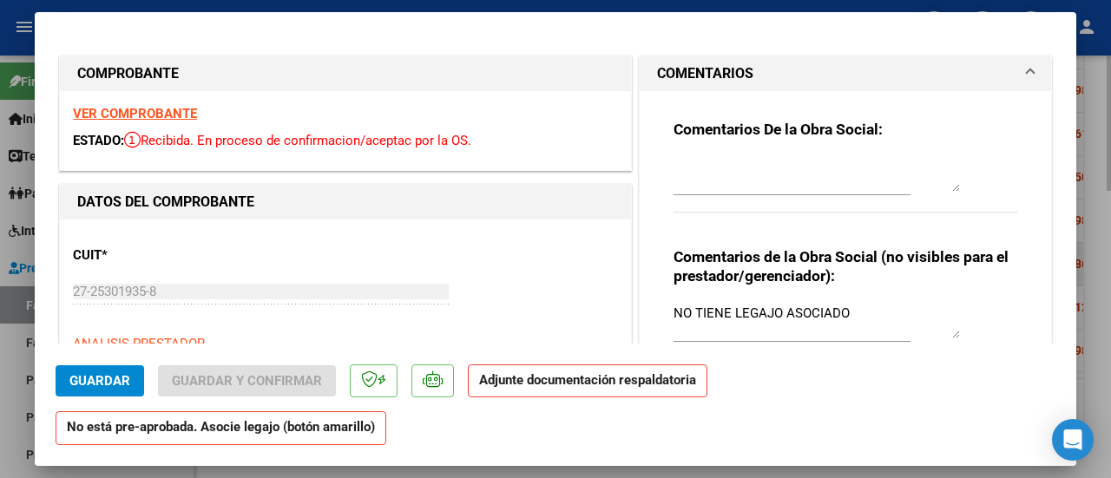
type input "$ 0,00"
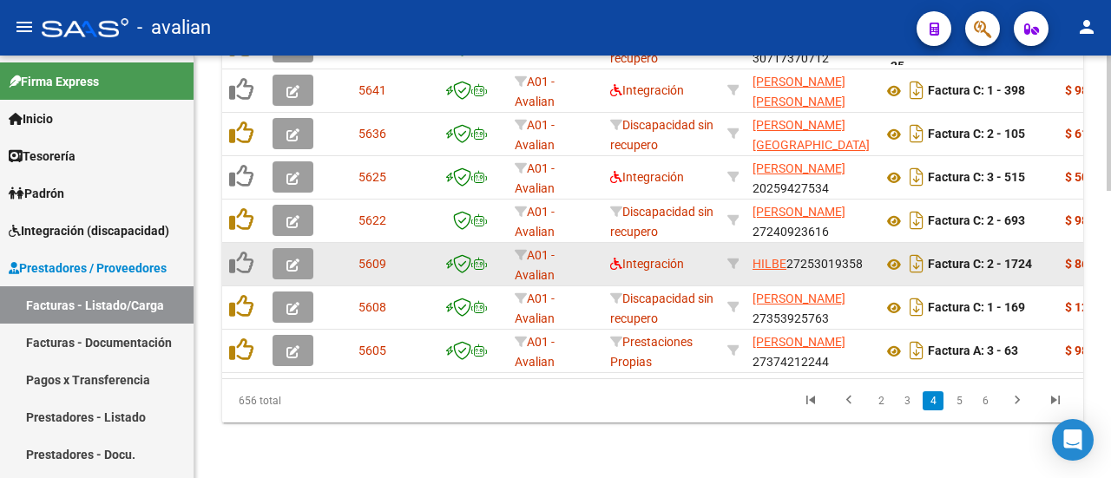
scroll to position [3, 0]
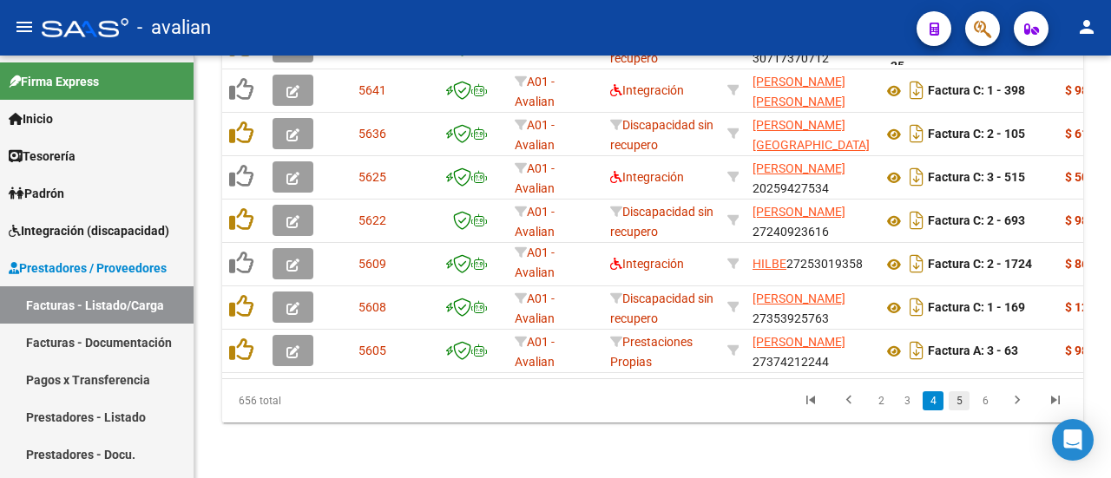
click at [955, 404] on link "5" at bounding box center [959, 401] width 21 height 19
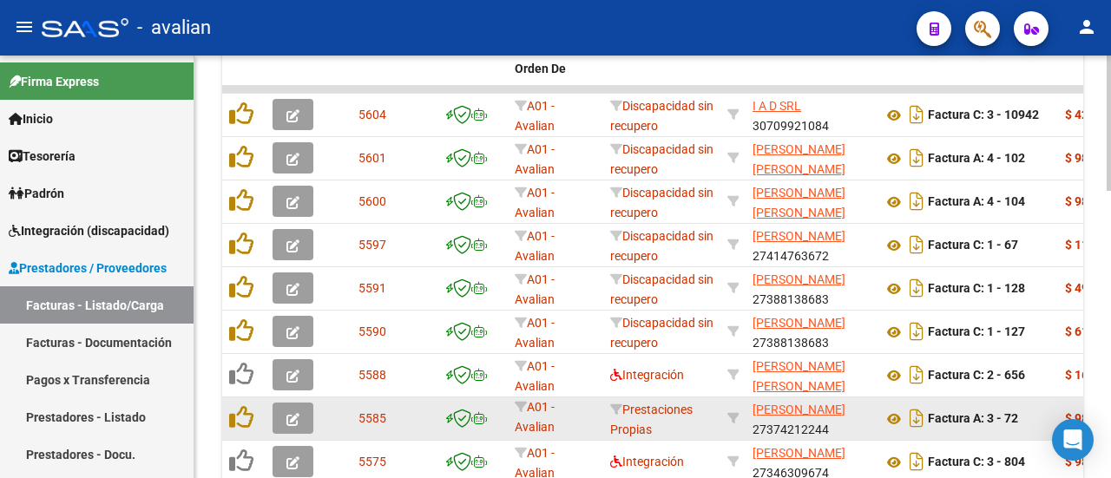
scroll to position [727, 0]
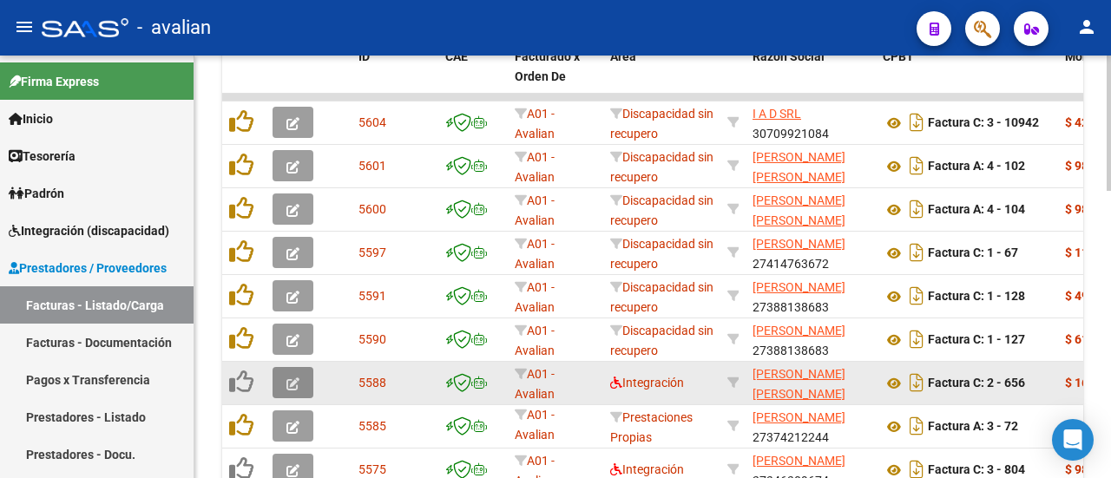
click at [285, 379] on button "button" at bounding box center [293, 382] width 41 height 31
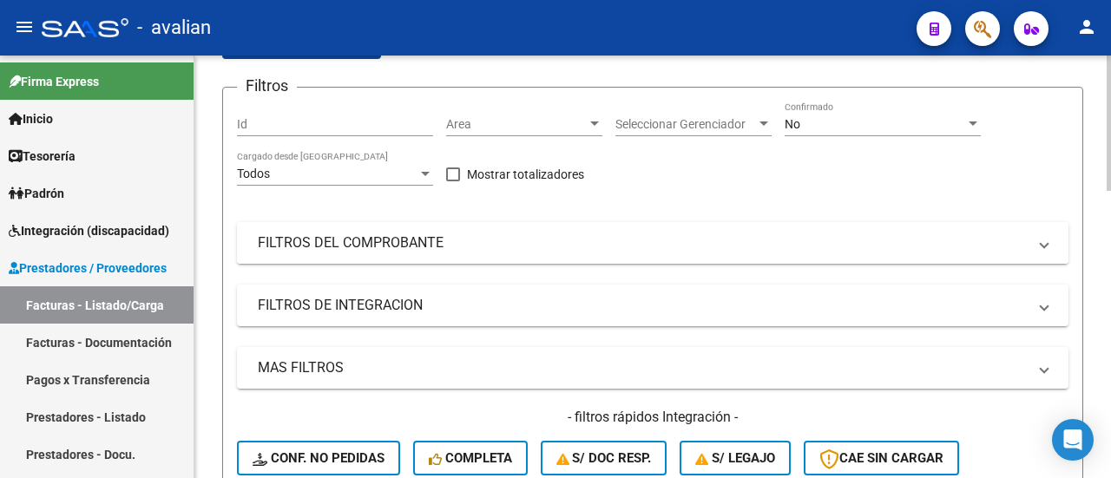
scroll to position [76, 0]
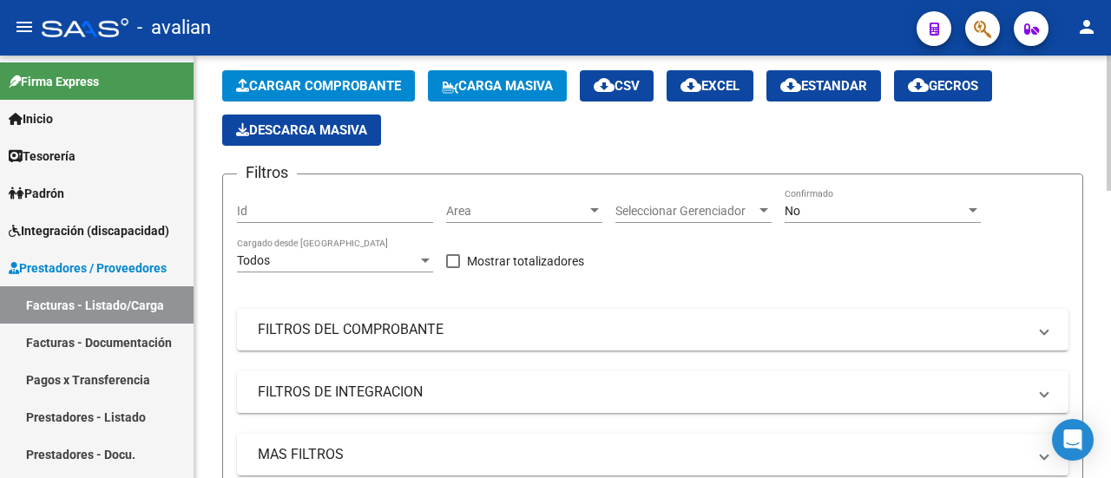
click at [592, 211] on div at bounding box center [594, 210] width 9 height 4
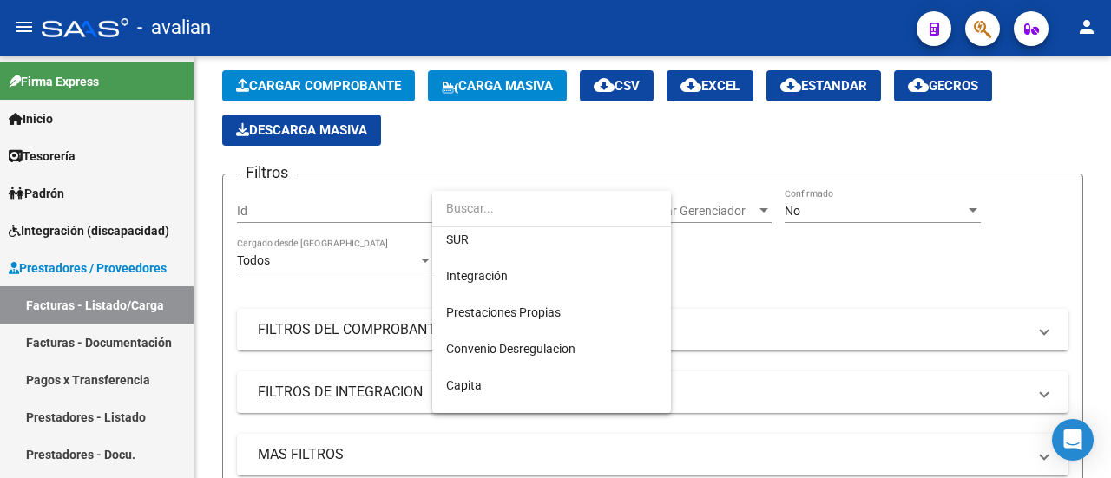
scroll to position [174, 0]
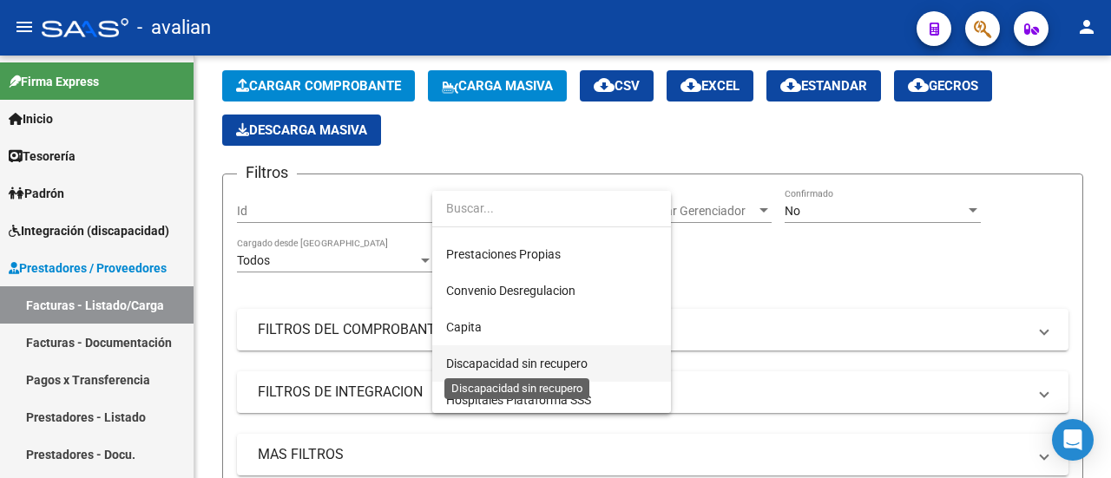
click at [551, 366] on span "Discapacidad sin recupero" at bounding box center [517, 364] width 142 height 14
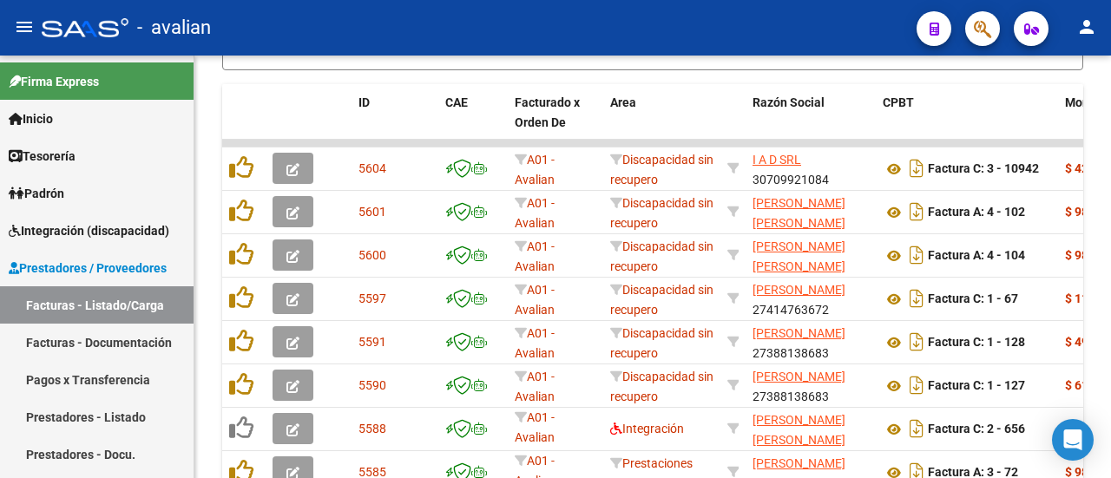
scroll to position [553, 0]
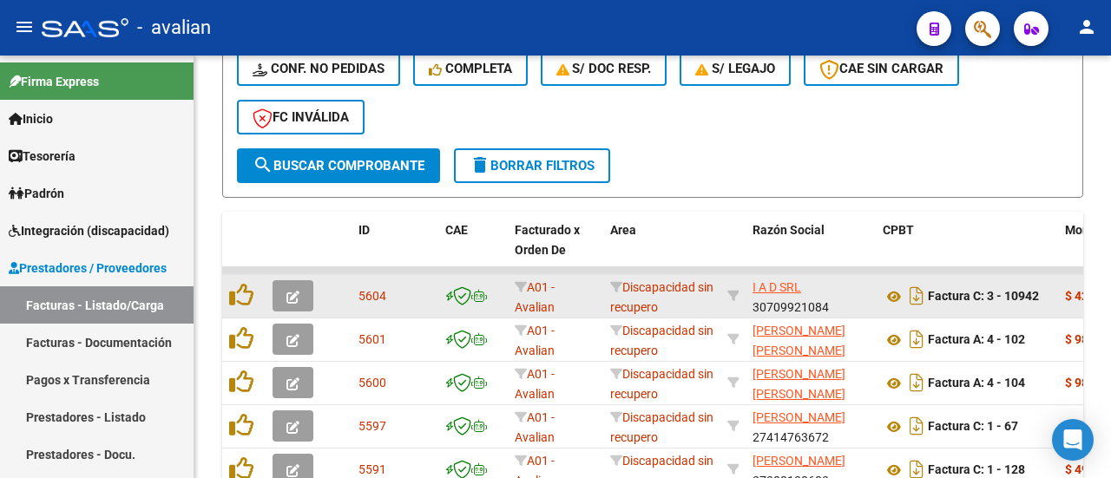
click at [290, 298] on icon "button" at bounding box center [293, 297] width 13 height 13
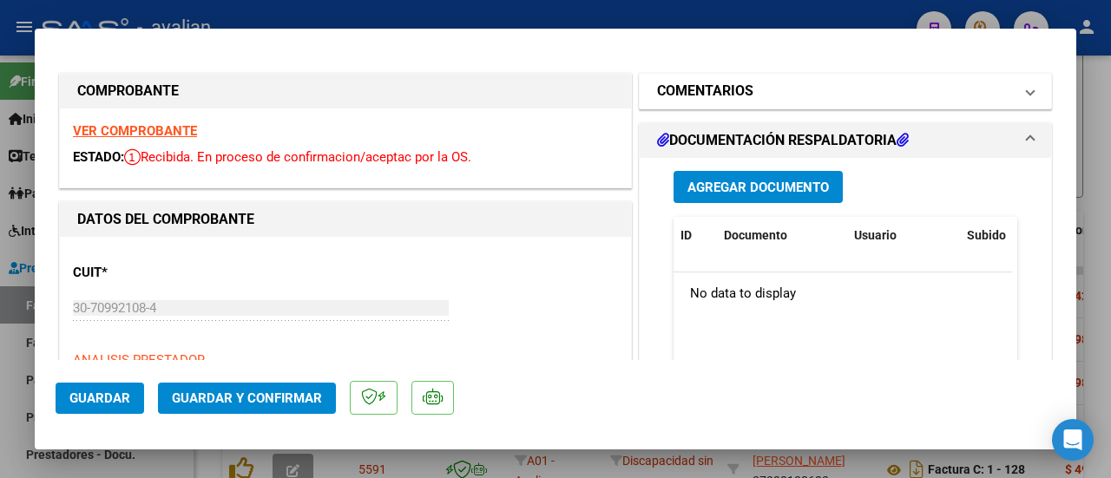
click at [1027, 88] on span at bounding box center [1030, 91] width 7 height 21
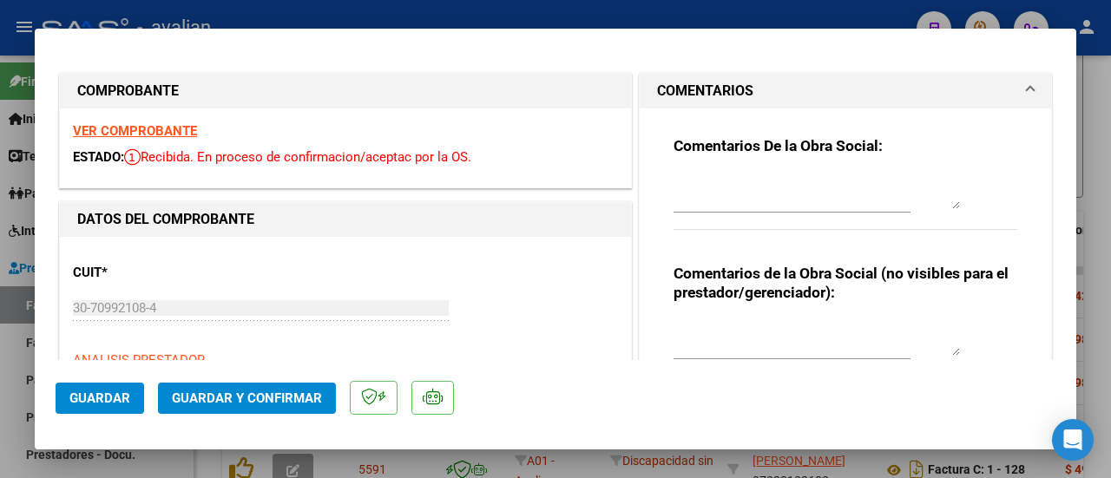
type input "$ 0,00"
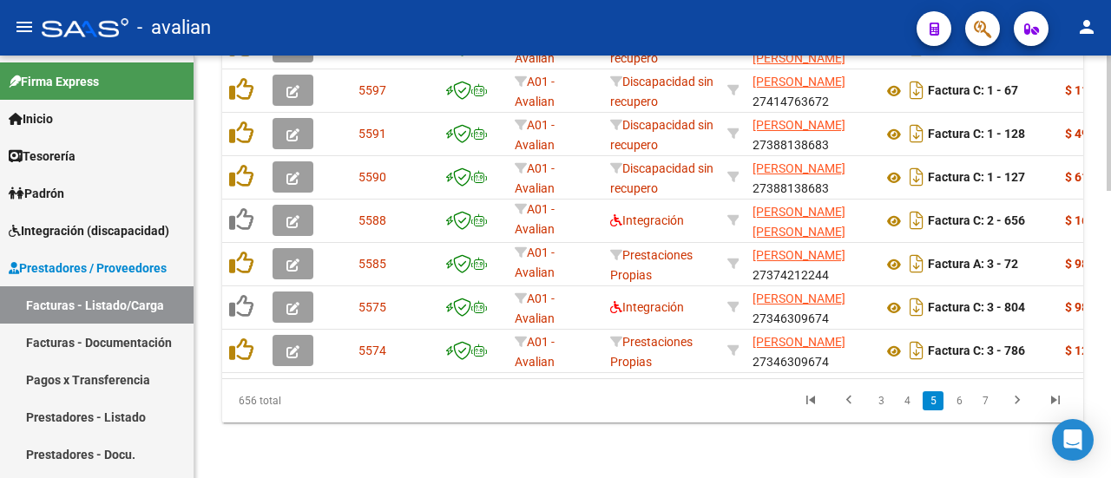
scroll to position [900, 0]
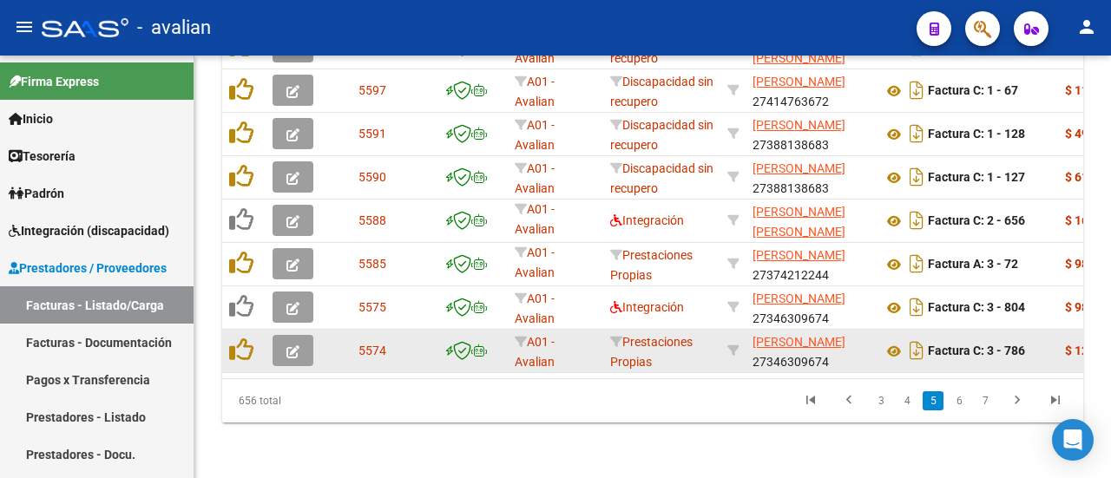
drag, startPoint x: 328, startPoint y: 380, endPoint x: 554, endPoint y: 346, distance: 228.3
click at [605, 340] on div "ID CAE Facturado x Orden De Area Razón Social CPBT Monto Fecha Cpbt Días desde …" at bounding box center [652, 149] width 861 height 547
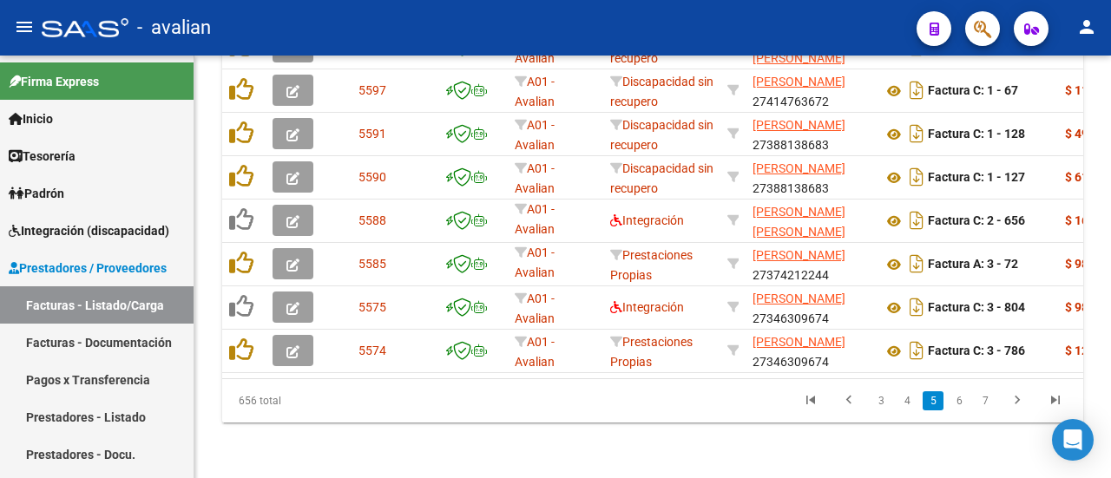
click at [418, 386] on div "656 total 3 4 5 6 7" at bounding box center [652, 400] width 861 height 43
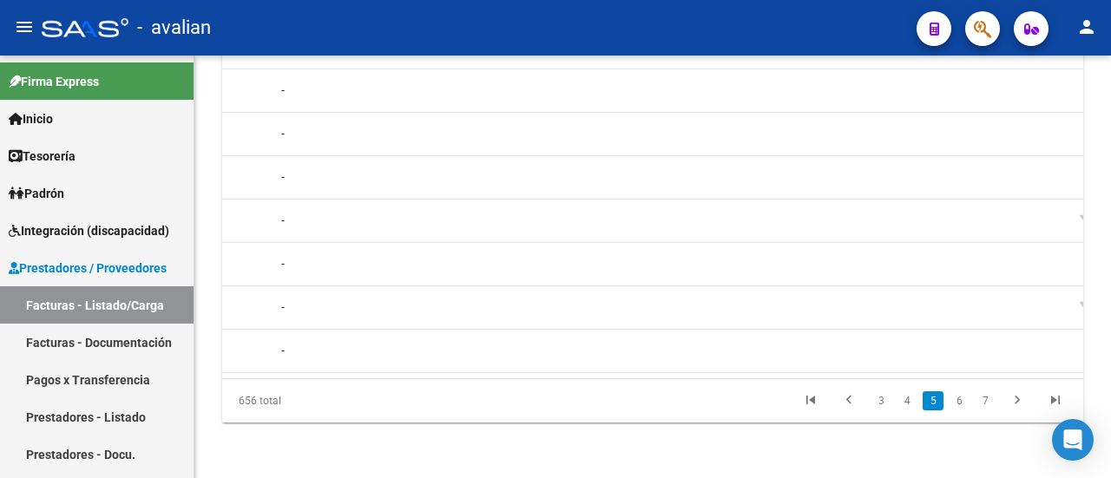
scroll to position [0, 1908]
click at [809, 398] on icon "go to first page" at bounding box center [811, 402] width 23 height 21
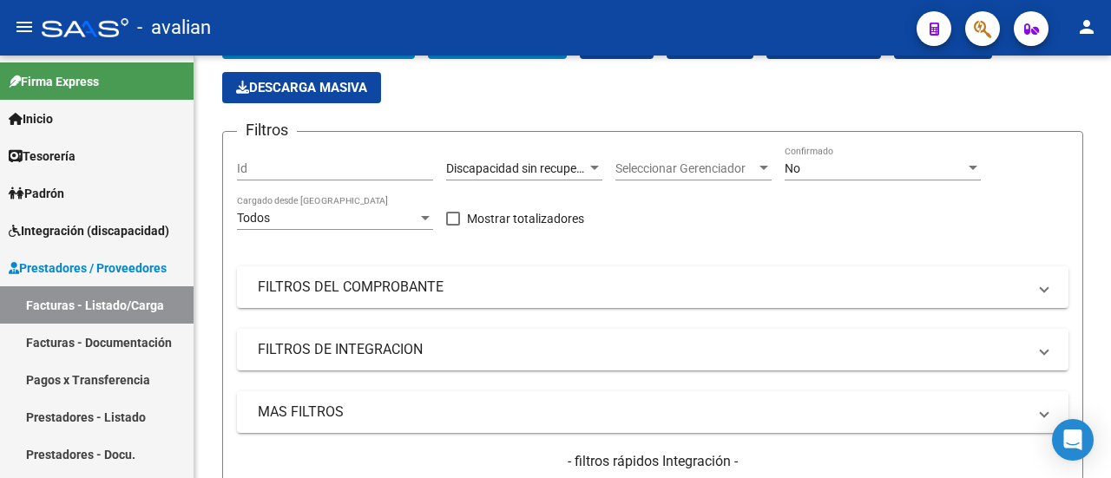
scroll to position [466, 0]
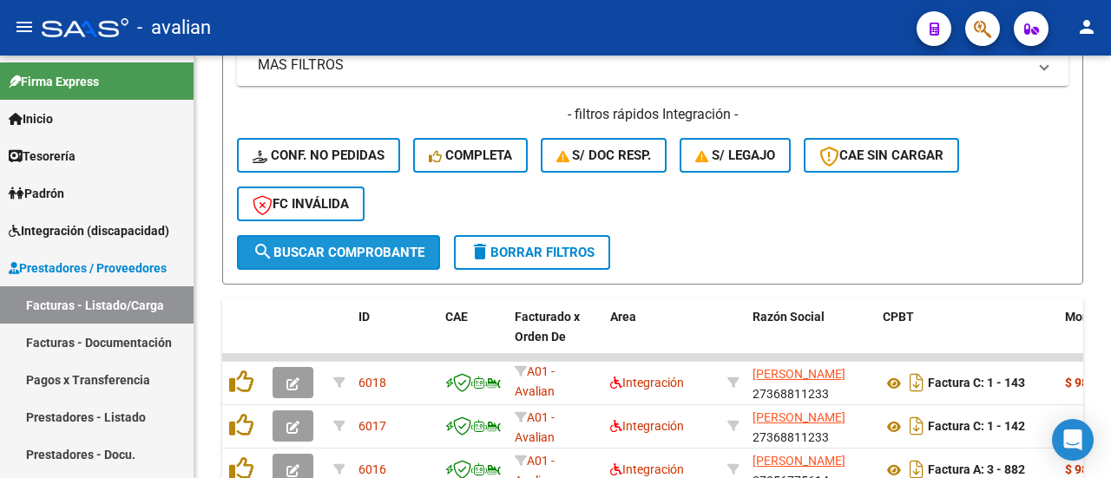
click at [396, 249] on span "search Buscar Comprobante" at bounding box center [339, 253] width 172 height 16
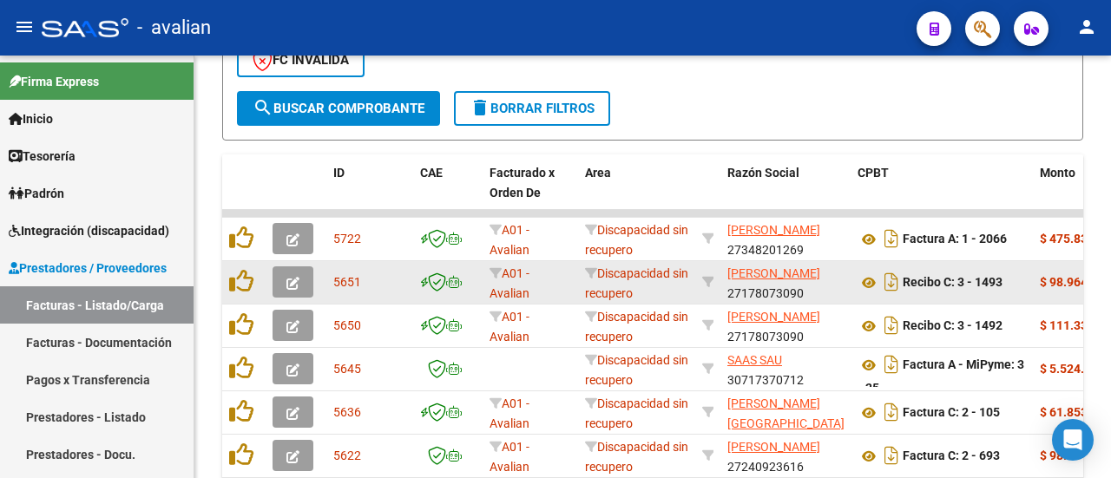
scroll to position [640, 0]
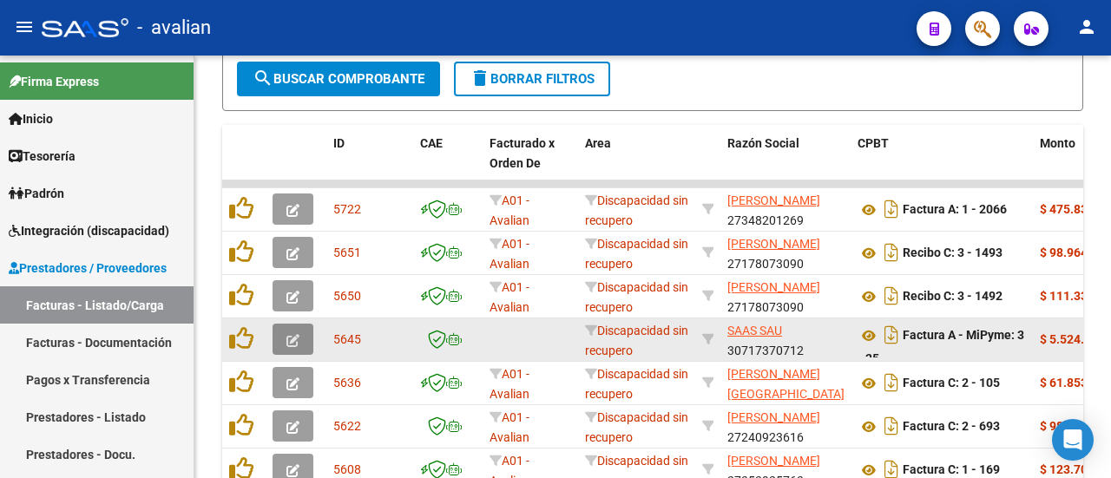
click at [292, 334] on icon "button" at bounding box center [293, 340] width 13 height 13
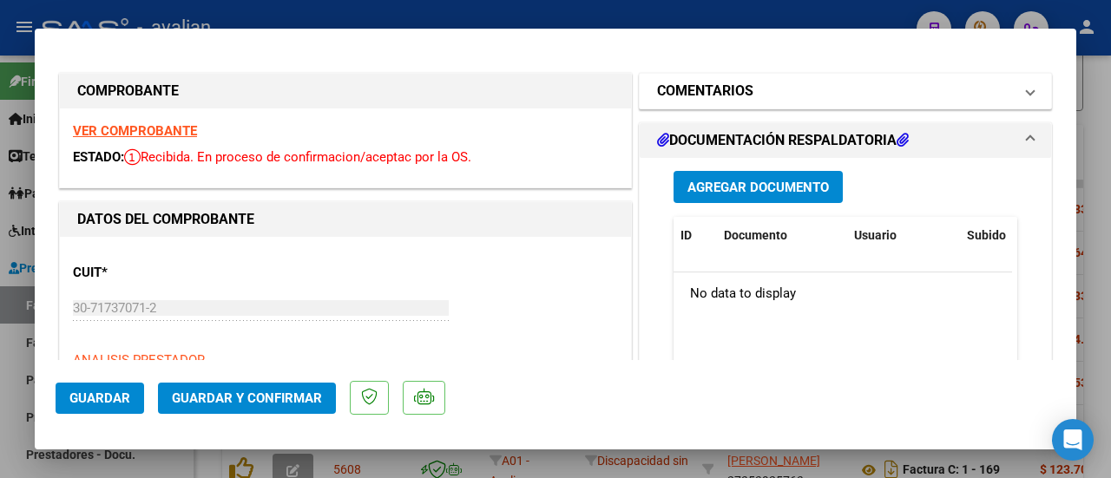
click at [1027, 91] on span at bounding box center [1030, 91] width 7 height 21
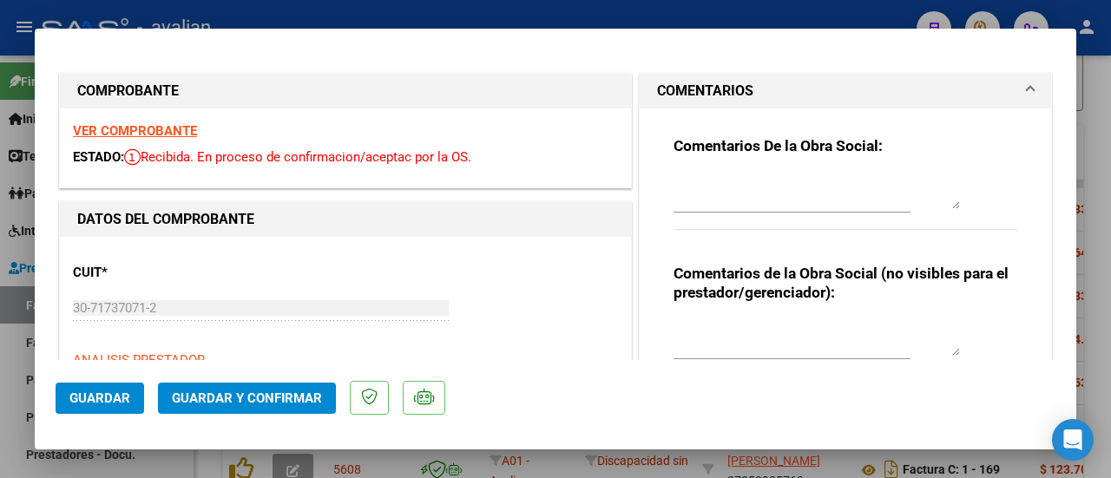
type input "$ 0,00"
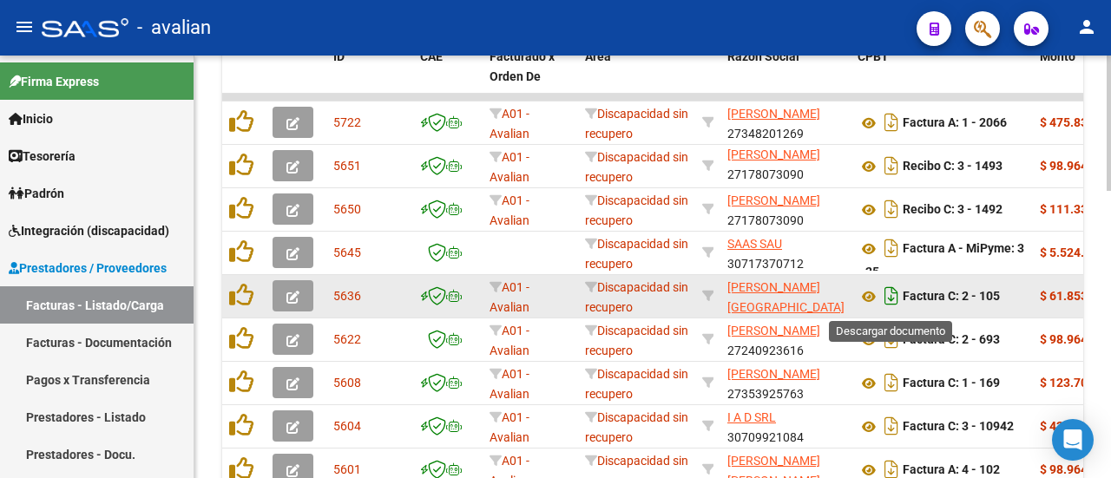
scroll to position [814, 0]
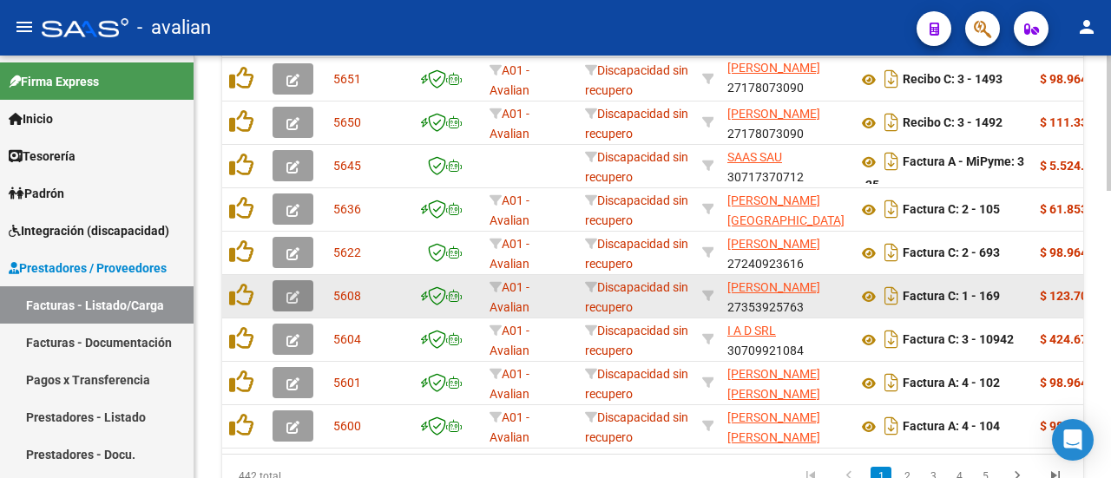
click at [287, 292] on icon "button" at bounding box center [293, 297] width 13 height 13
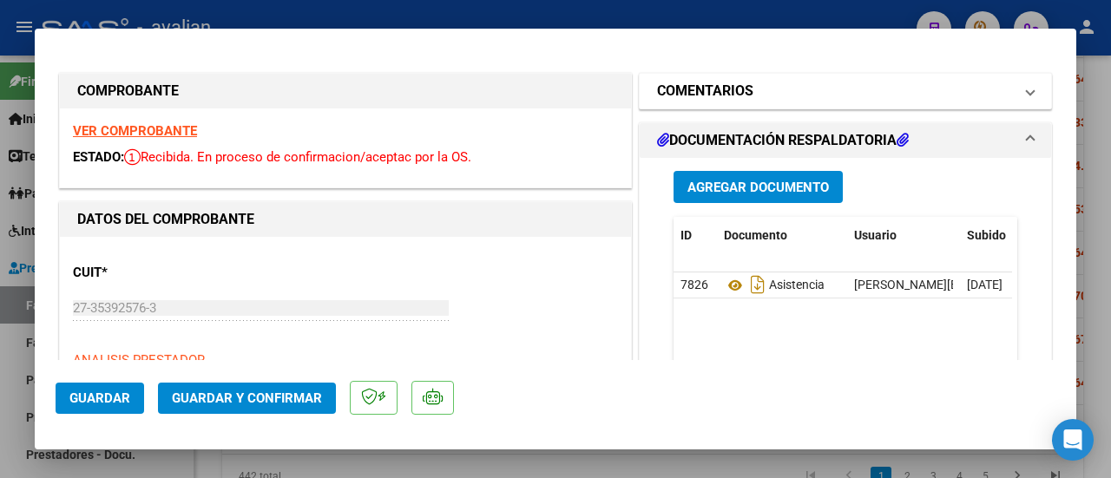
click at [1025, 95] on mat-expansion-panel-header "COMENTARIOS" at bounding box center [846, 91] width 412 height 35
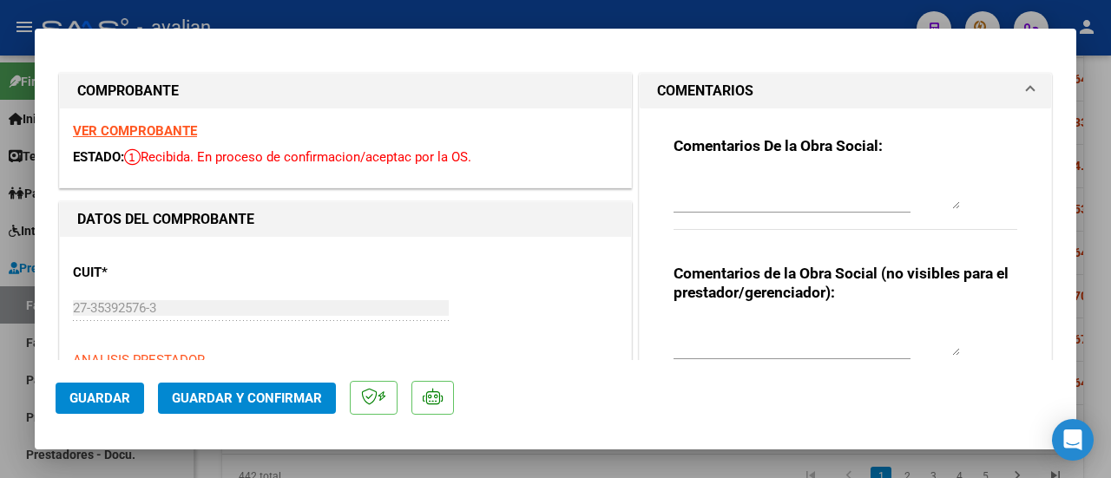
type input "$ 0,00"
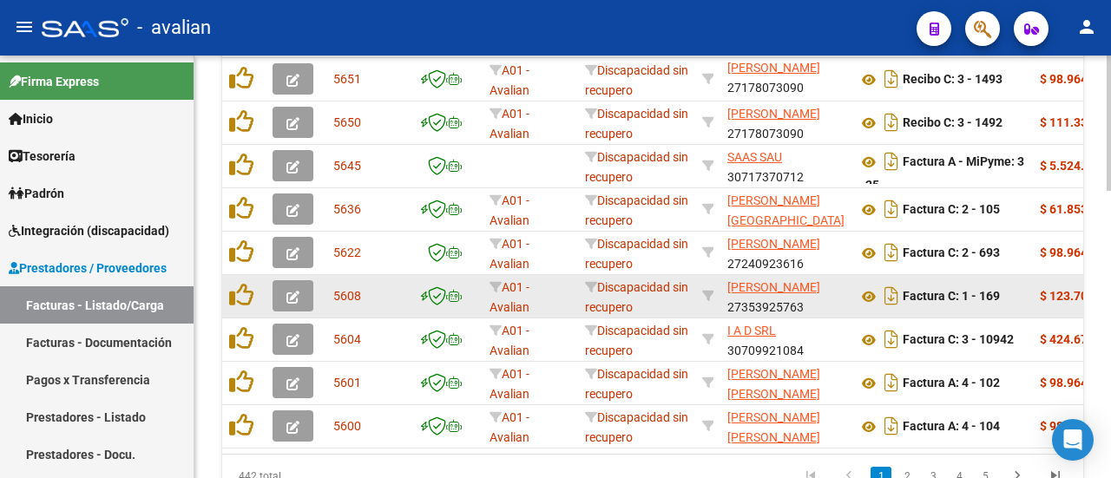
scroll to position [900, 0]
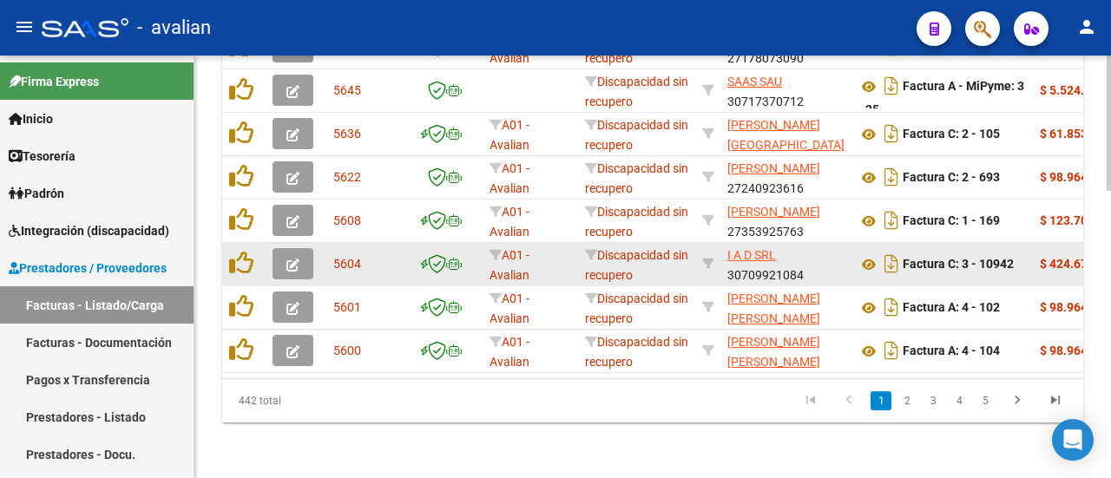
click at [288, 259] on icon "button" at bounding box center [293, 265] width 13 height 13
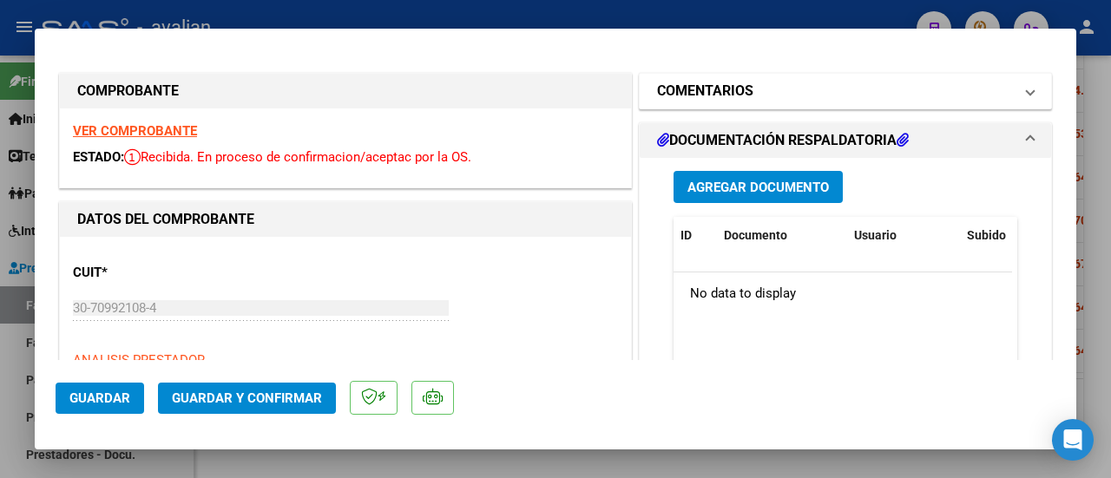
click at [1011, 93] on span "COMENTARIOS" at bounding box center [842, 91] width 370 height 21
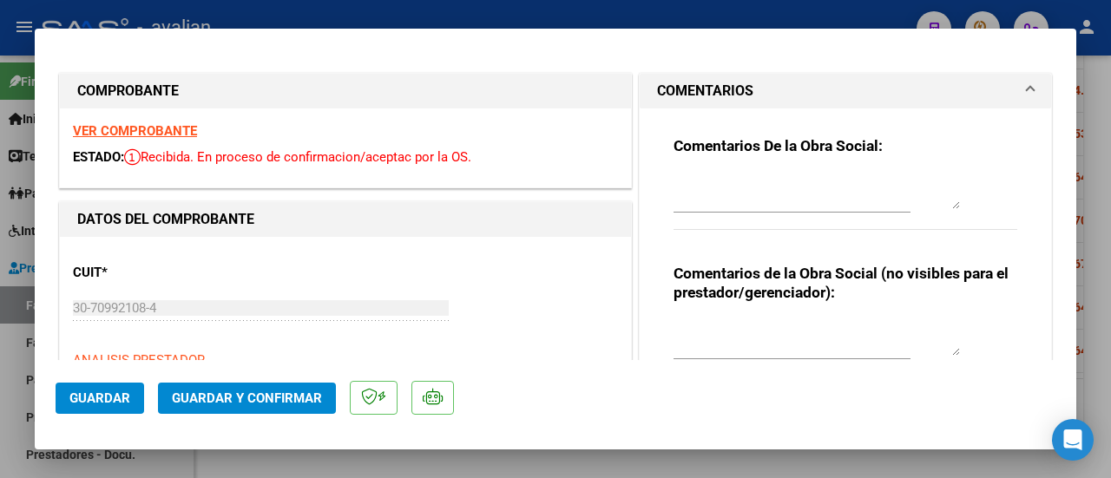
type input "$ 0,00"
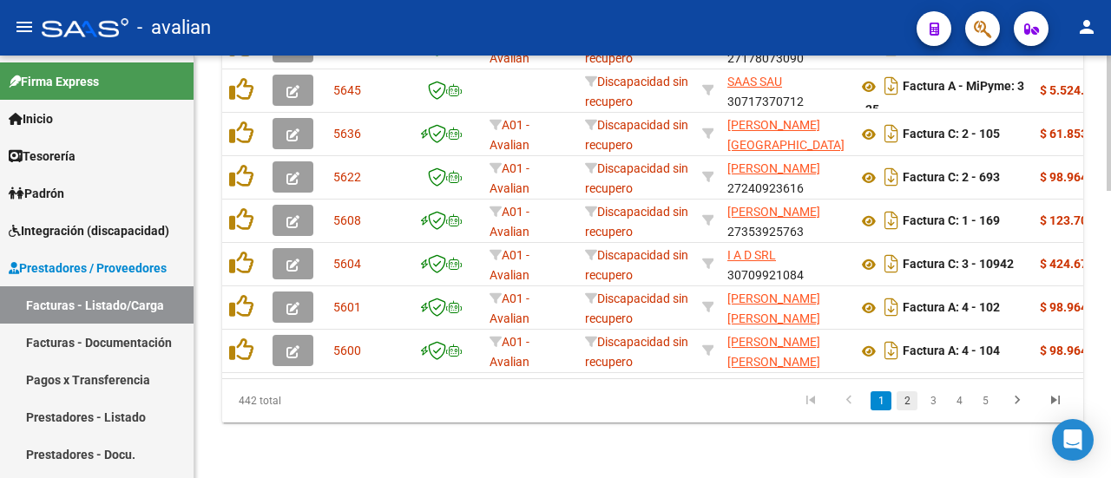
click at [910, 404] on link "2" at bounding box center [907, 401] width 21 height 19
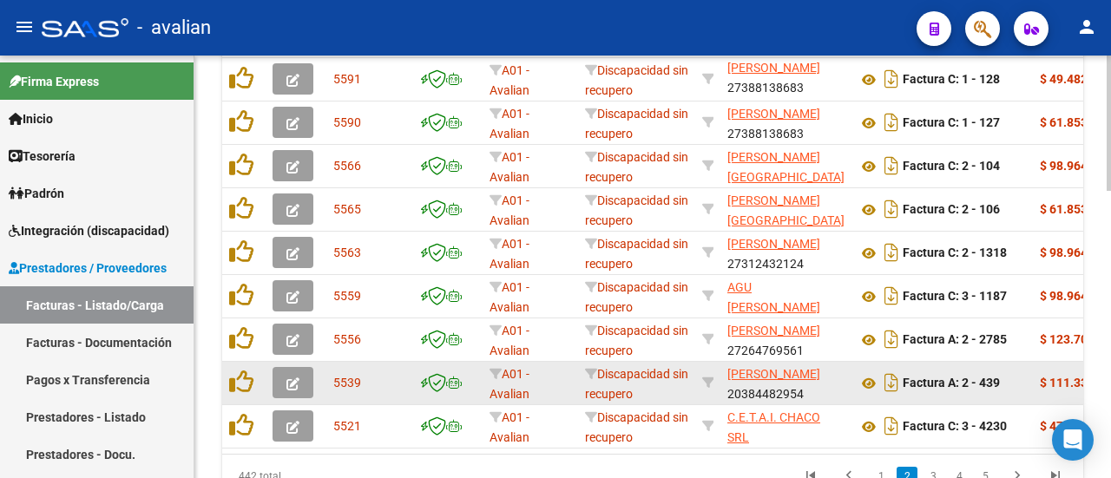
scroll to position [727, 0]
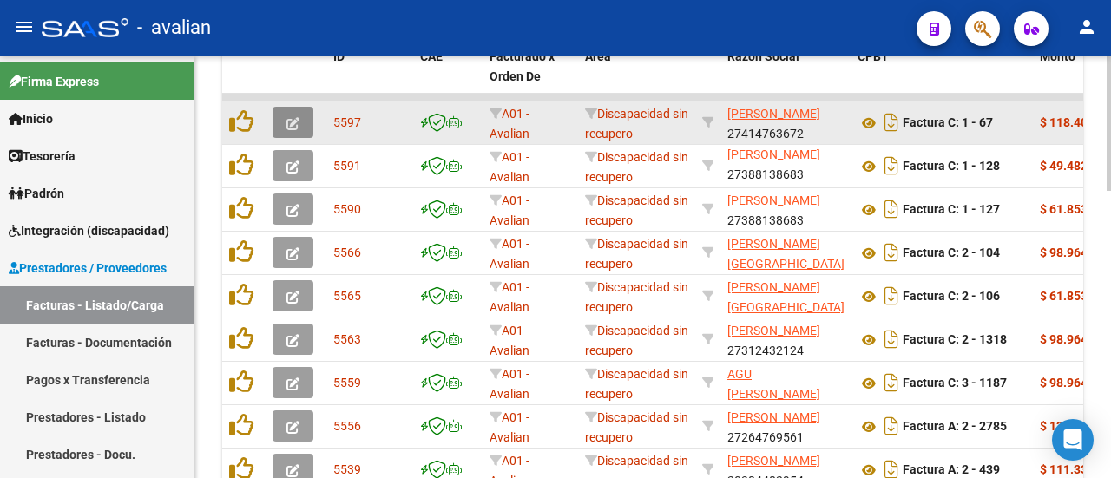
click at [296, 118] on icon "button" at bounding box center [293, 123] width 13 height 13
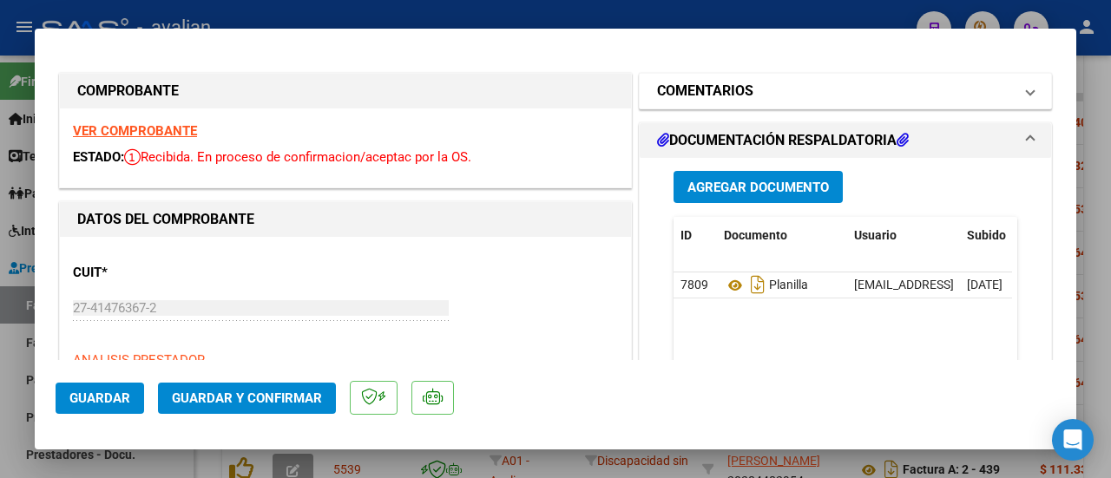
click at [1027, 86] on span at bounding box center [1030, 91] width 7 height 21
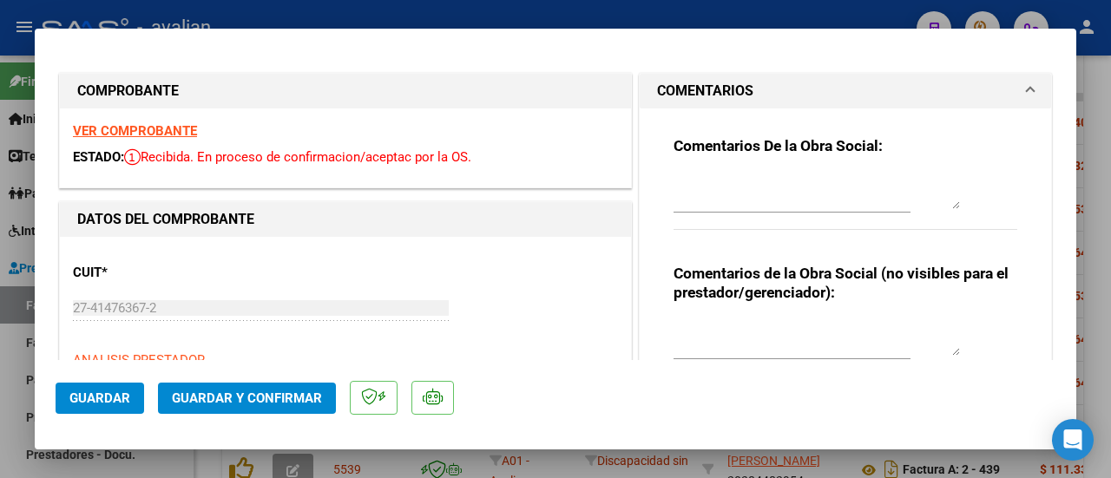
type input "$ 0,00"
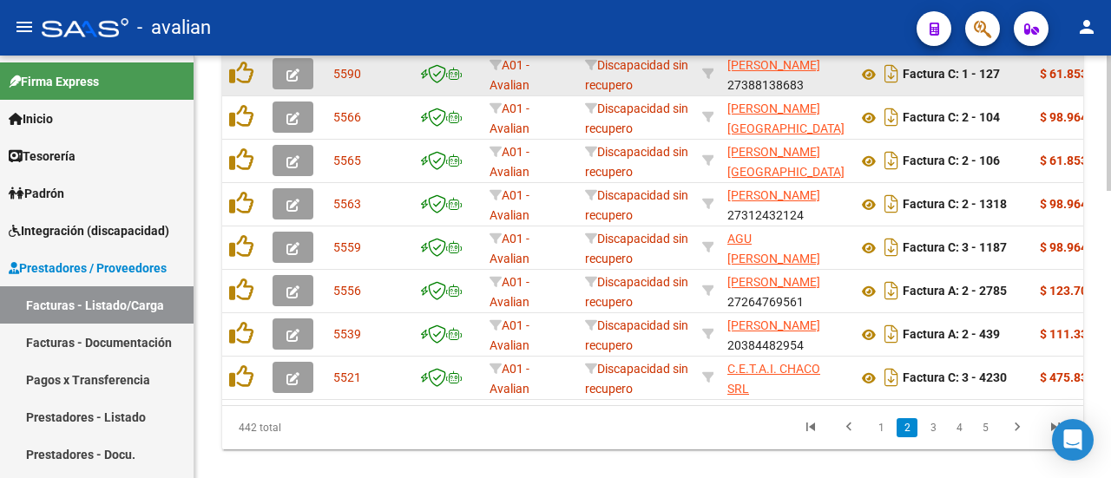
scroll to position [900, 0]
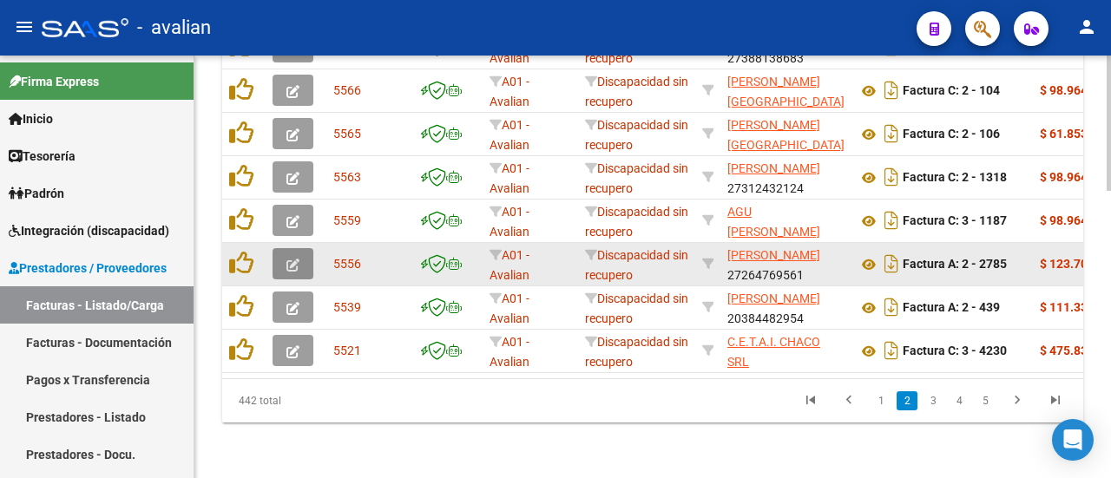
click at [299, 259] on icon "button" at bounding box center [293, 265] width 13 height 13
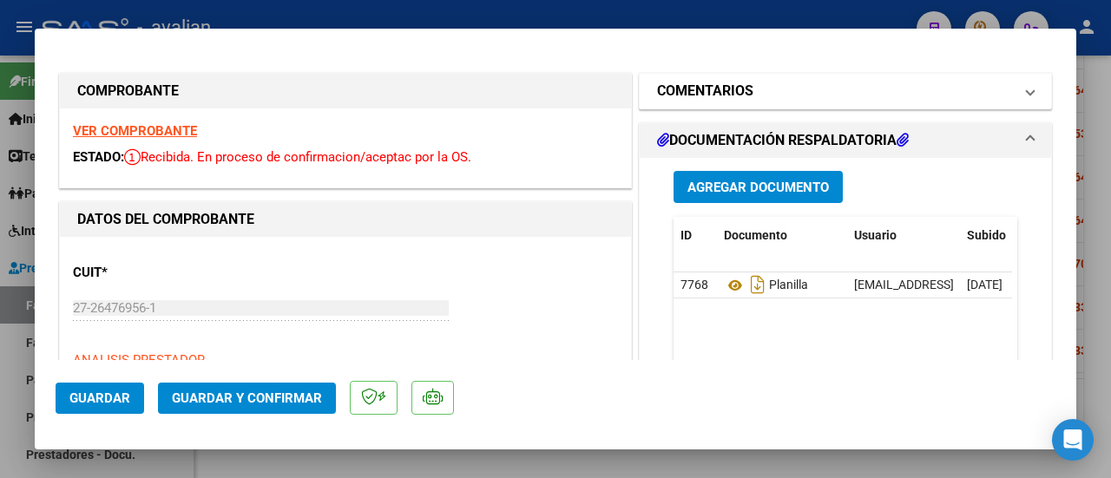
click at [1025, 88] on mat-expansion-panel-header "COMENTARIOS" at bounding box center [846, 91] width 412 height 35
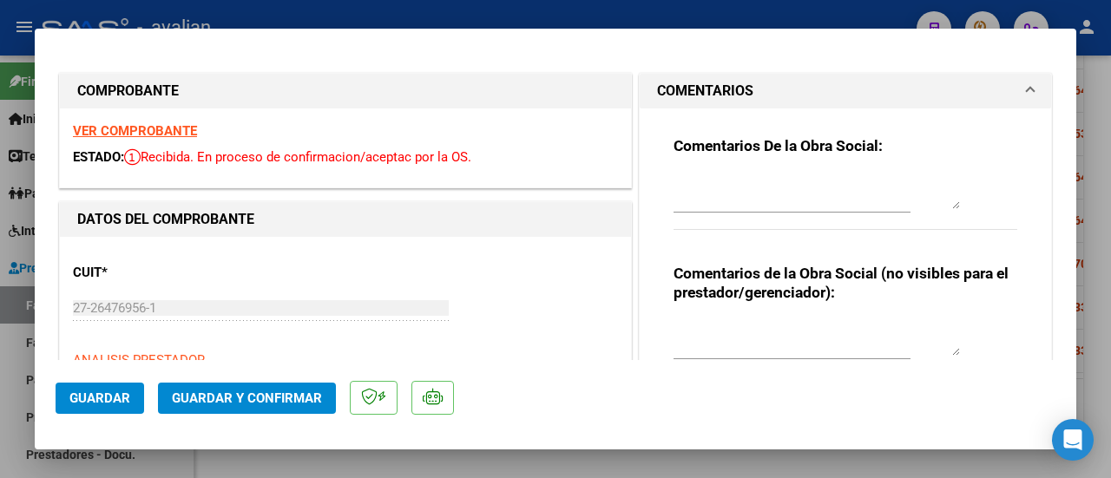
type input "$ 0,00"
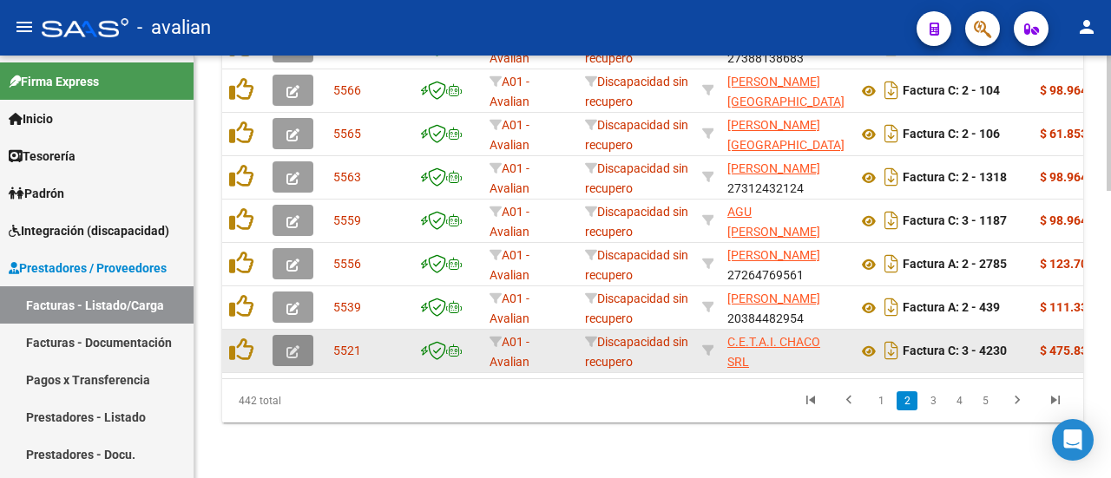
click at [296, 346] on icon "button" at bounding box center [293, 352] width 13 height 13
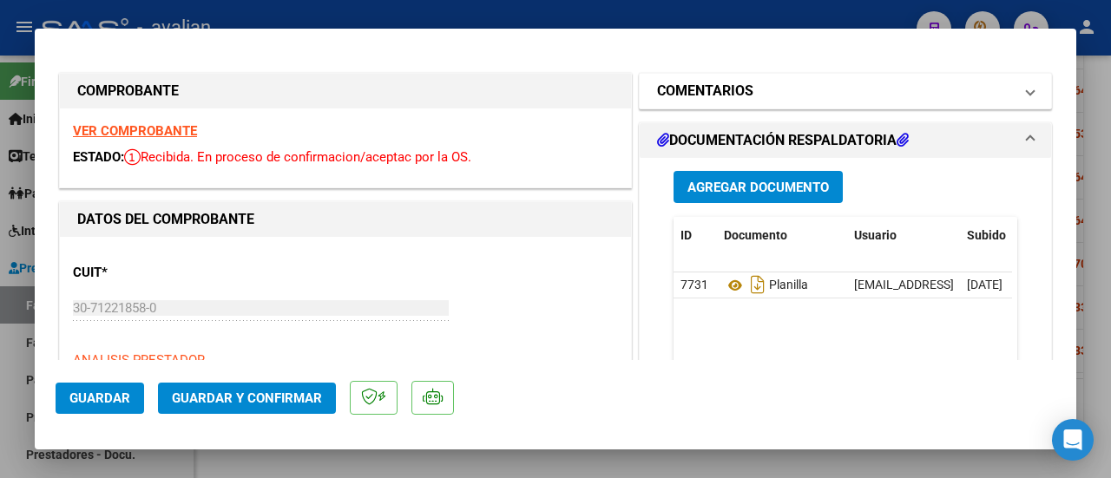
click at [1027, 93] on span at bounding box center [1030, 91] width 7 height 21
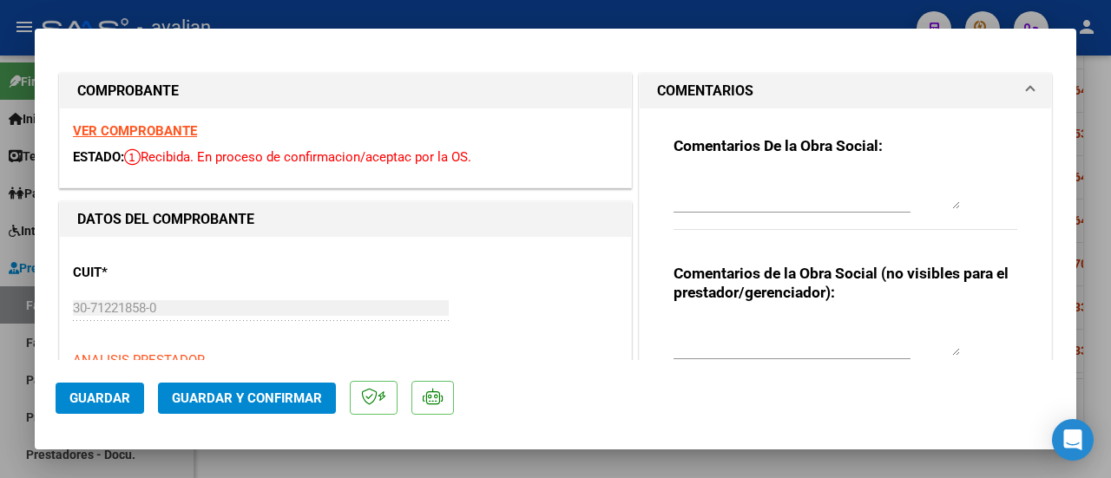
type input "$ 0,00"
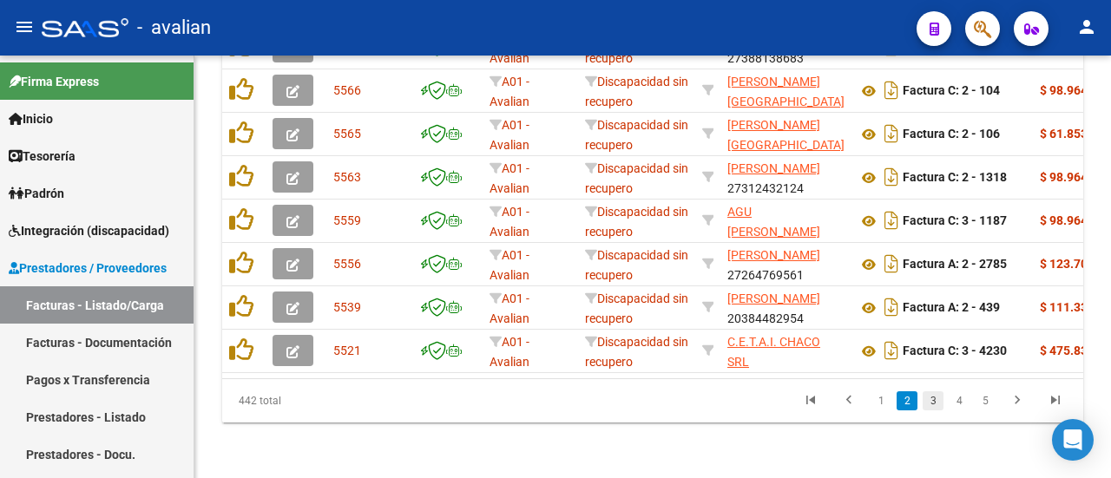
click at [938, 401] on link "3" at bounding box center [933, 401] width 21 height 19
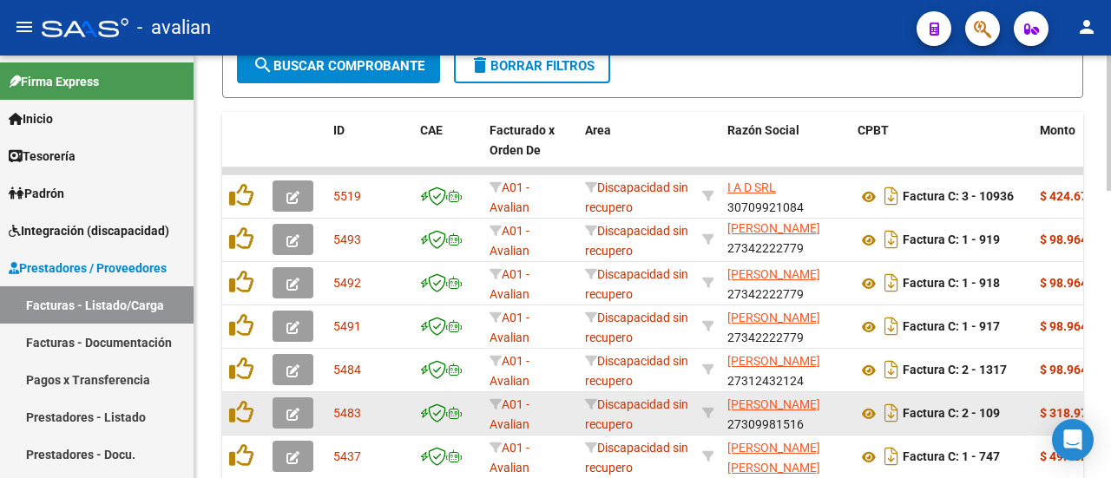
scroll to position [640, 0]
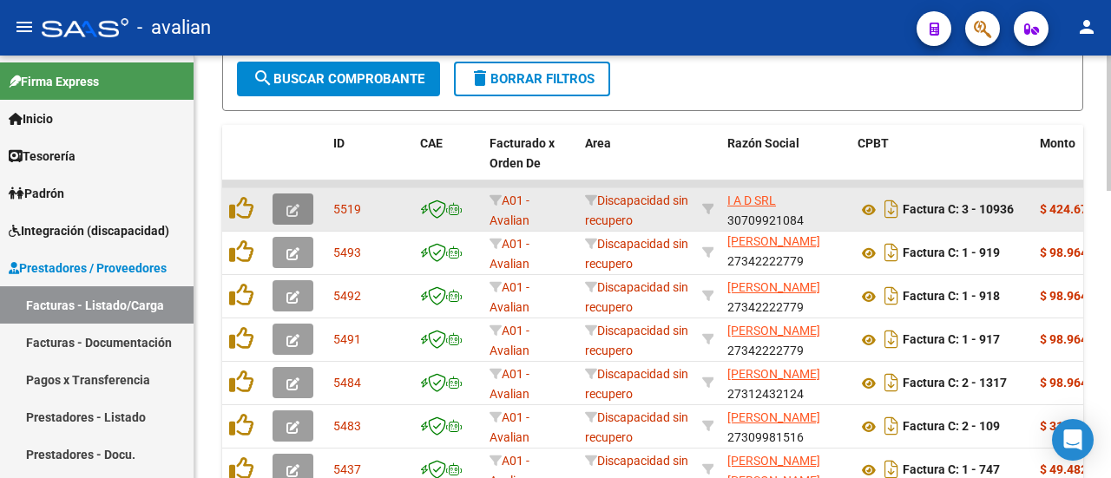
click at [296, 208] on icon "button" at bounding box center [293, 210] width 13 height 13
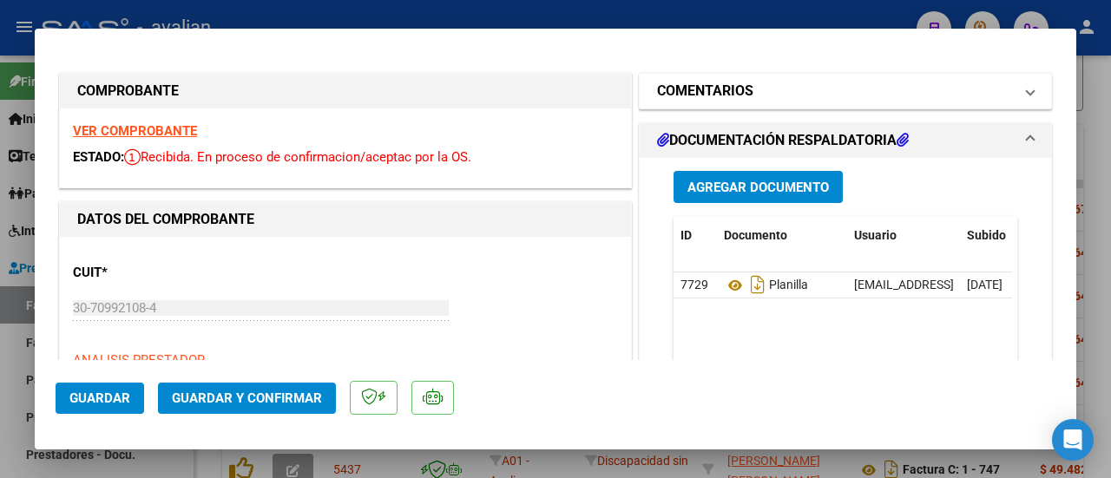
click at [1025, 88] on mat-expansion-panel-header "COMENTARIOS" at bounding box center [846, 91] width 412 height 35
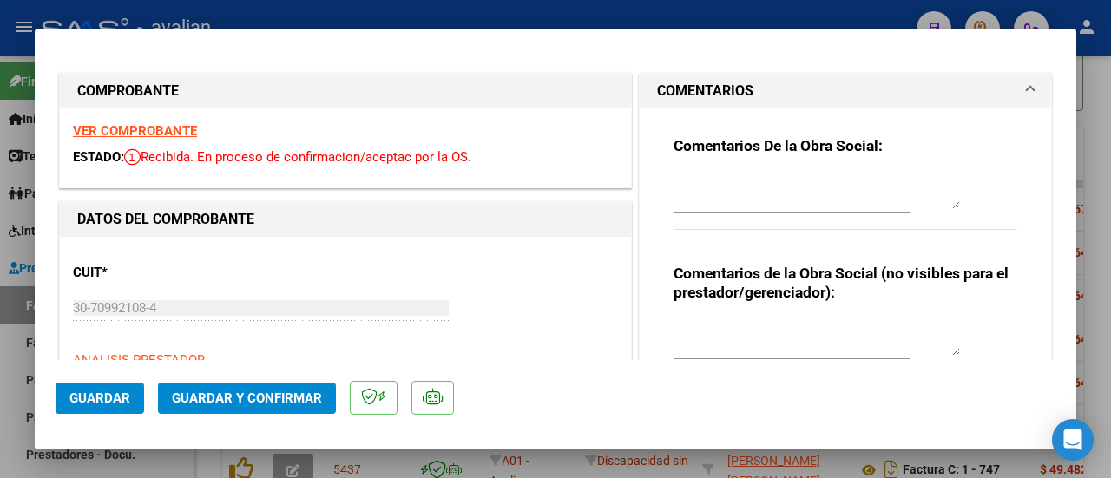
type input "$ 0,00"
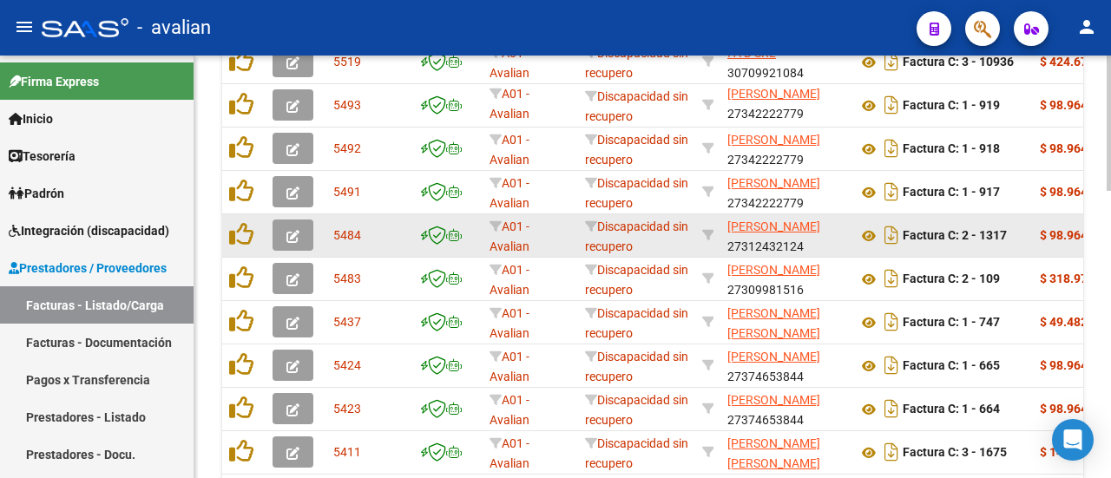
scroll to position [814, 0]
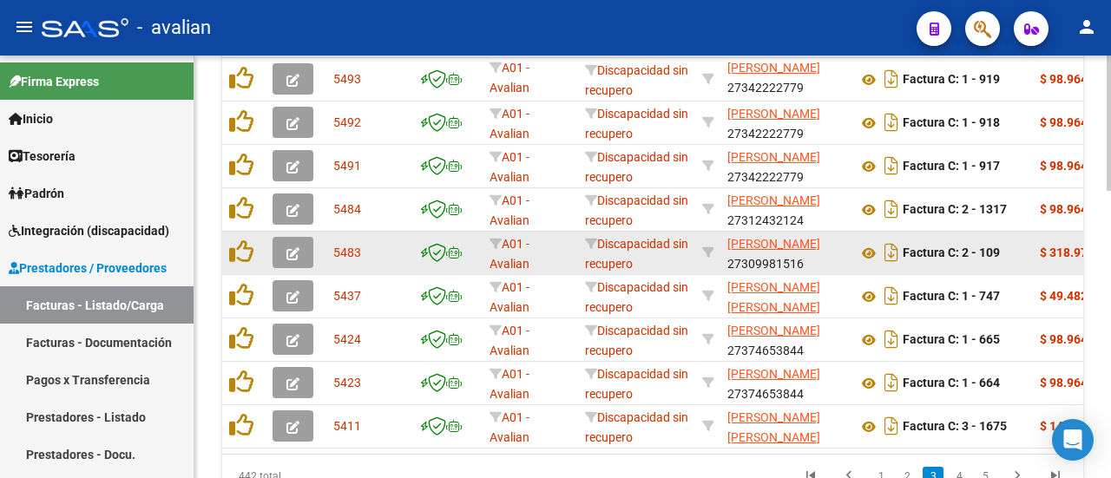
click at [293, 252] on icon "button" at bounding box center [293, 253] width 13 height 13
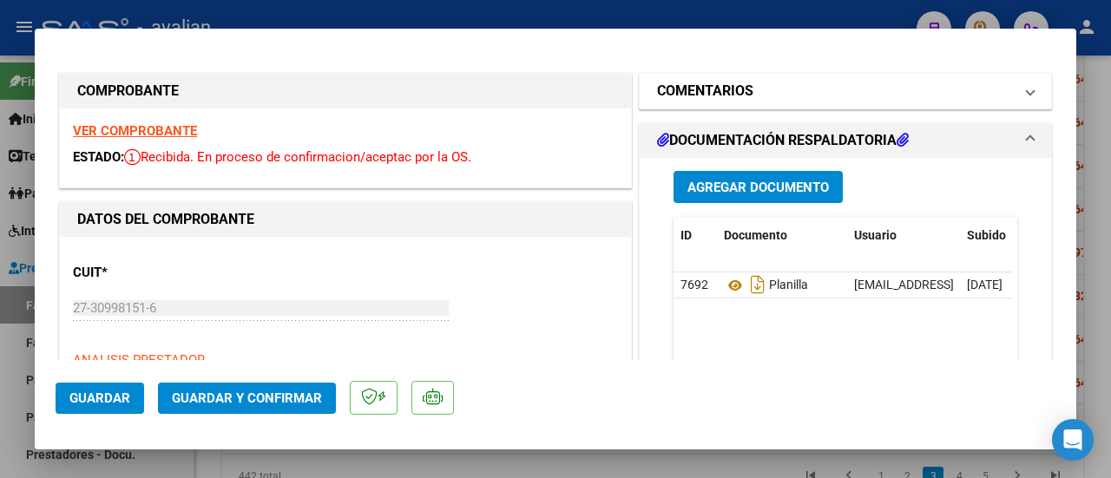
click at [1011, 89] on span "COMENTARIOS" at bounding box center [842, 91] width 370 height 21
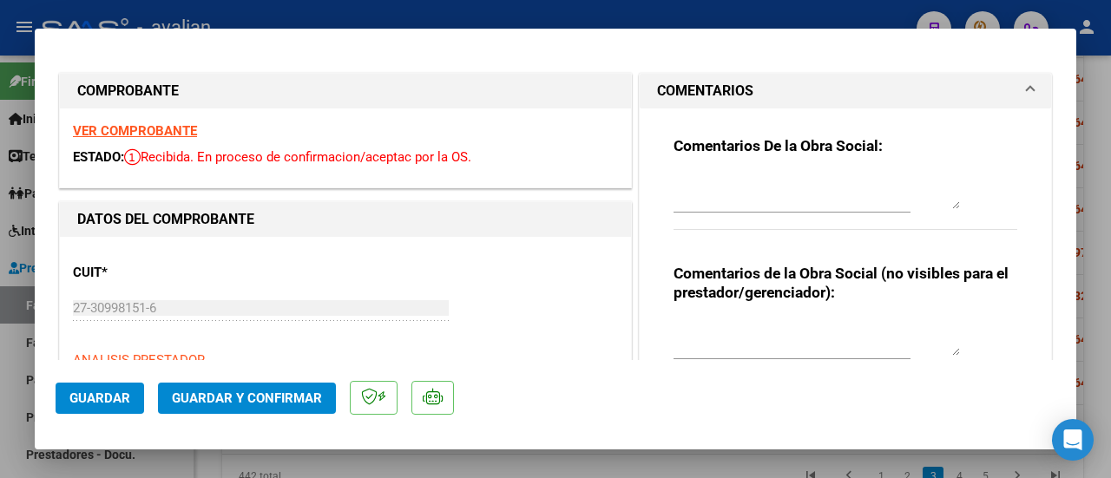
type input "$ 0,00"
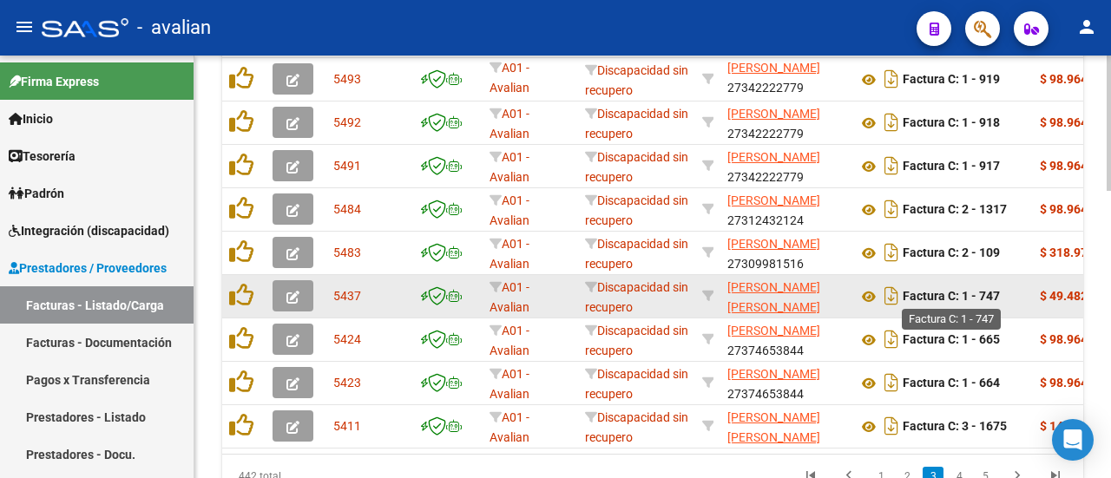
scroll to position [900, 0]
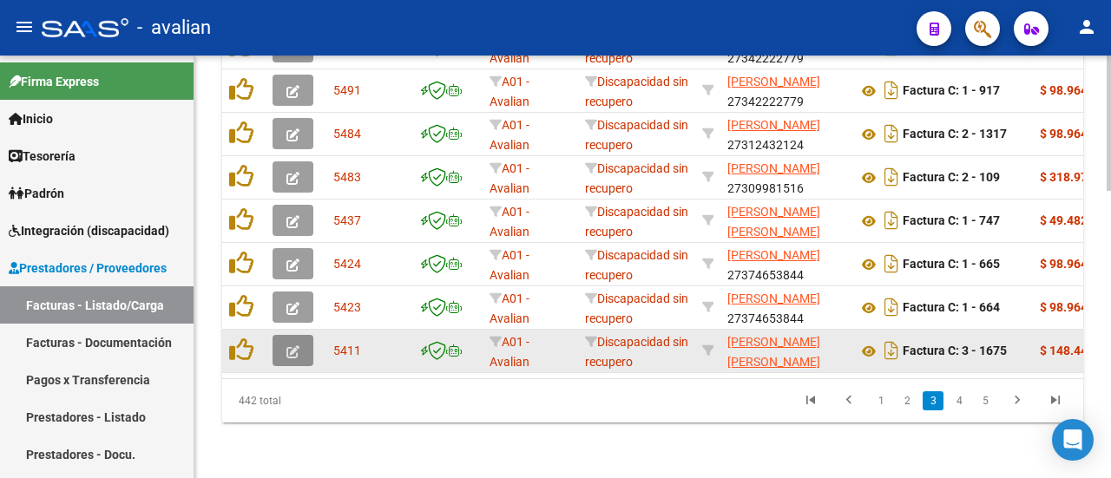
click at [289, 335] on button "button" at bounding box center [293, 350] width 41 height 31
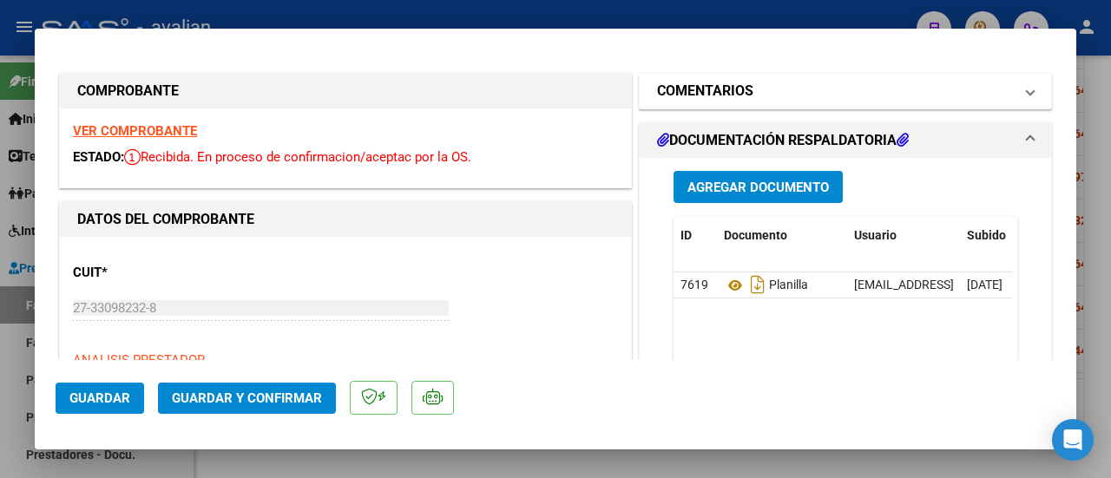
click at [1025, 89] on mat-expansion-panel-header "COMENTARIOS" at bounding box center [846, 91] width 412 height 35
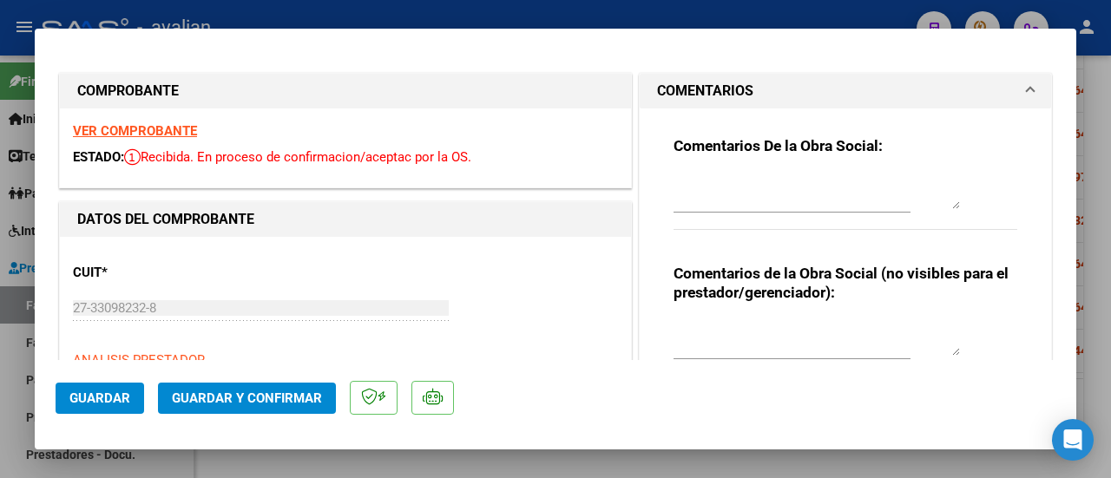
type input "$ 0,00"
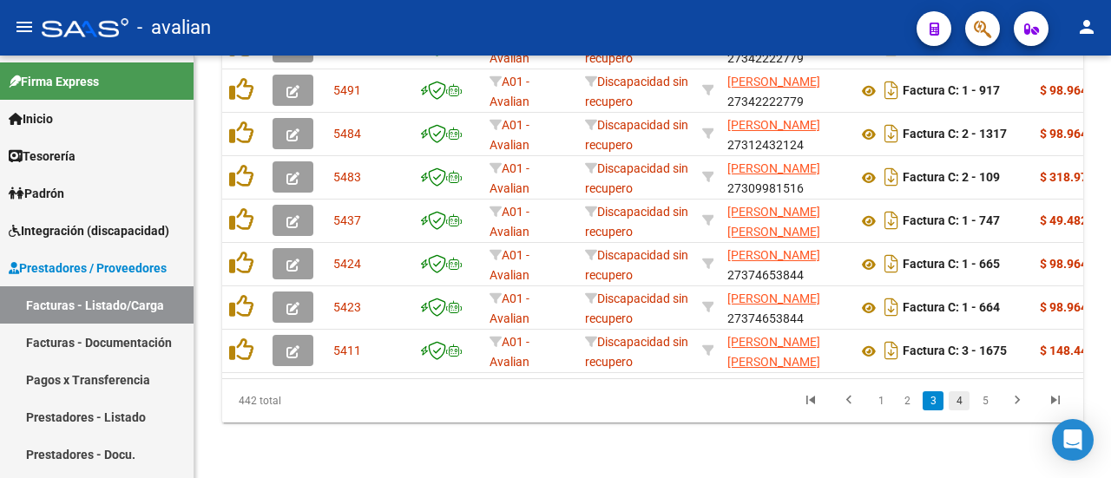
click at [955, 403] on link "4" at bounding box center [959, 401] width 21 height 19
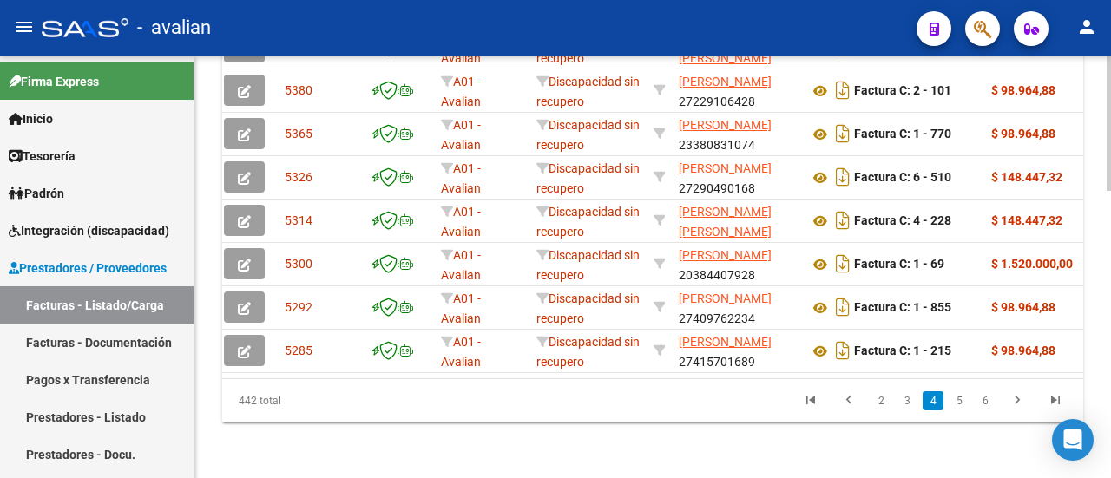
scroll to position [0, 0]
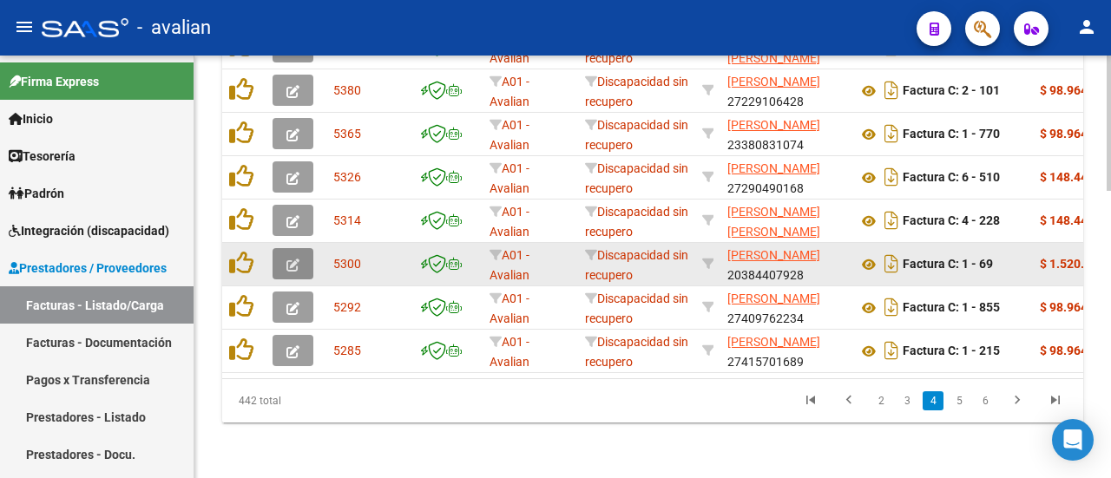
click at [297, 259] on icon "button" at bounding box center [293, 265] width 13 height 13
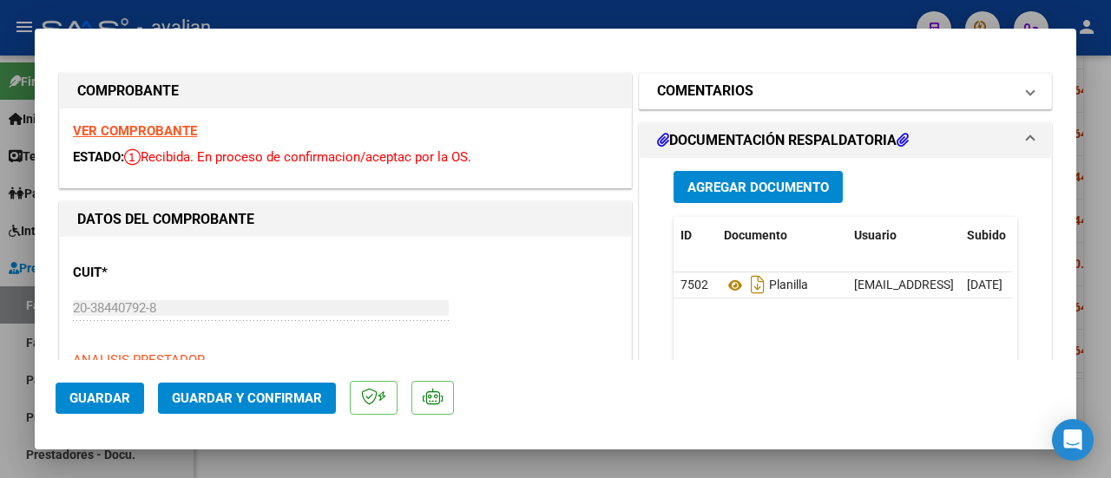
click at [1027, 91] on span at bounding box center [1030, 91] width 7 height 21
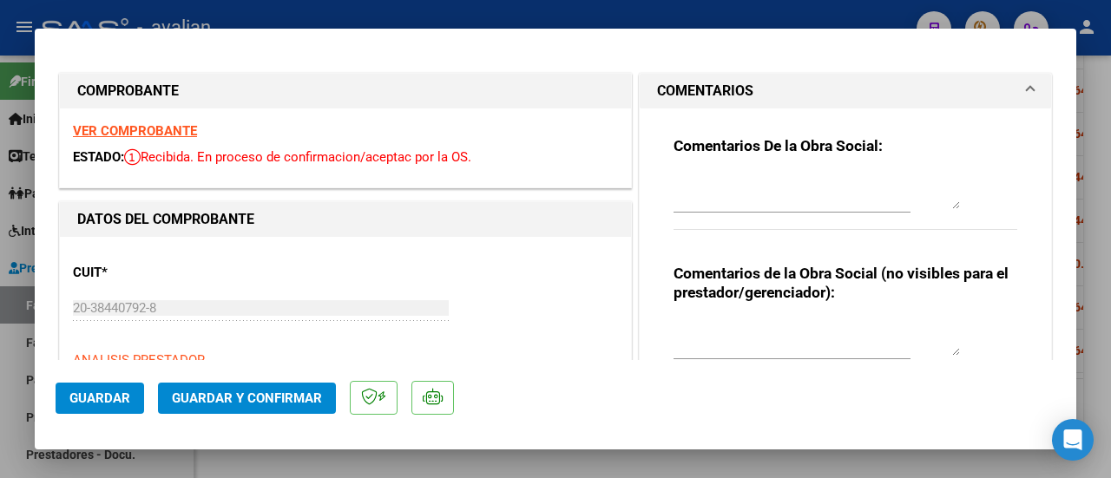
type input "$ 0,00"
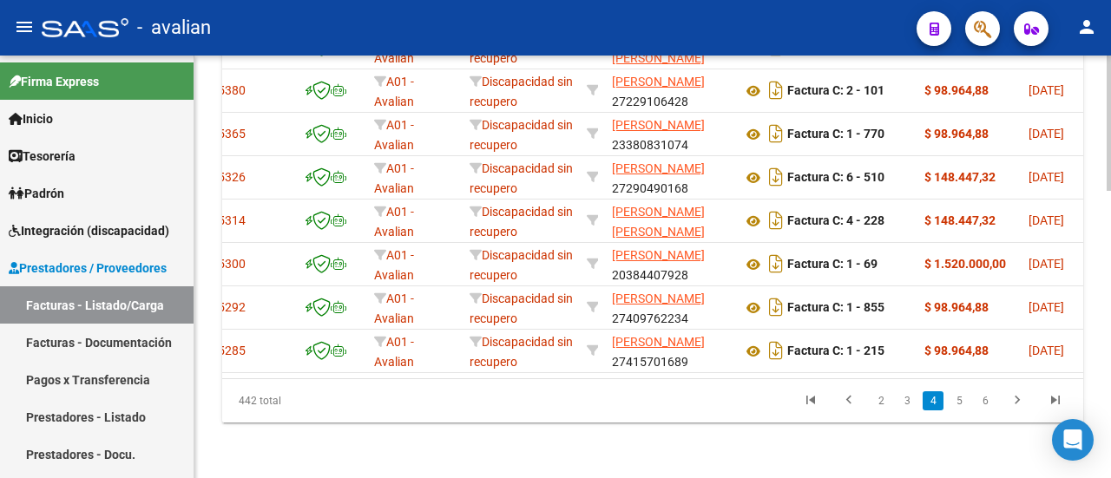
scroll to position [0, 16]
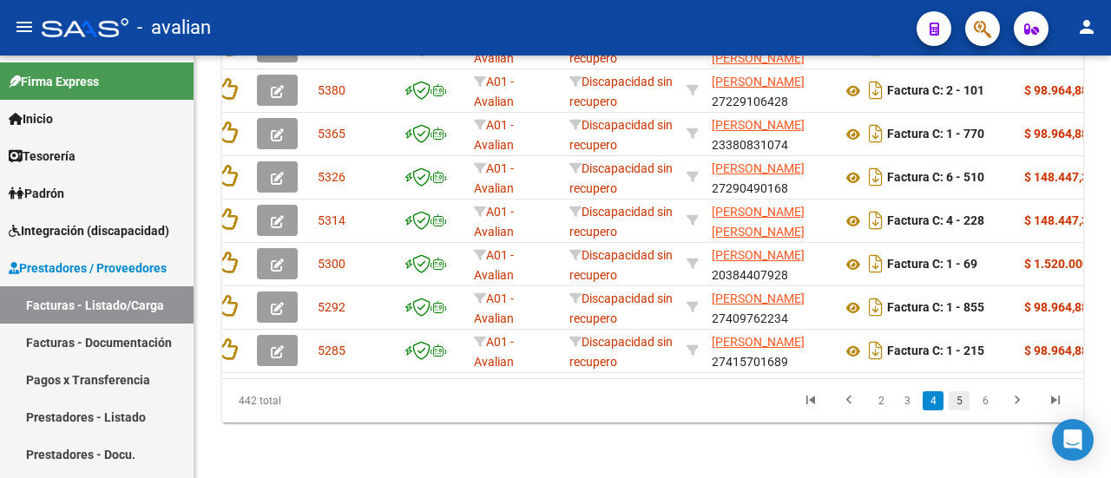
click at [966, 402] on link "5" at bounding box center [959, 401] width 21 height 19
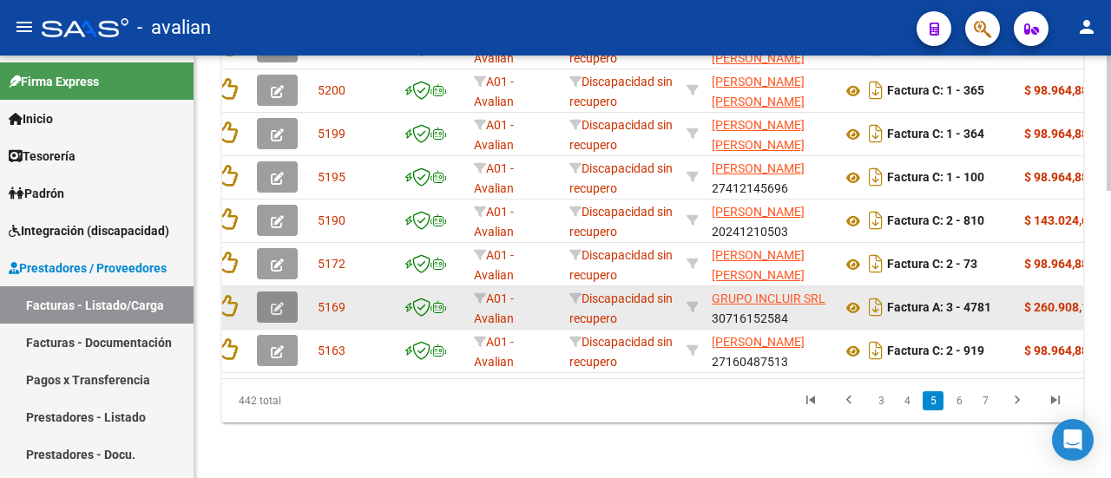
click at [280, 302] on icon "button" at bounding box center [277, 308] width 13 height 13
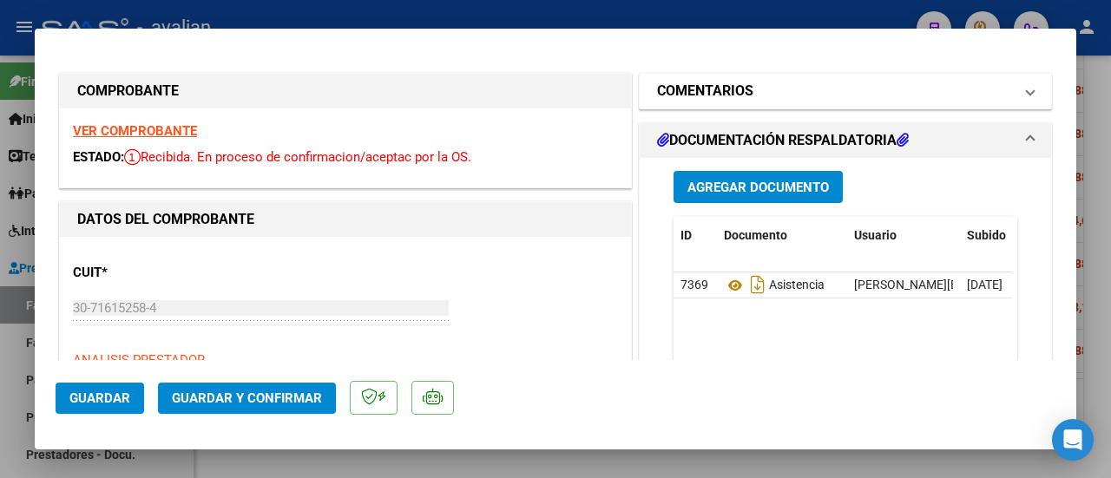
click at [1024, 89] on mat-expansion-panel-header "COMENTARIOS" at bounding box center [846, 91] width 412 height 35
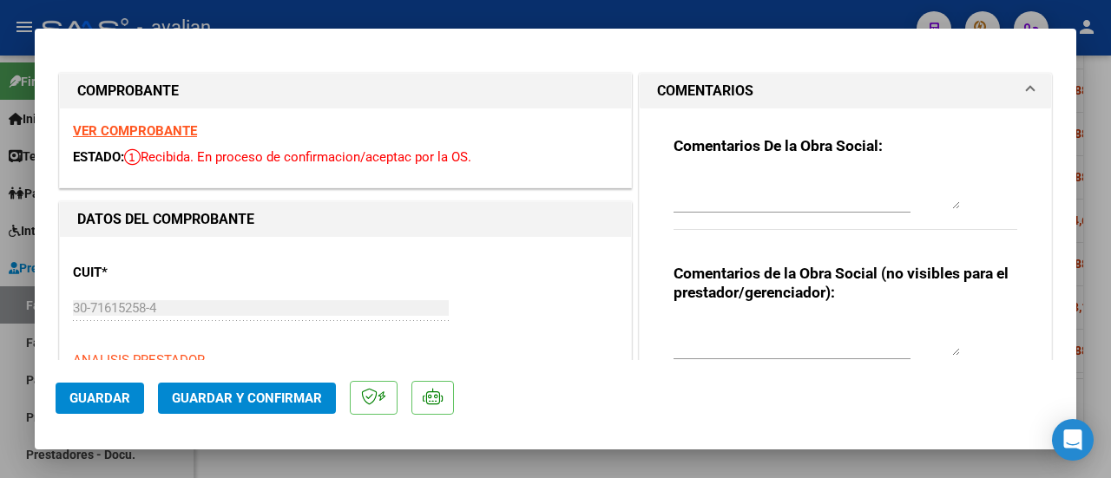
type input "$ 0,00"
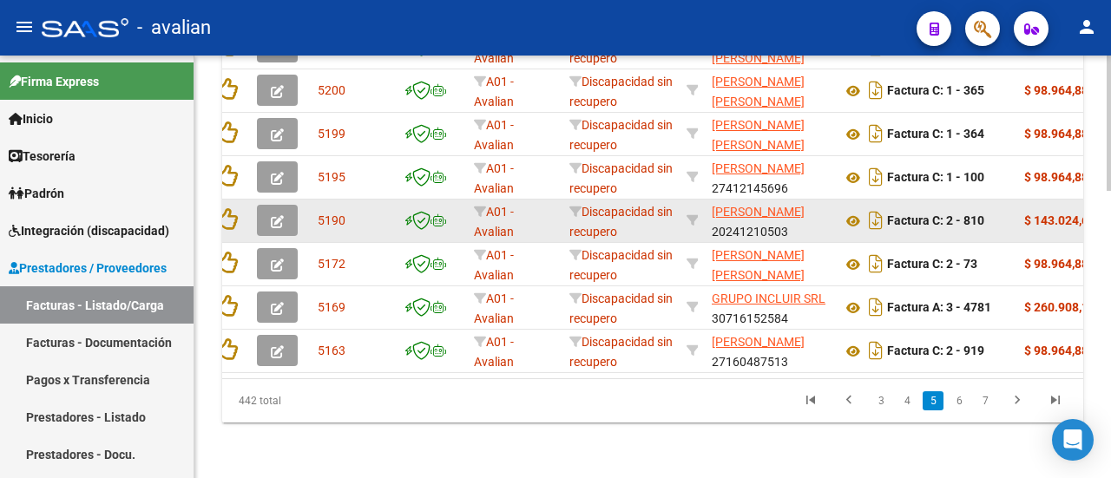
click at [281, 215] on icon "button" at bounding box center [277, 221] width 13 height 13
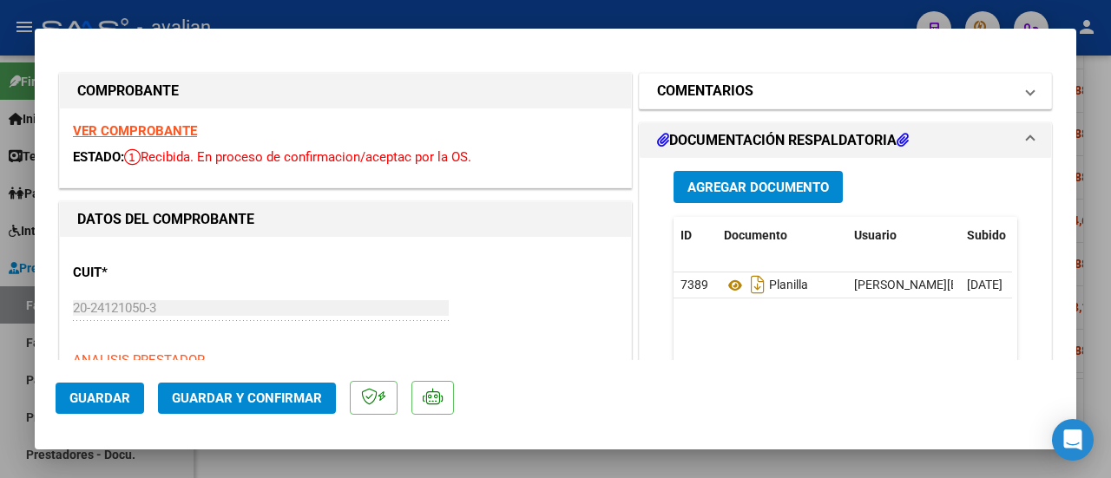
click at [1022, 95] on mat-expansion-panel-header "COMENTARIOS" at bounding box center [846, 91] width 412 height 35
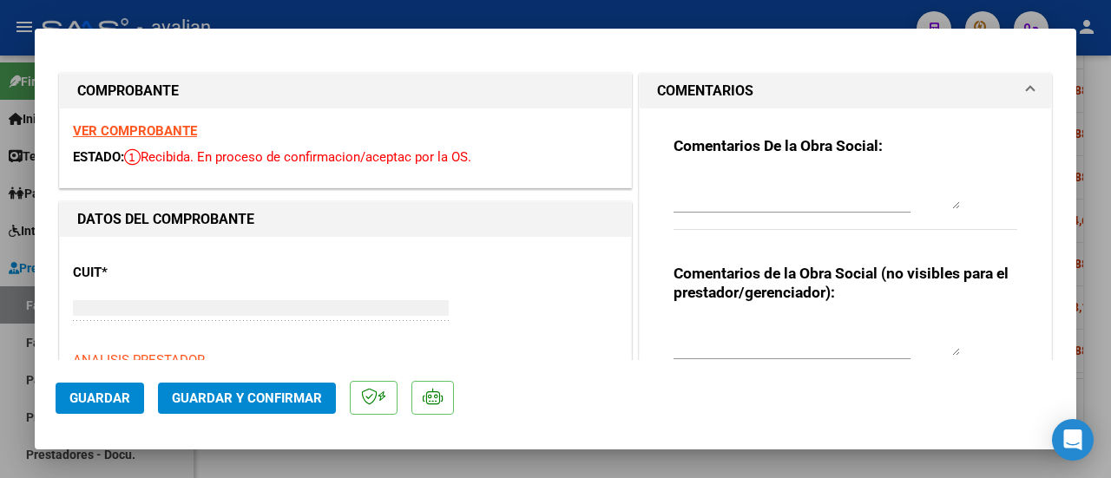
type input "$ 0,00"
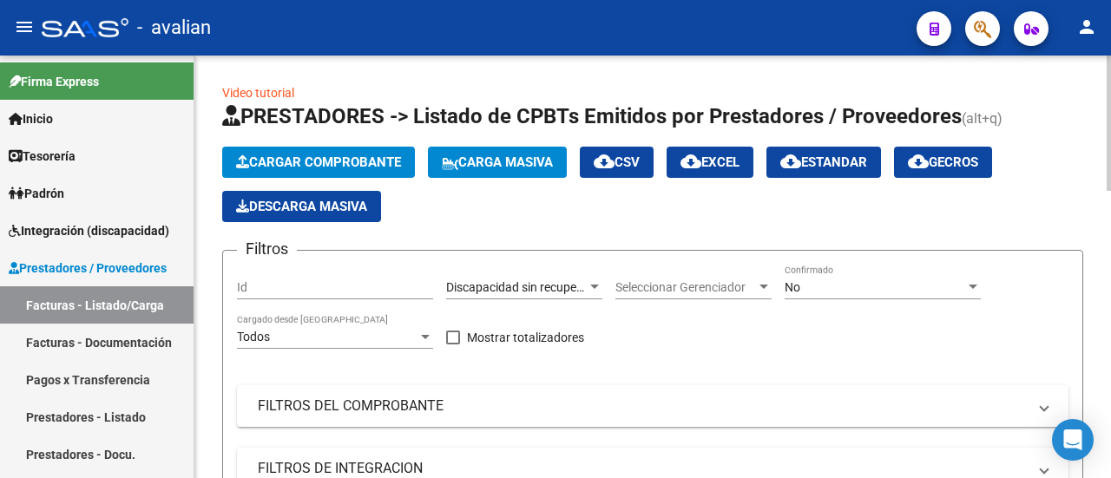
scroll to position [0, 0]
click at [729, 155] on span "cloud_download EXCEL" at bounding box center [710, 163] width 59 height 16
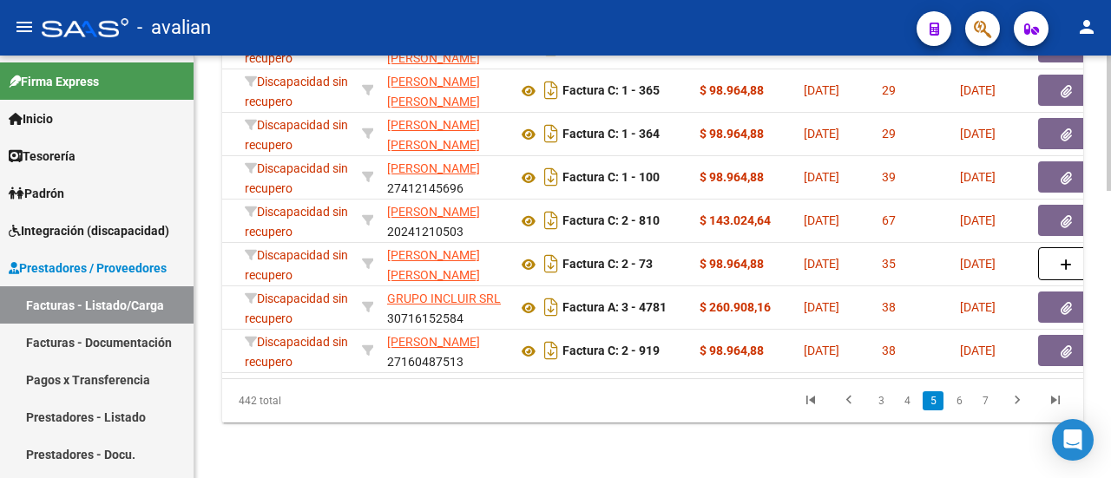
scroll to position [0, 410]
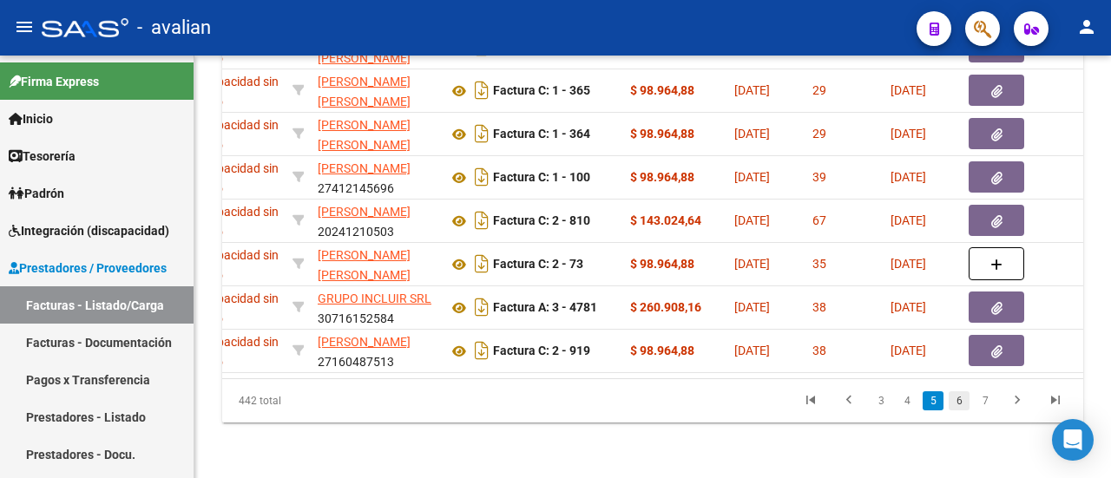
click at [960, 403] on link "6" at bounding box center [959, 401] width 21 height 19
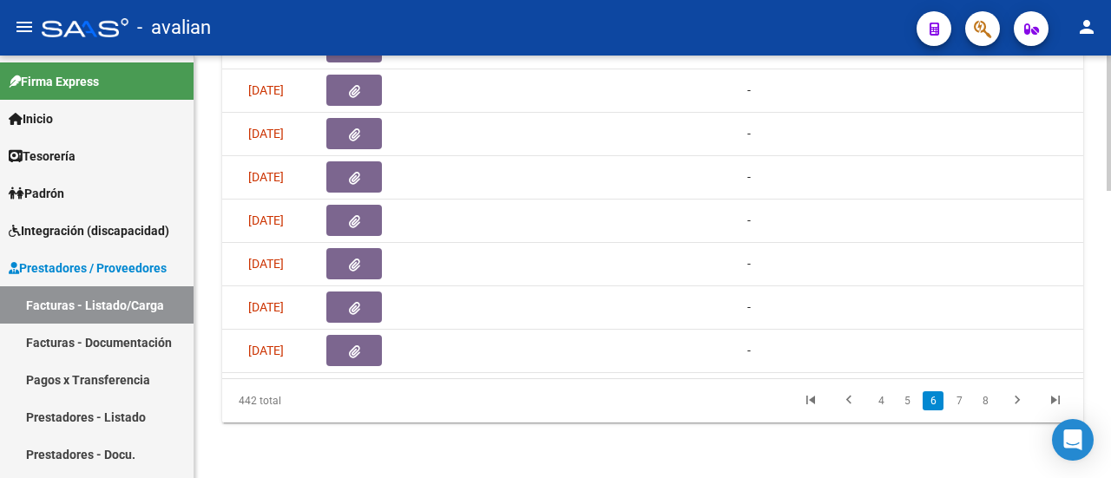
scroll to position [0, 0]
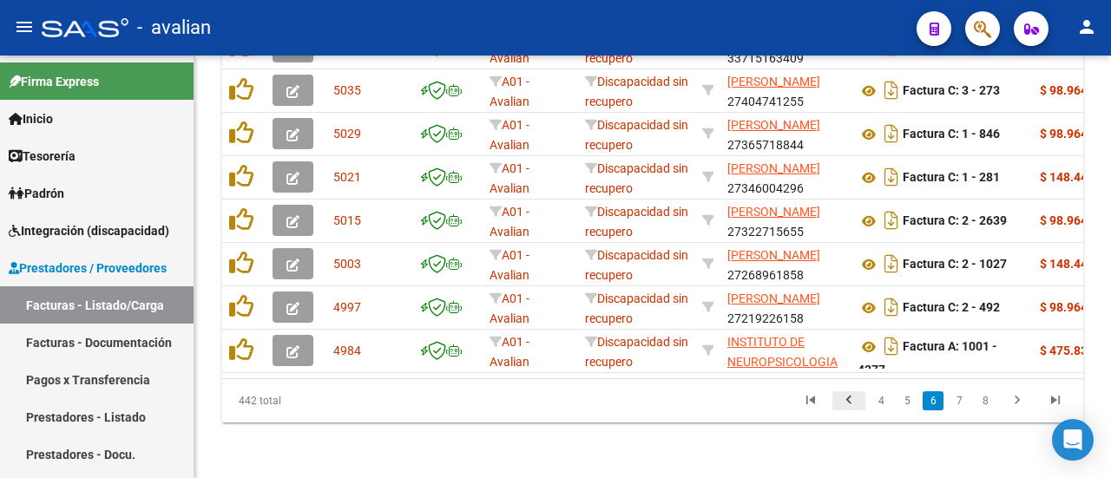
click at [842, 401] on icon "go to previous page" at bounding box center [849, 402] width 23 height 21
click at [842, 401] on div "442 total 3 4 5 6 7" at bounding box center [652, 400] width 861 height 43
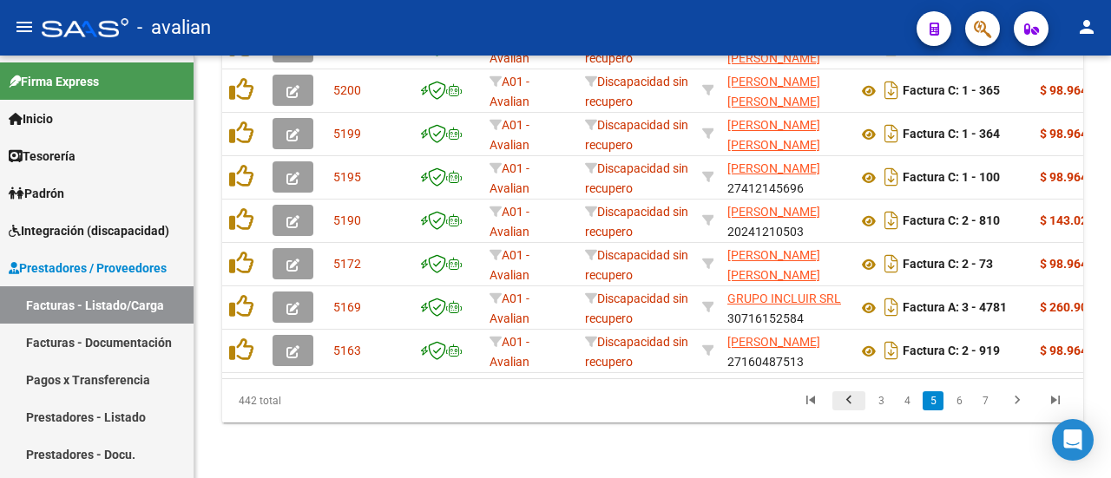
click at [842, 401] on icon "go to previous page" at bounding box center [849, 402] width 23 height 21
click at [842, 401] on div "442 total 2 3 4 5 6" at bounding box center [652, 400] width 861 height 43
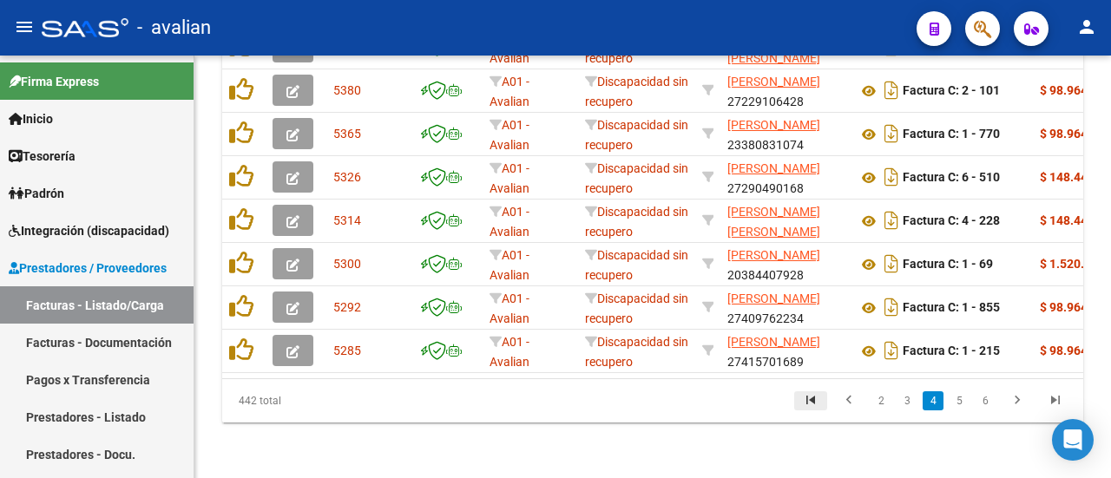
click at [815, 403] on icon "go to first page" at bounding box center [811, 402] width 23 height 21
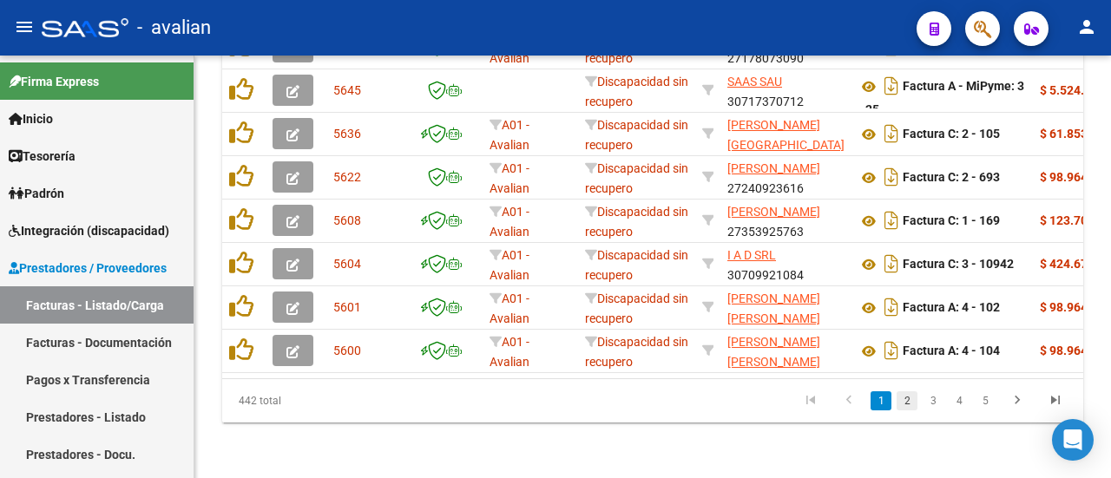
click at [906, 401] on link "2" at bounding box center [907, 401] width 21 height 19
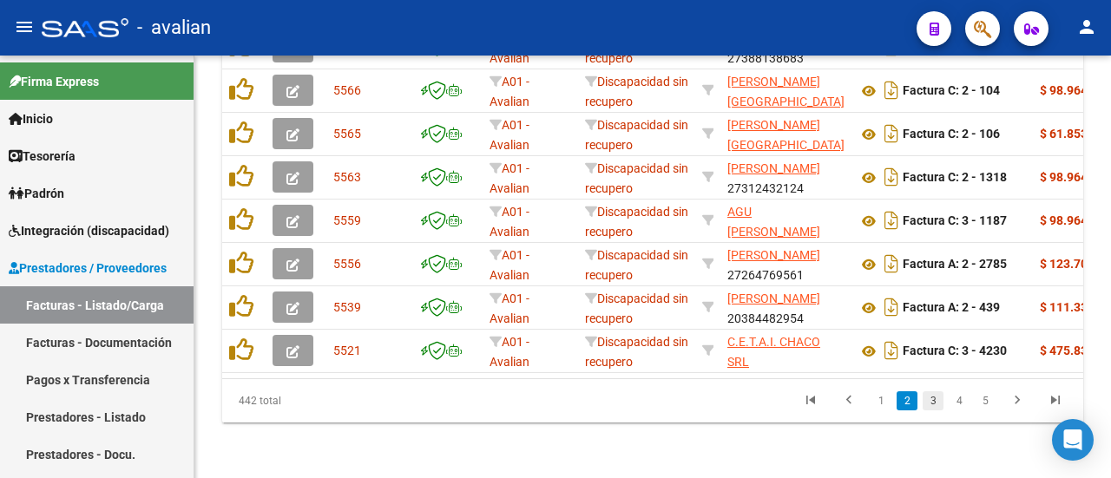
click at [931, 399] on link "3" at bounding box center [933, 401] width 21 height 19
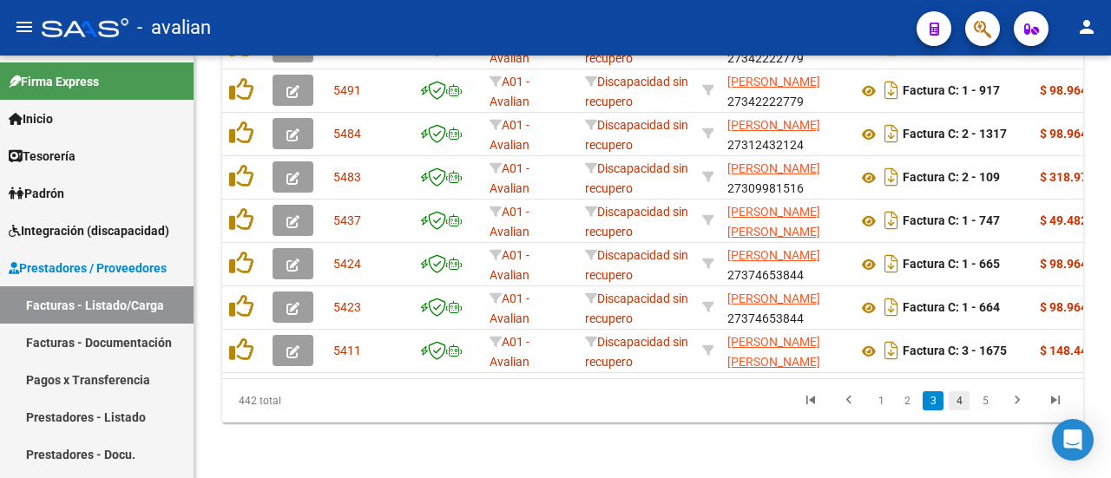
click at [960, 400] on link "4" at bounding box center [959, 401] width 21 height 19
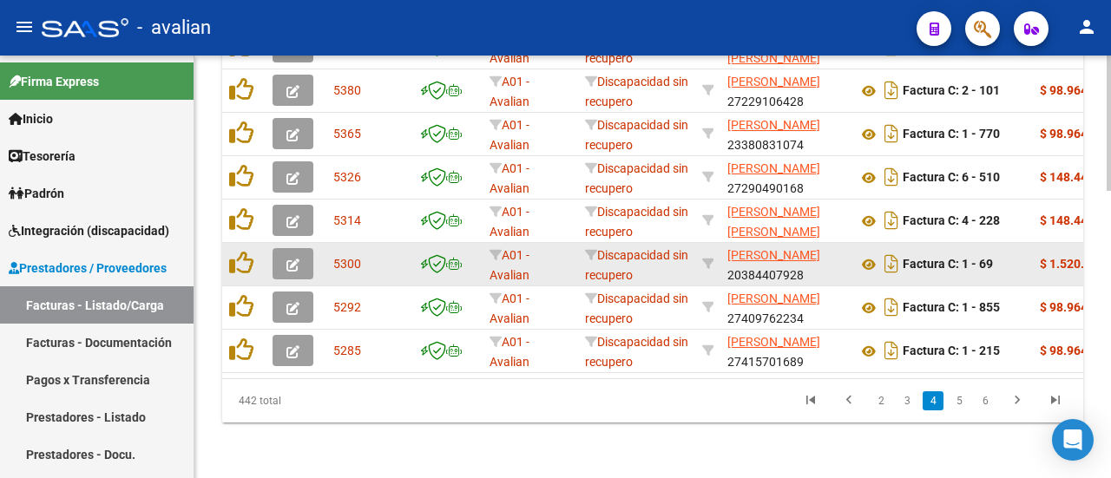
click at [284, 249] on button "button" at bounding box center [293, 263] width 41 height 31
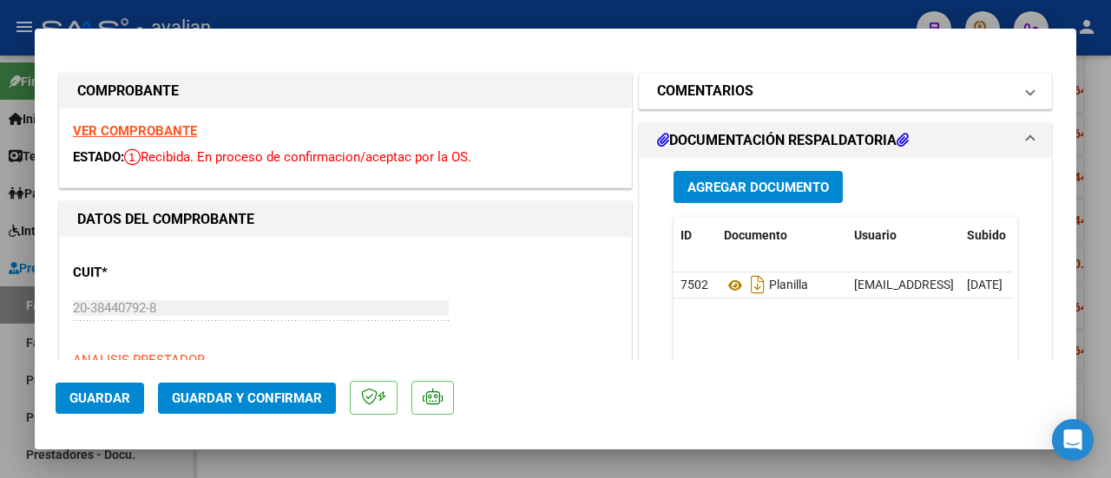
click at [1027, 89] on span at bounding box center [1030, 91] width 7 height 21
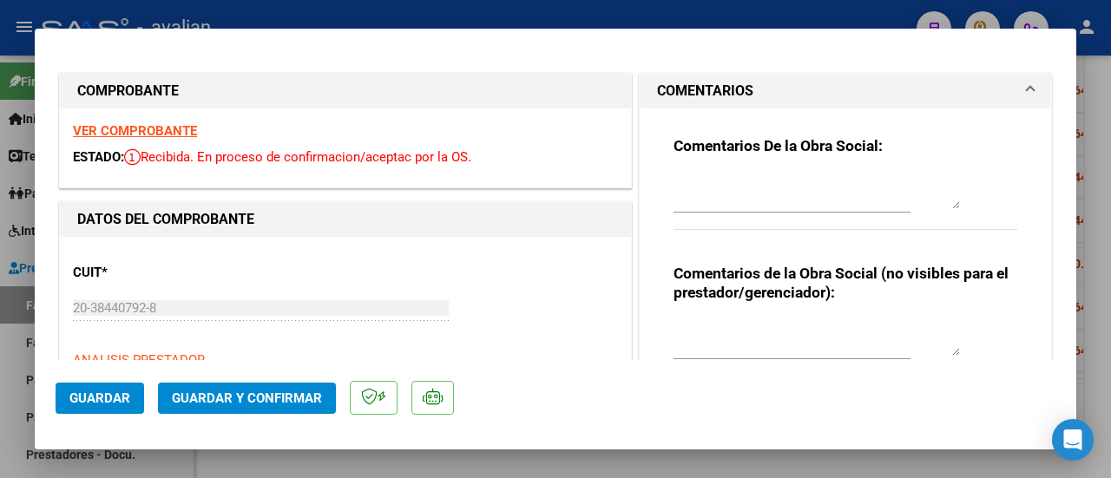
click at [1027, 89] on span at bounding box center [1030, 91] width 7 height 21
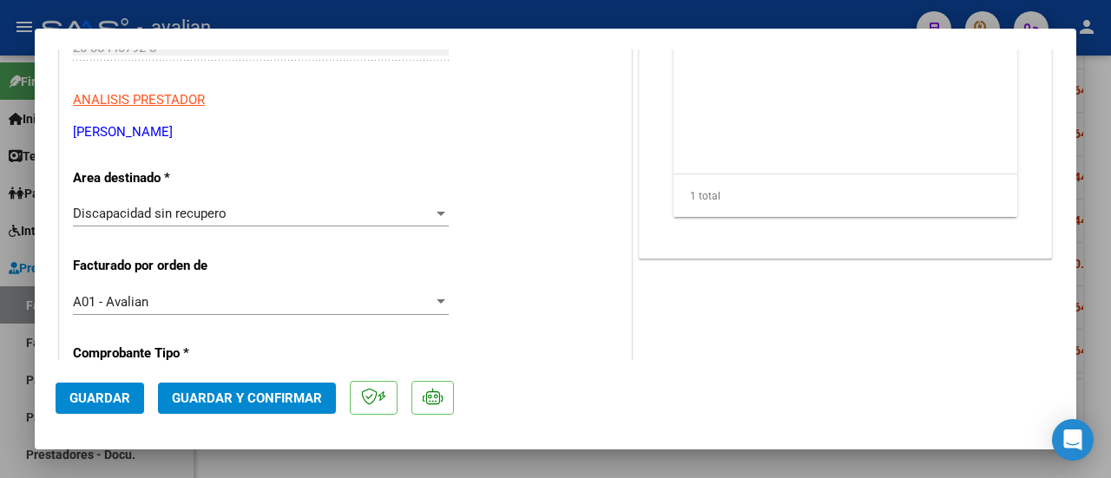
scroll to position [260, 0]
click at [437, 212] on div at bounding box center [441, 214] width 9 height 4
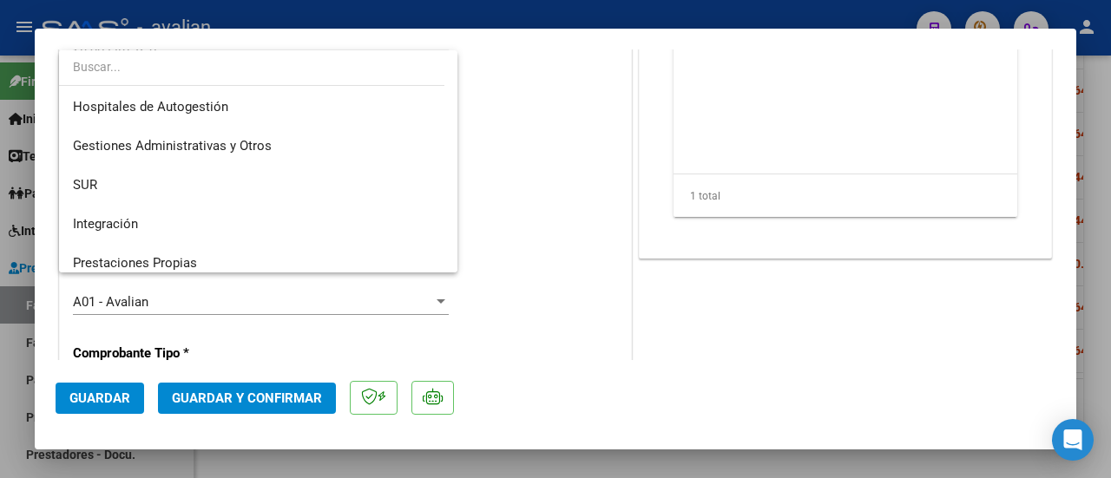
scroll to position [0, 0]
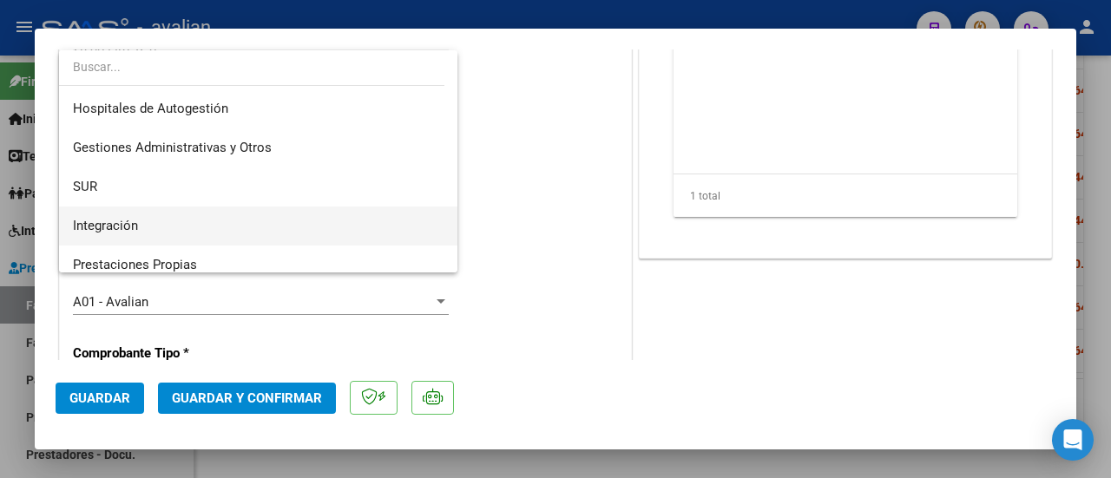
click at [241, 216] on span "Integración" at bounding box center [259, 226] width 372 height 39
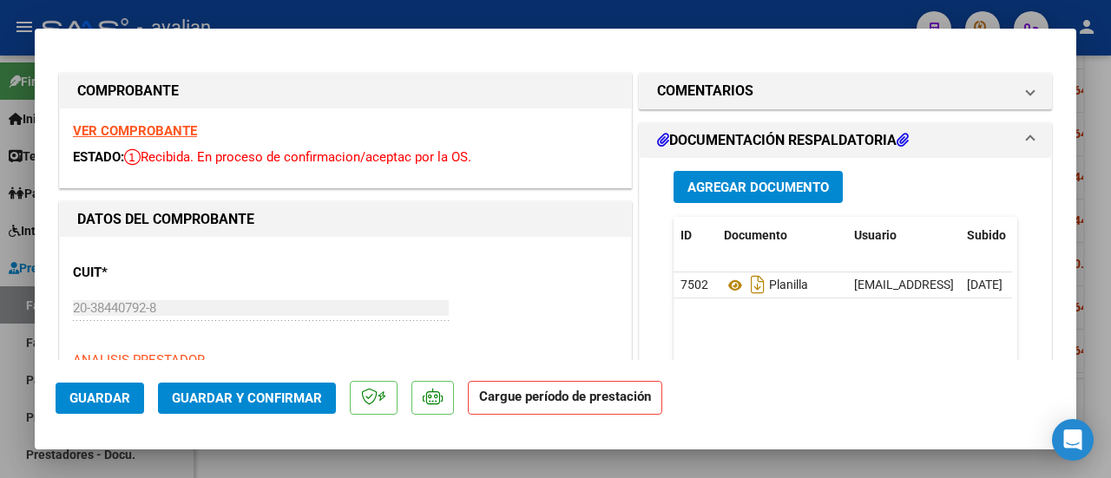
click at [94, 406] on button "Guardar" at bounding box center [100, 398] width 89 height 31
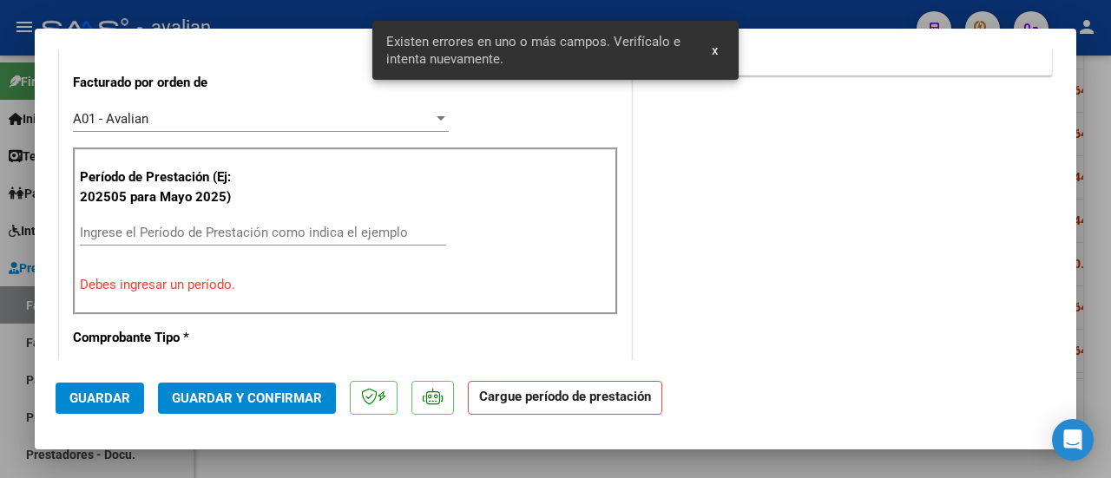
scroll to position [452, 0]
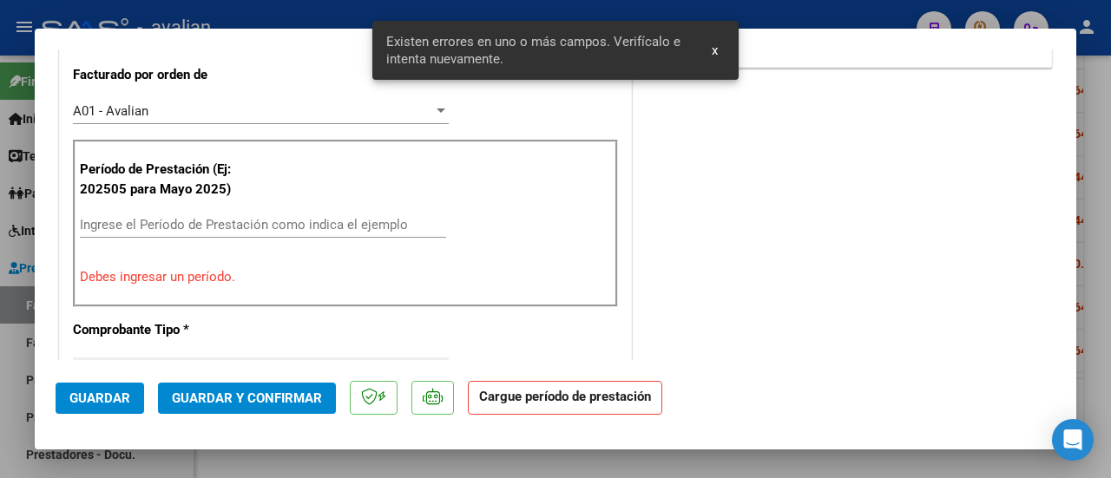
click at [228, 218] on input "Ingrese el Período de Prestación como indica el ejemplo" at bounding box center [263, 225] width 366 height 16
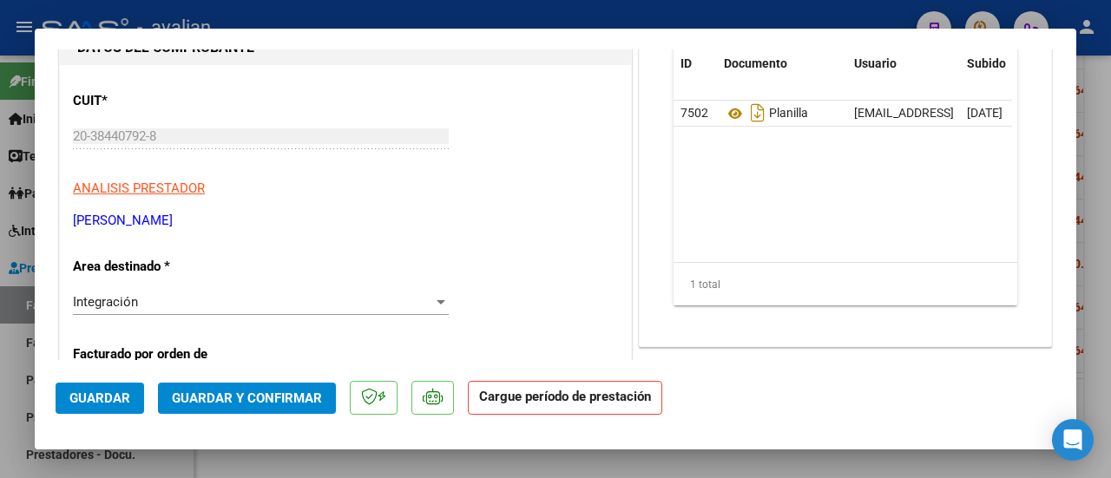
scroll to position [0, 0]
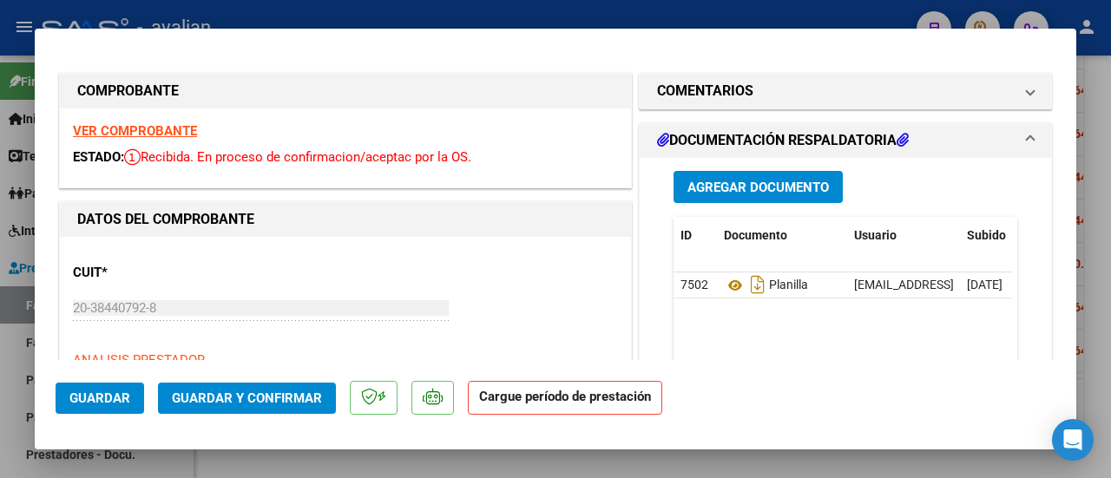
click at [171, 126] on strong "VER COMPROBANTE" at bounding box center [135, 131] width 124 height 16
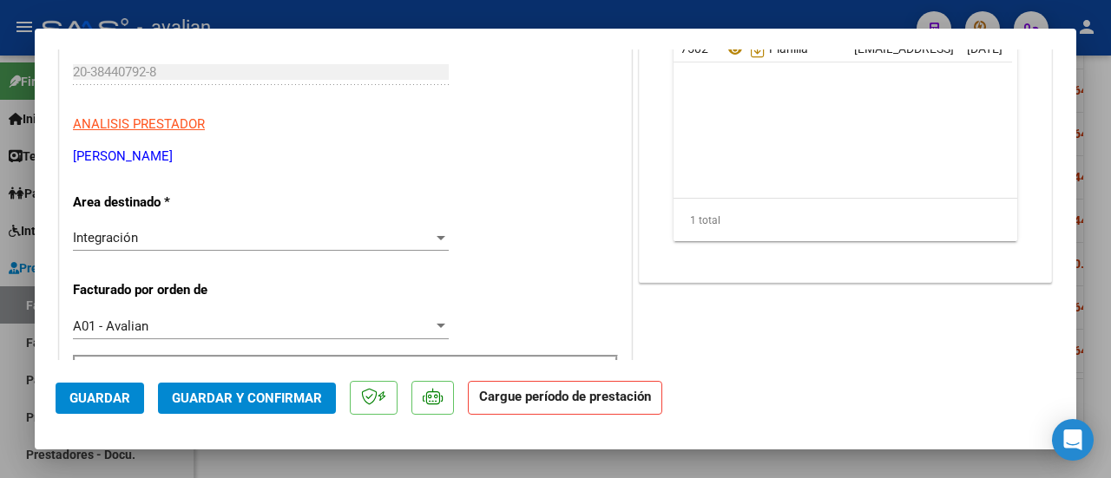
scroll to position [260, 0]
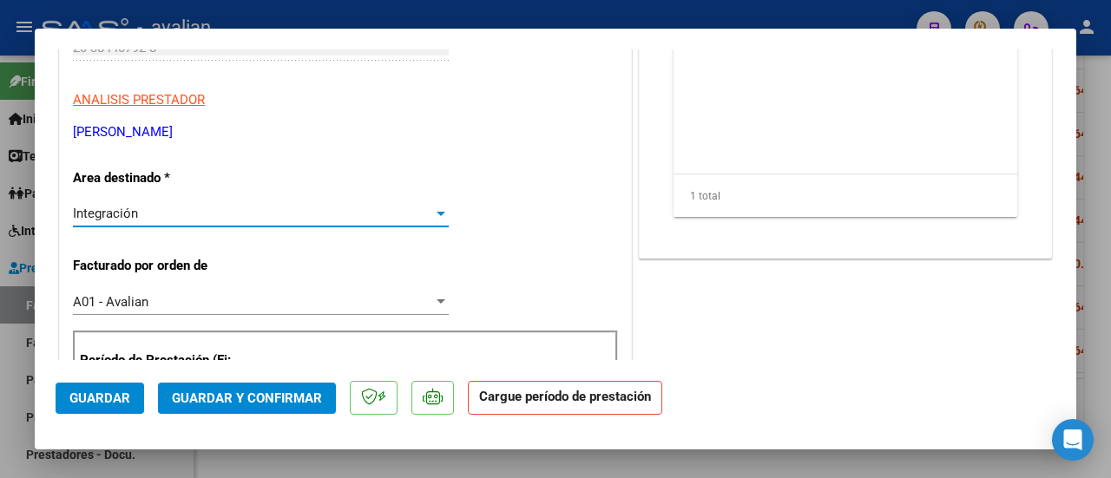
click at [438, 210] on div at bounding box center [441, 214] width 16 height 14
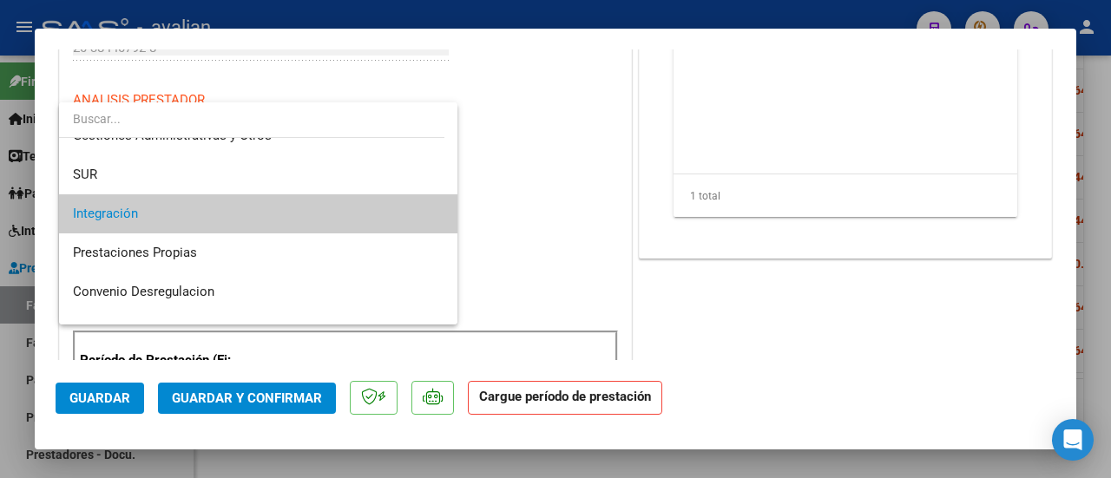
scroll to position [151, 0]
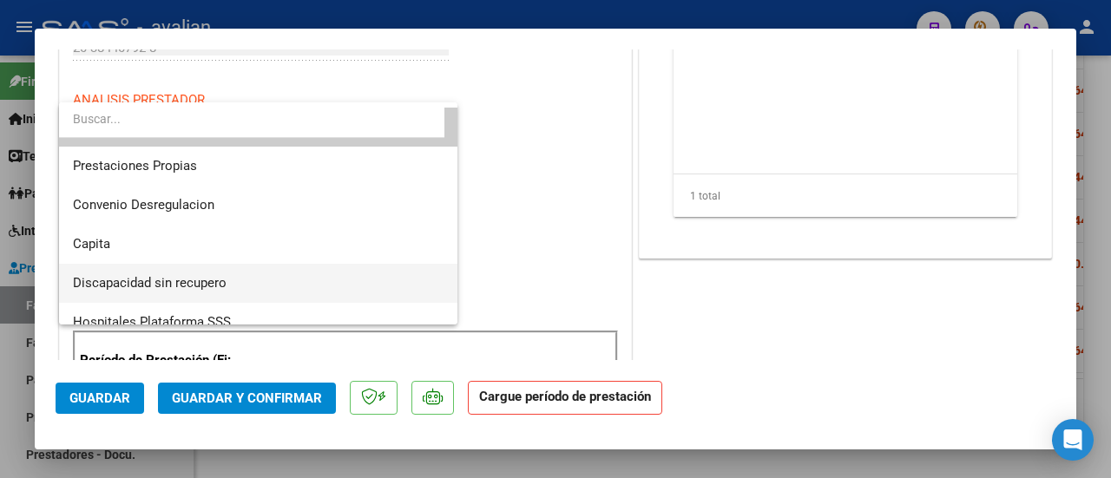
click at [243, 286] on span "Discapacidad sin recupero" at bounding box center [259, 283] width 372 height 39
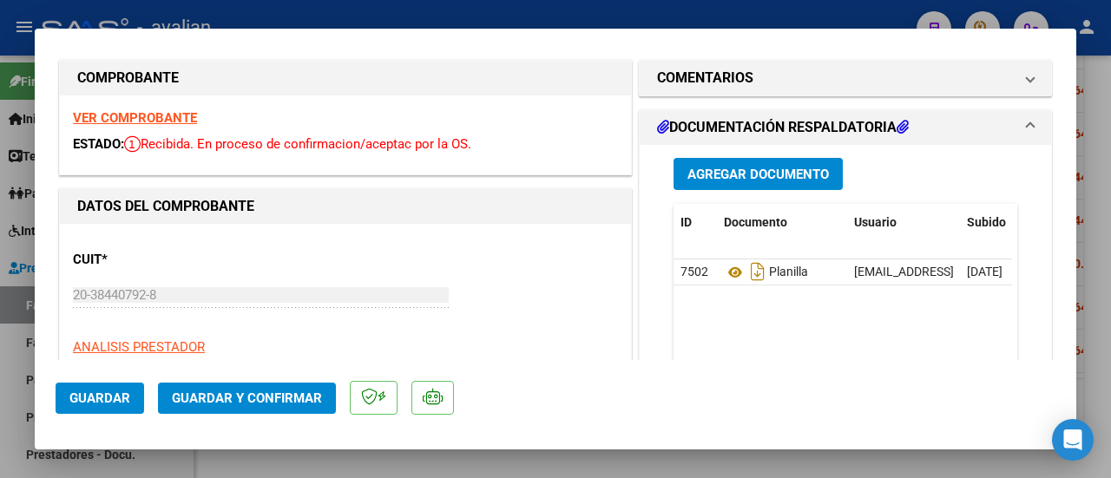
scroll to position [0, 0]
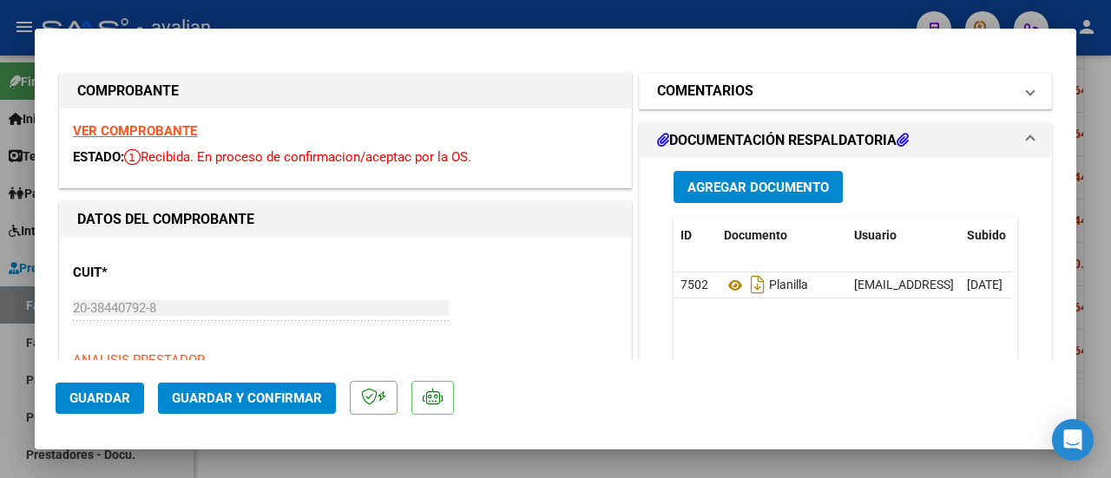
click at [1027, 93] on span at bounding box center [1030, 91] width 7 height 21
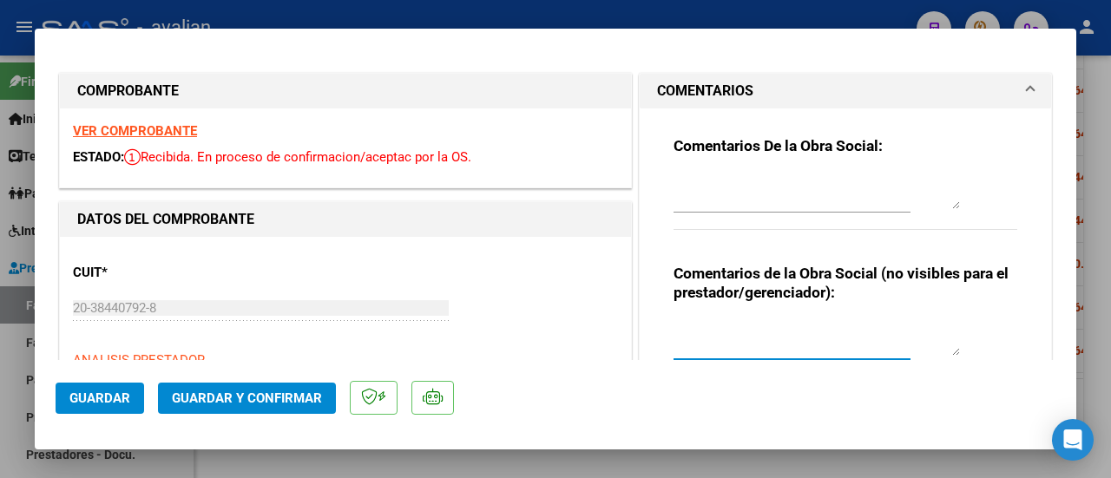
click at [724, 341] on textarea at bounding box center [817, 338] width 287 height 35
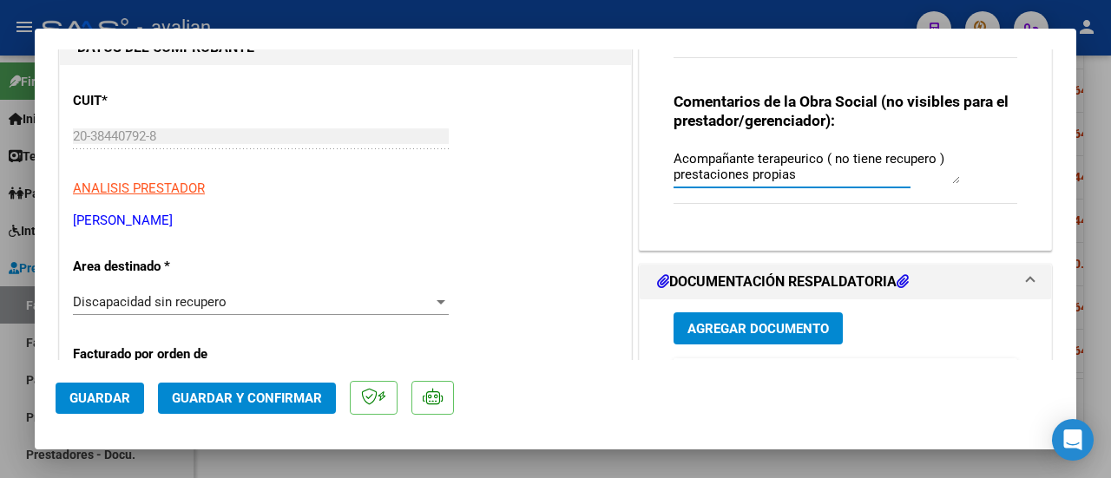
scroll to position [174, 0]
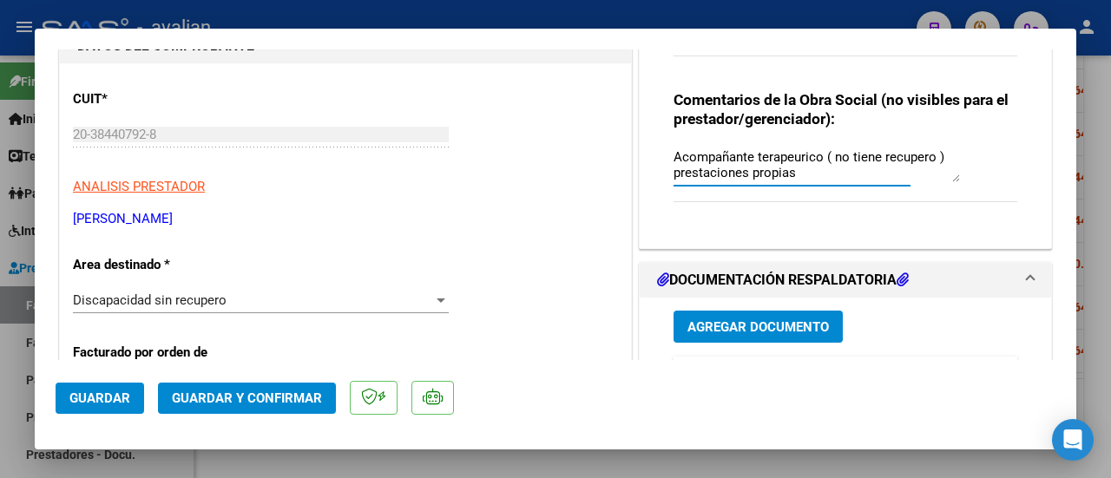
type textarea "Acompañante terapeurico ( no tiene recupero ) prestaciones propias"
click at [439, 300] on div at bounding box center [441, 301] width 9 height 4
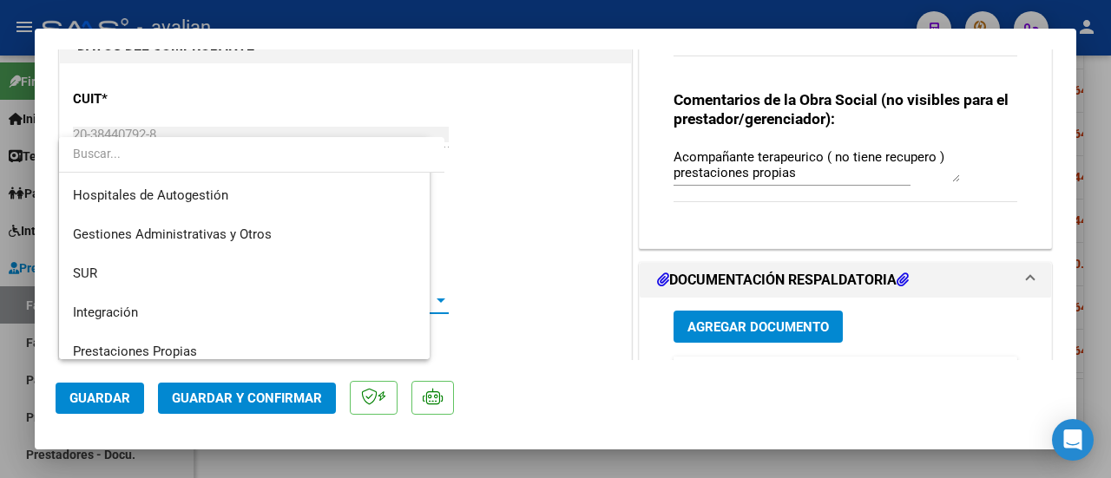
scroll to position [168, 0]
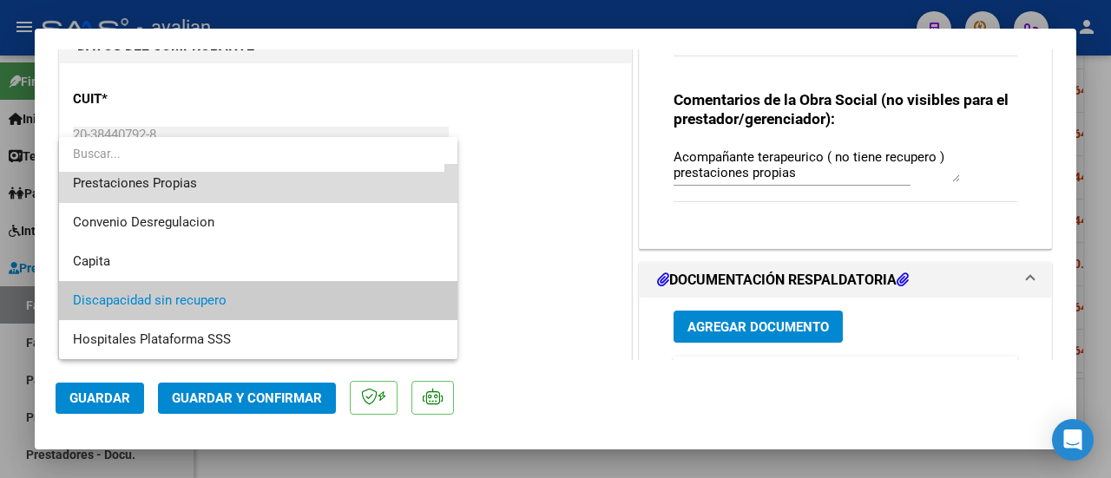
click at [264, 178] on span "Prestaciones Propias" at bounding box center [259, 183] width 372 height 39
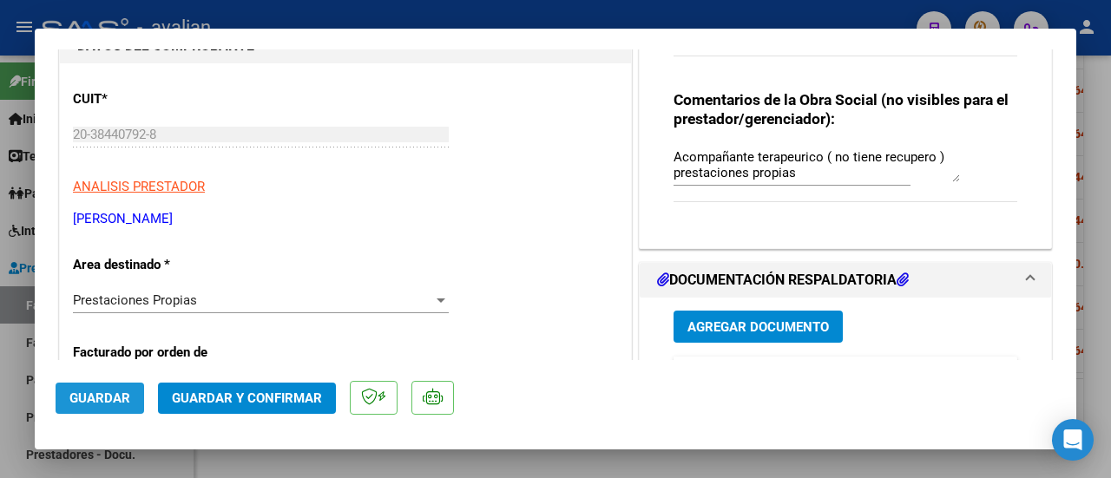
click at [113, 393] on span "Guardar" at bounding box center [99, 399] width 61 height 16
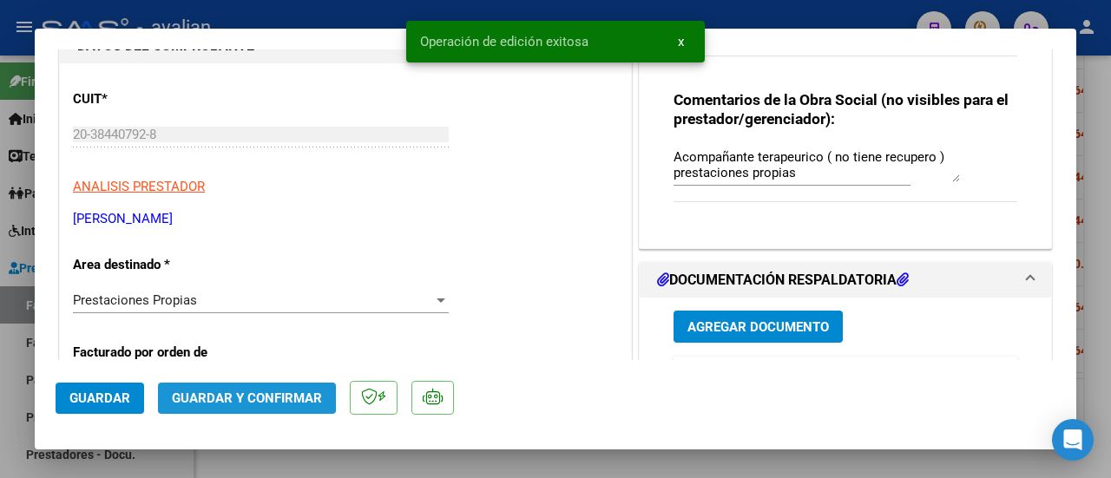
click at [210, 388] on button "Guardar y Confirmar" at bounding box center [247, 398] width 178 height 31
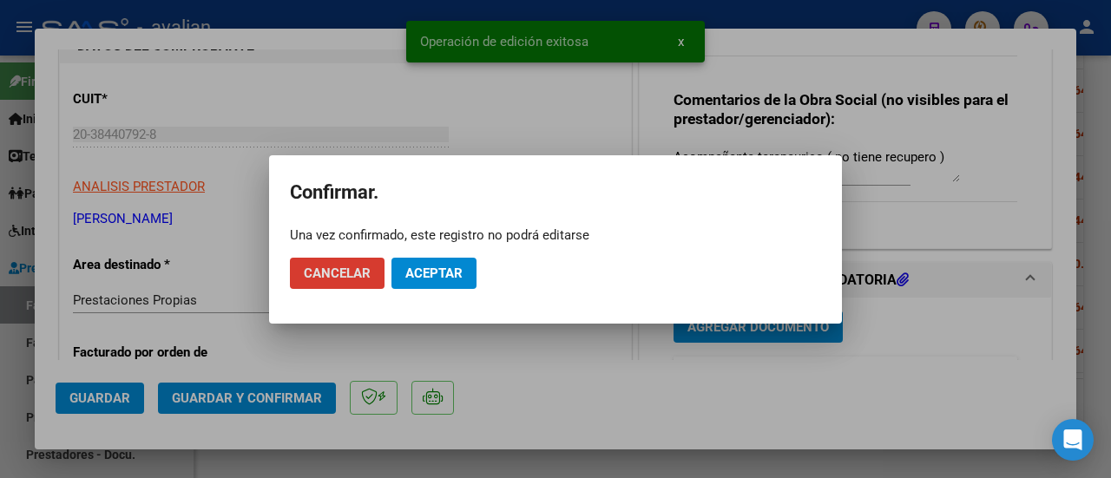
click at [450, 269] on span "Aceptar" at bounding box center [434, 274] width 57 height 16
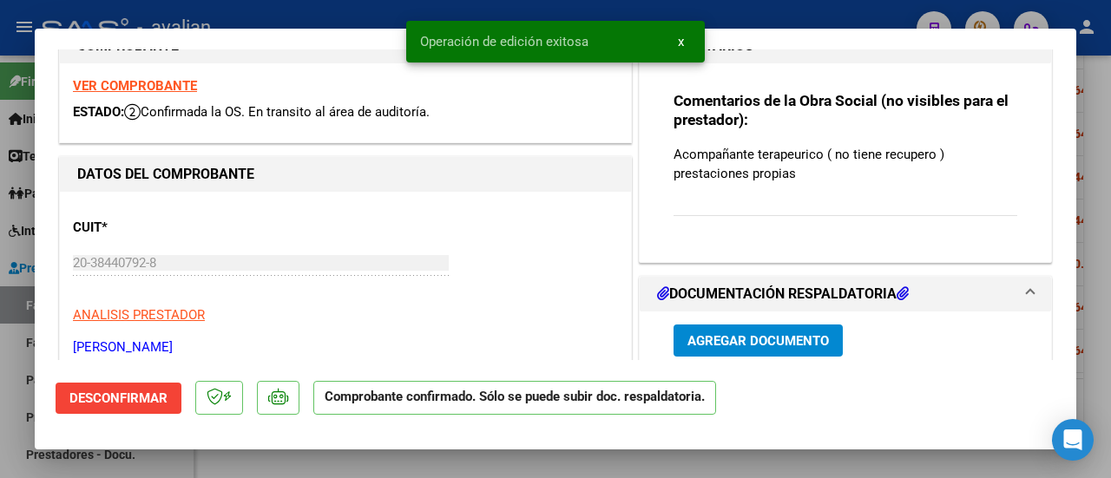
scroll to position [0, 0]
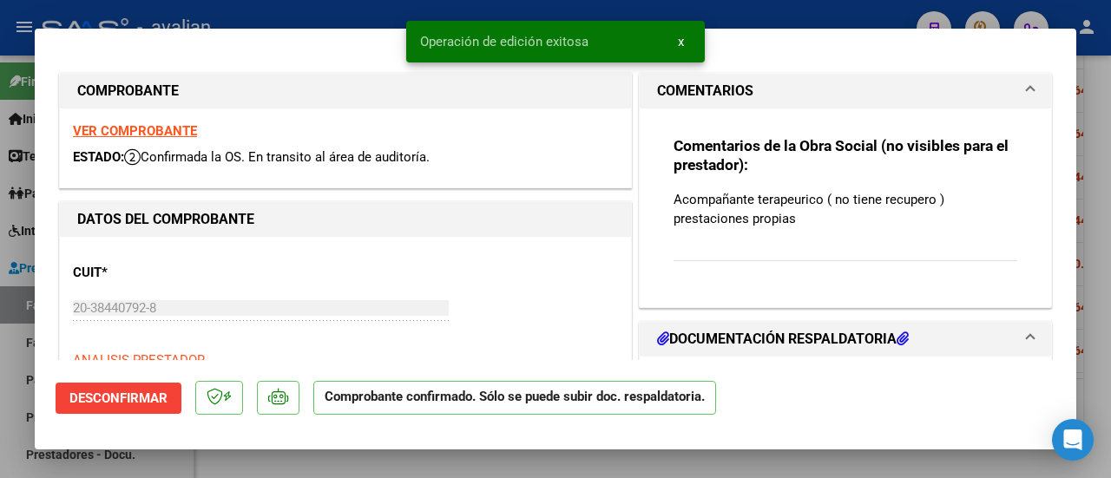
click at [155, 131] on strong "VER COMPROBANTE" at bounding box center [135, 131] width 124 height 16
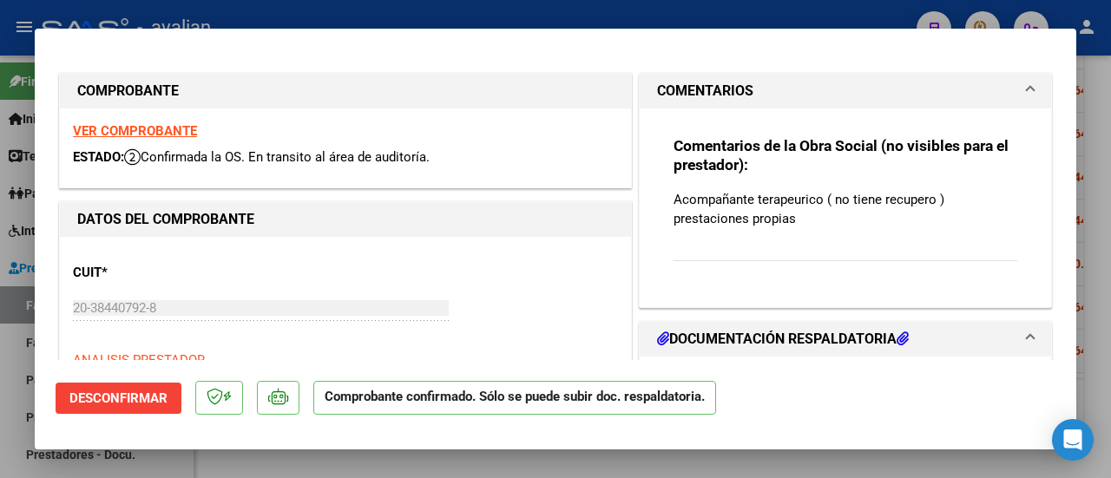
type input "$ 0,00"
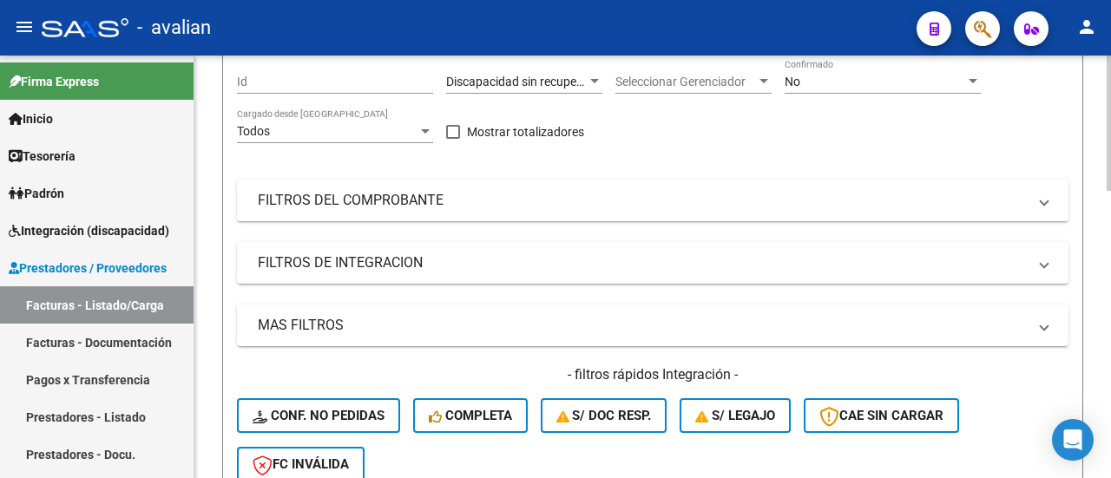
scroll to position [32, 0]
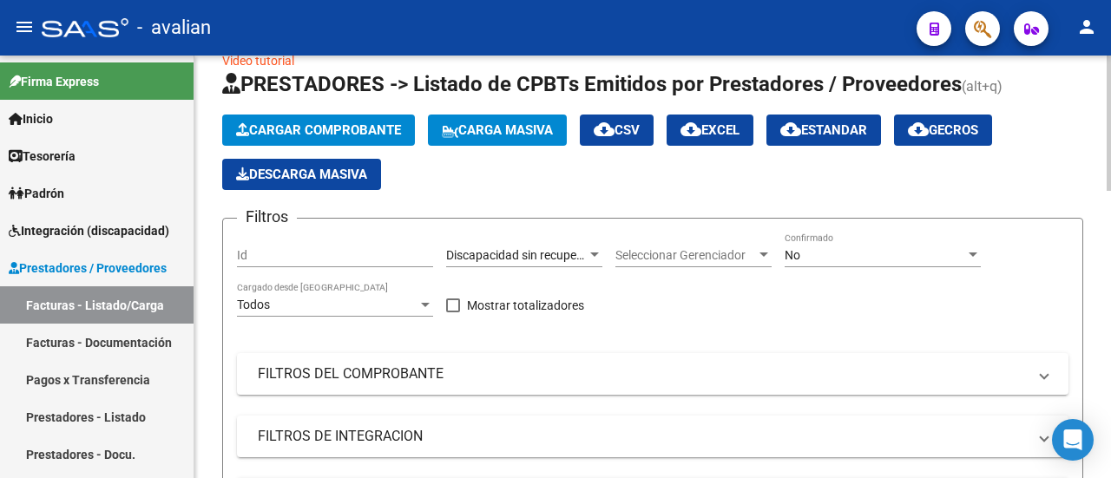
click at [590, 253] on div at bounding box center [594, 255] width 9 height 4
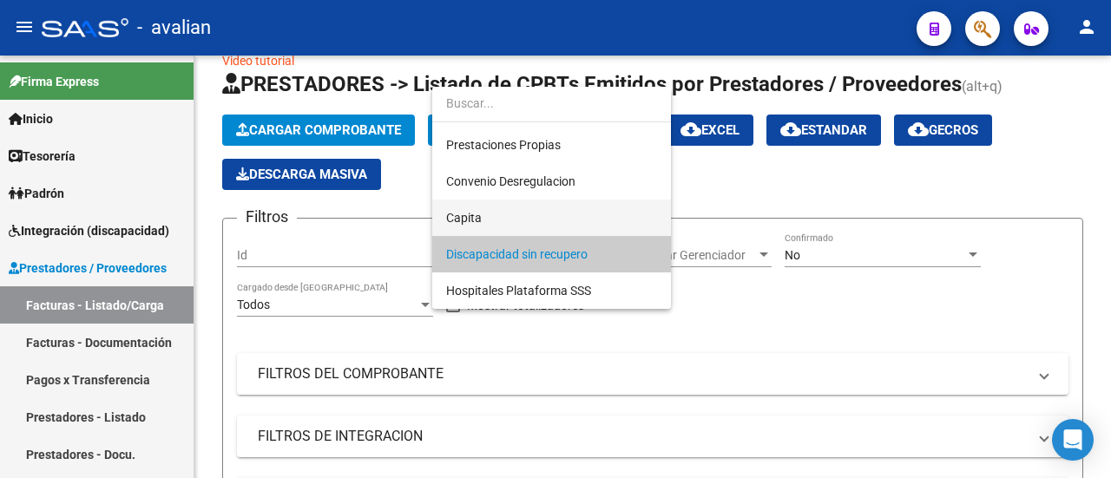
scroll to position [92, 0]
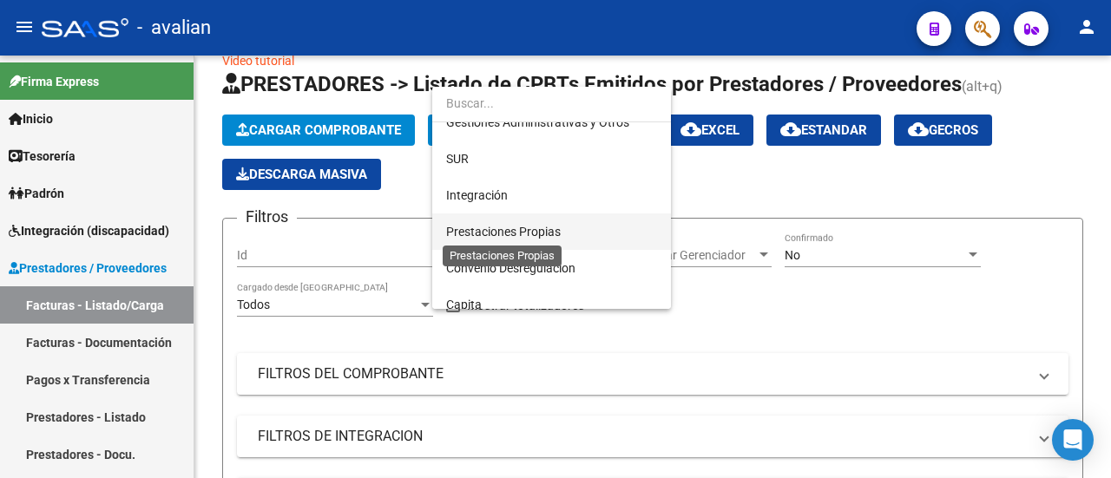
click at [540, 235] on span "Prestaciones Propias" at bounding box center [503, 232] width 115 height 14
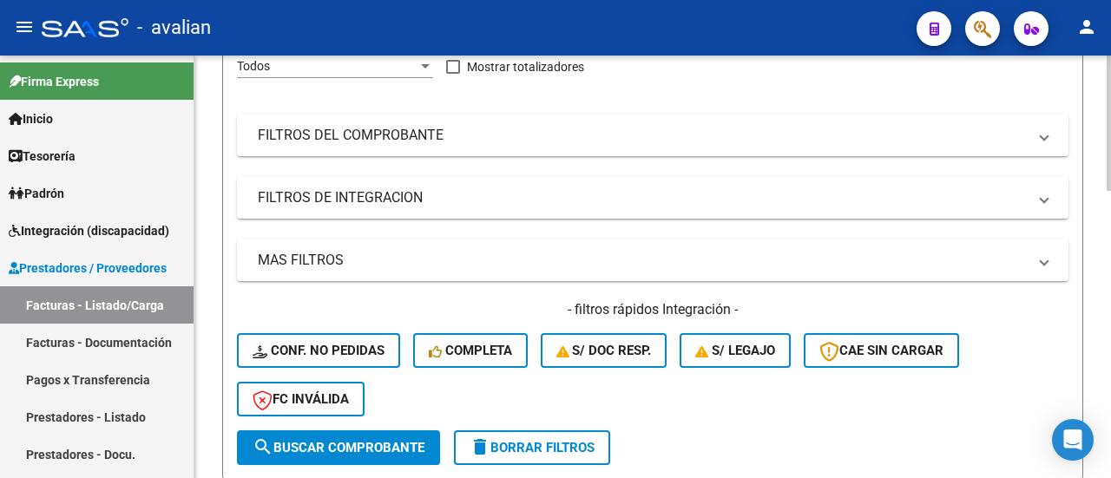
scroll to position [293, 0]
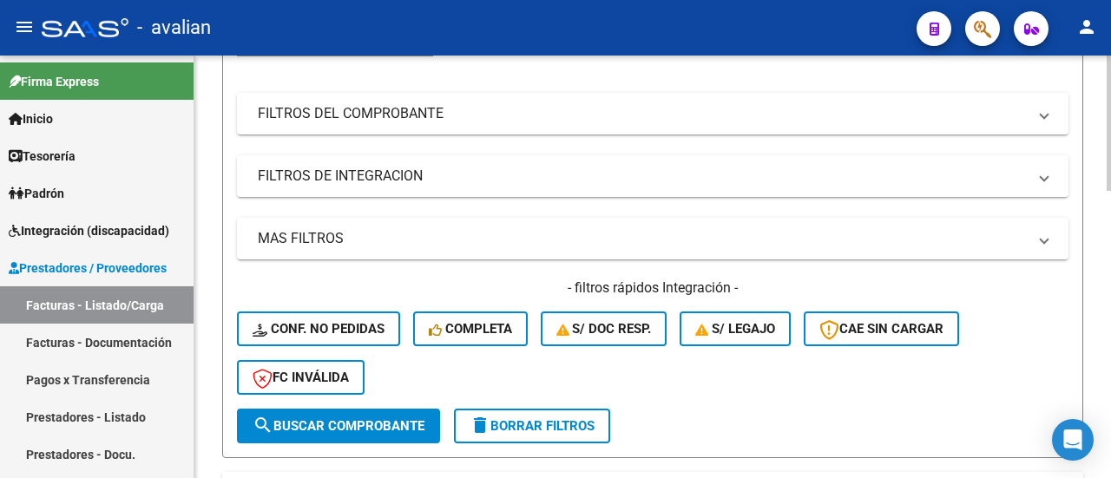
click at [370, 413] on button "search Buscar Comprobante" at bounding box center [338, 426] width 203 height 35
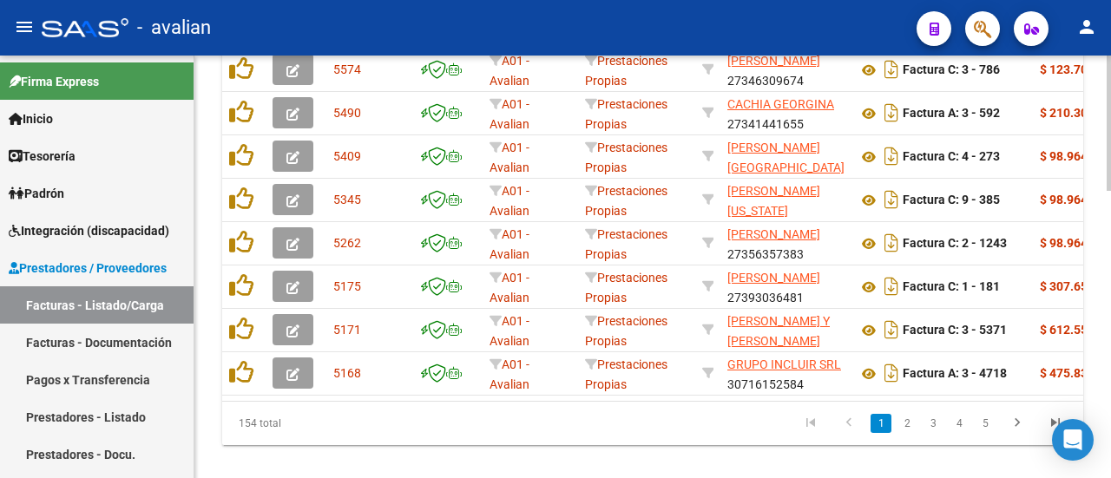
scroll to position [900, 0]
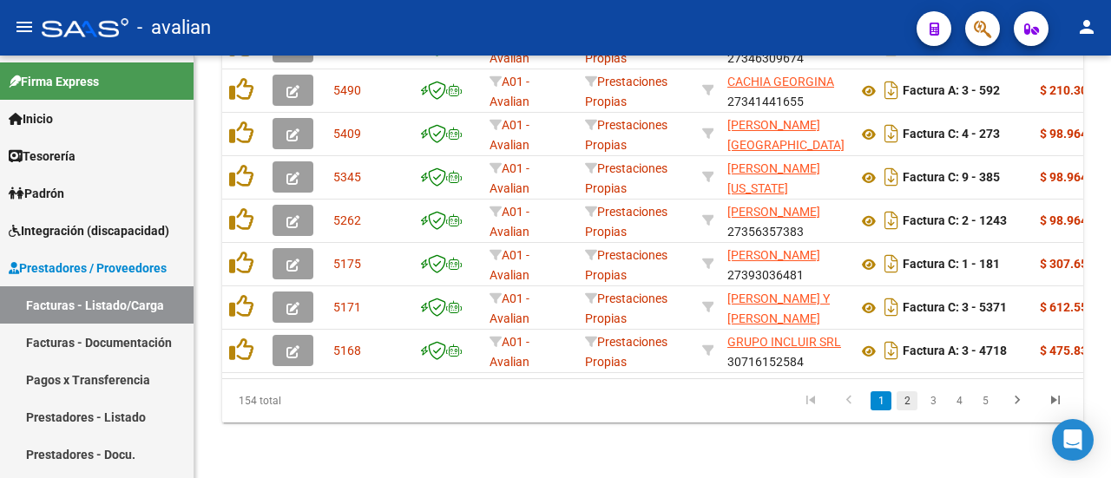
click at [903, 404] on link "2" at bounding box center [907, 401] width 21 height 19
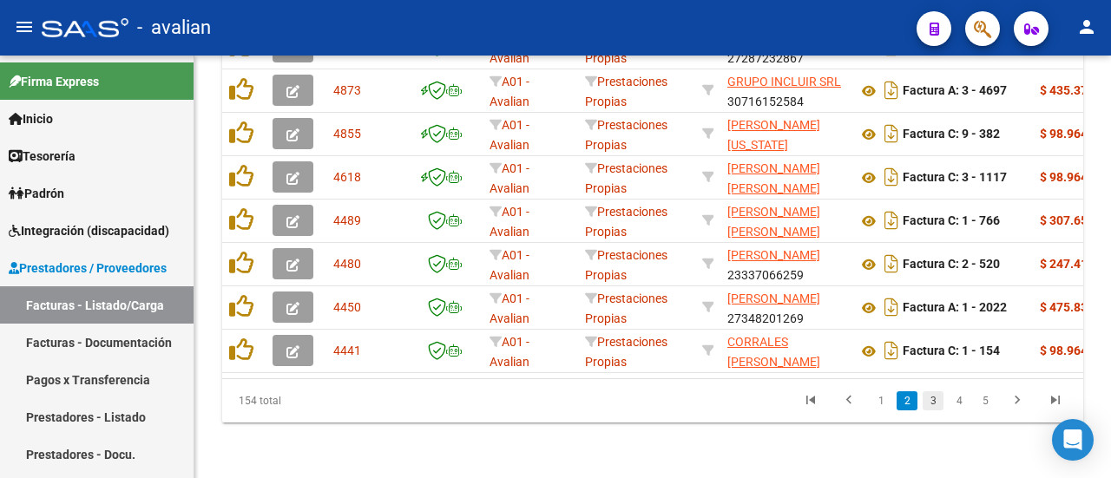
click at [930, 400] on link "3" at bounding box center [933, 401] width 21 height 19
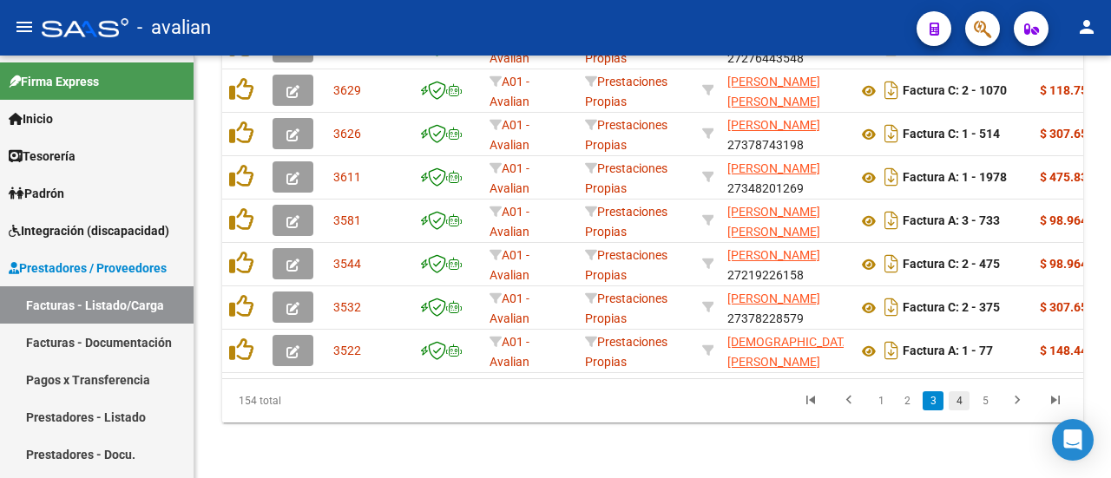
click at [961, 404] on link "4" at bounding box center [959, 401] width 21 height 19
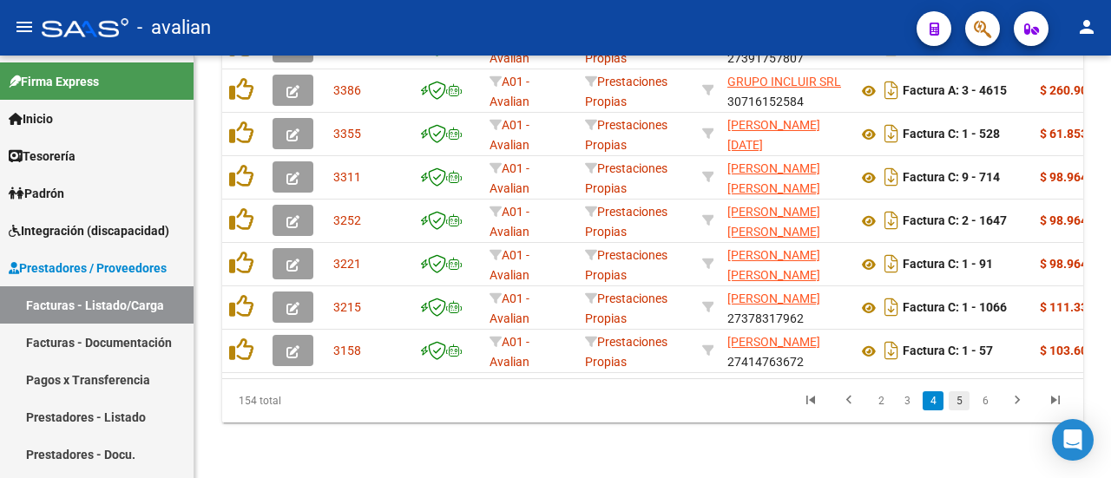
click at [963, 402] on link "5" at bounding box center [959, 401] width 21 height 19
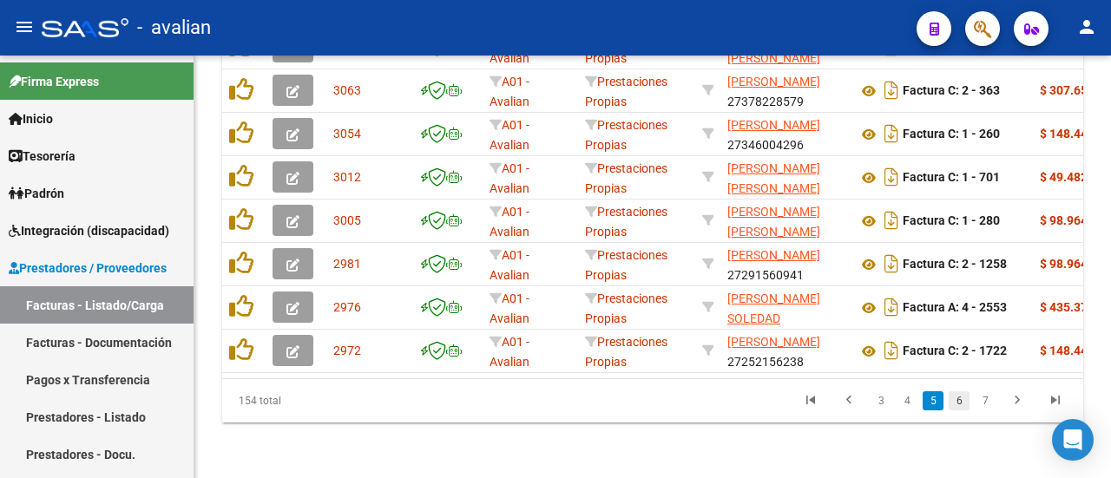
click at [966, 406] on link "6" at bounding box center [959, 401] width 21 height 19
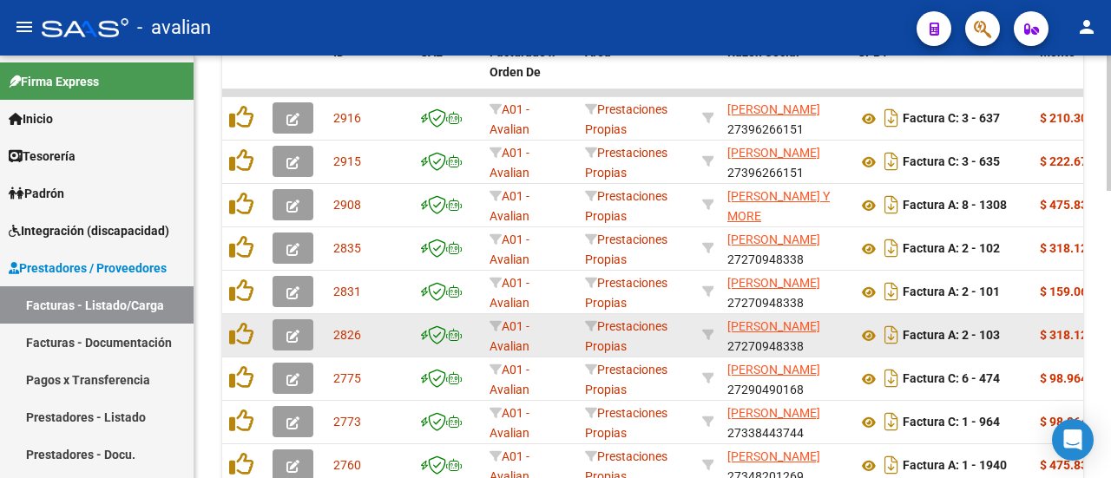
scroll to position [553, 0]
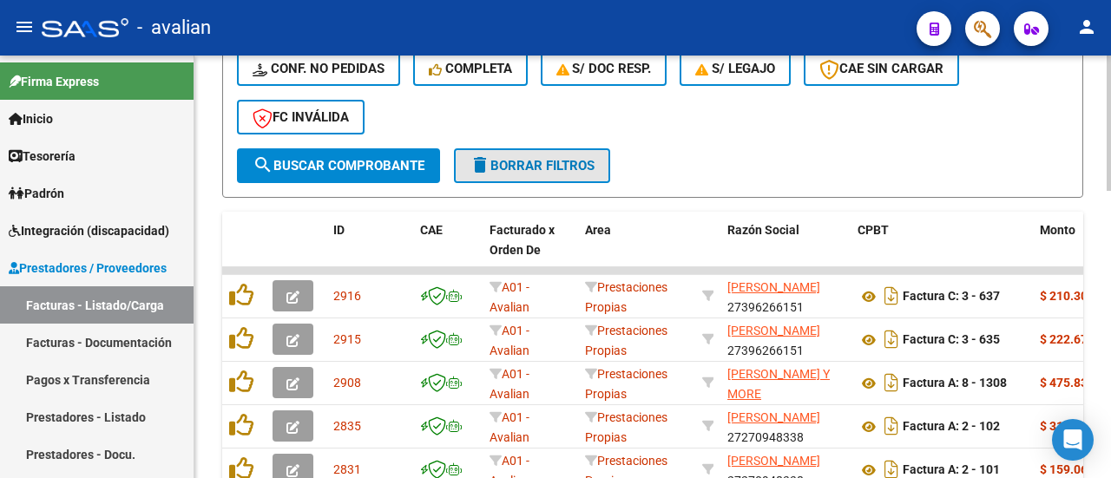
click at [498, 155] on button "delete Borrar Filtros" at bounding box center [532, 165] width 156 height 35
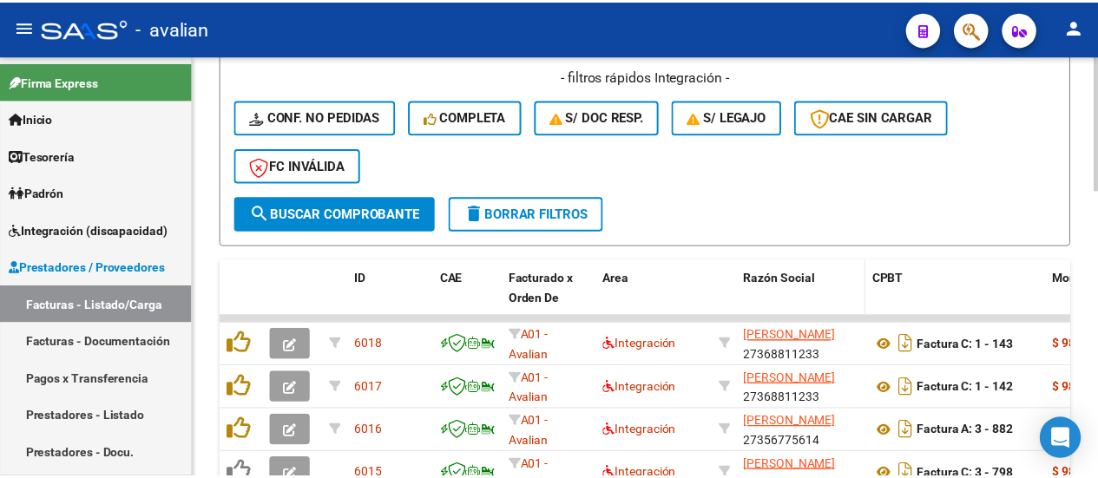
scroll to position [466, 0]
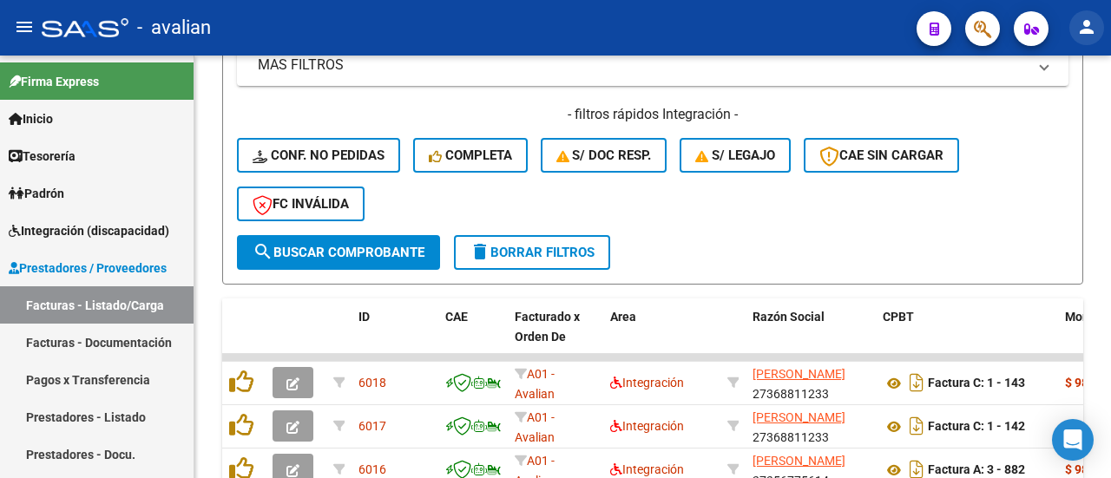
click at [1093, 24] on mat-icon "person" at bounding box center [1087, 26] width 21 height 21
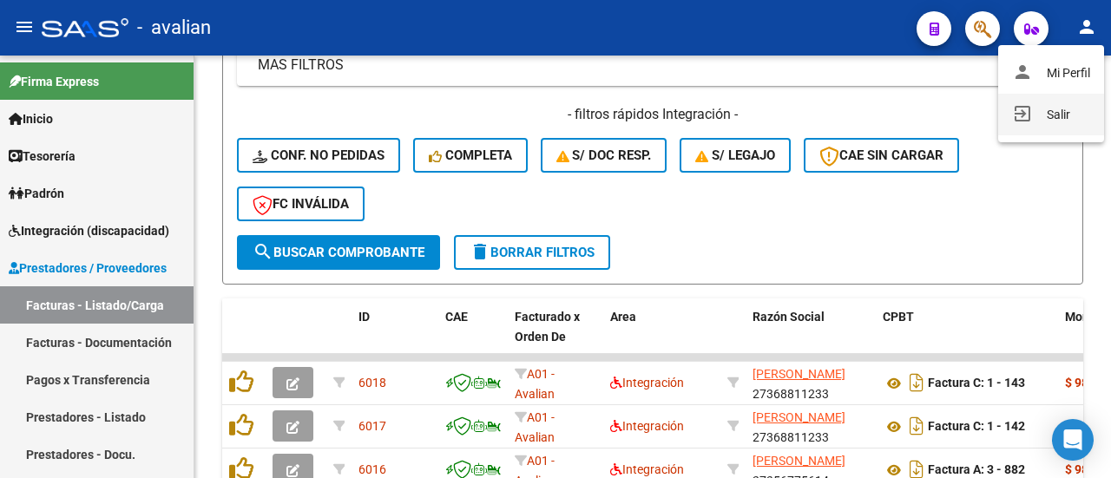
click at [1057, 111] on button "exit_to_app Salir" at bounding box center [1052, 115] width 106 height 42
